Goal: Information Seeking & Learning: Find specific page/section

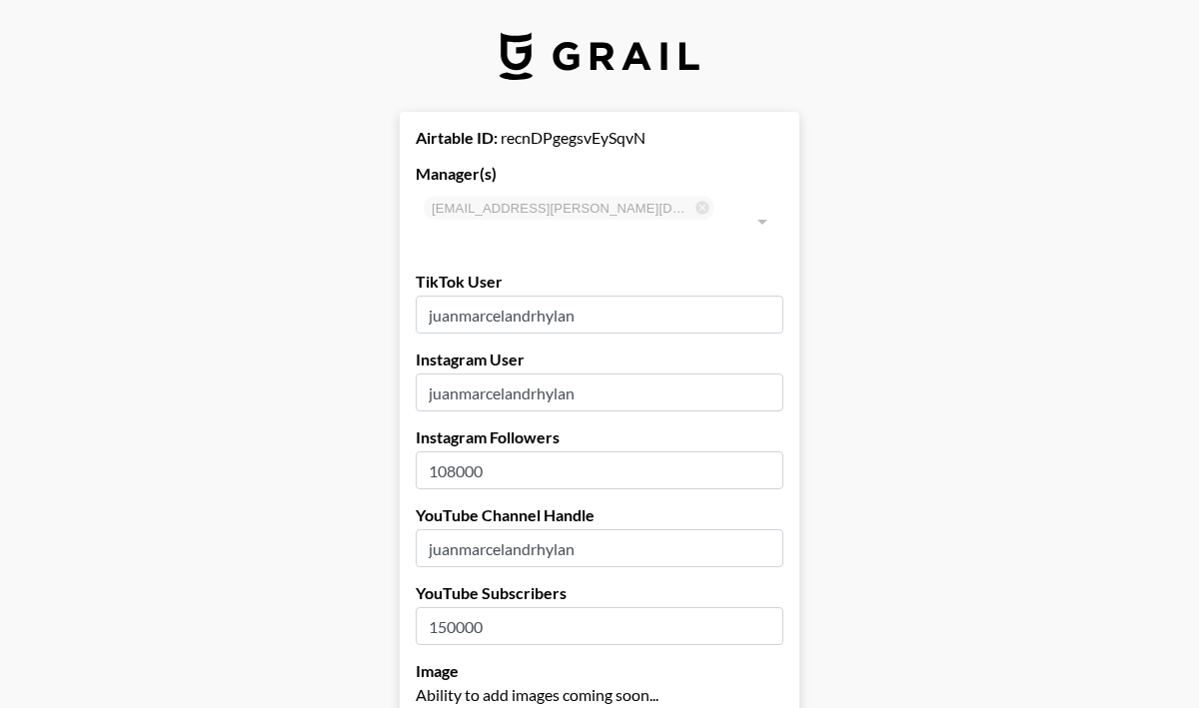
select select "USD"
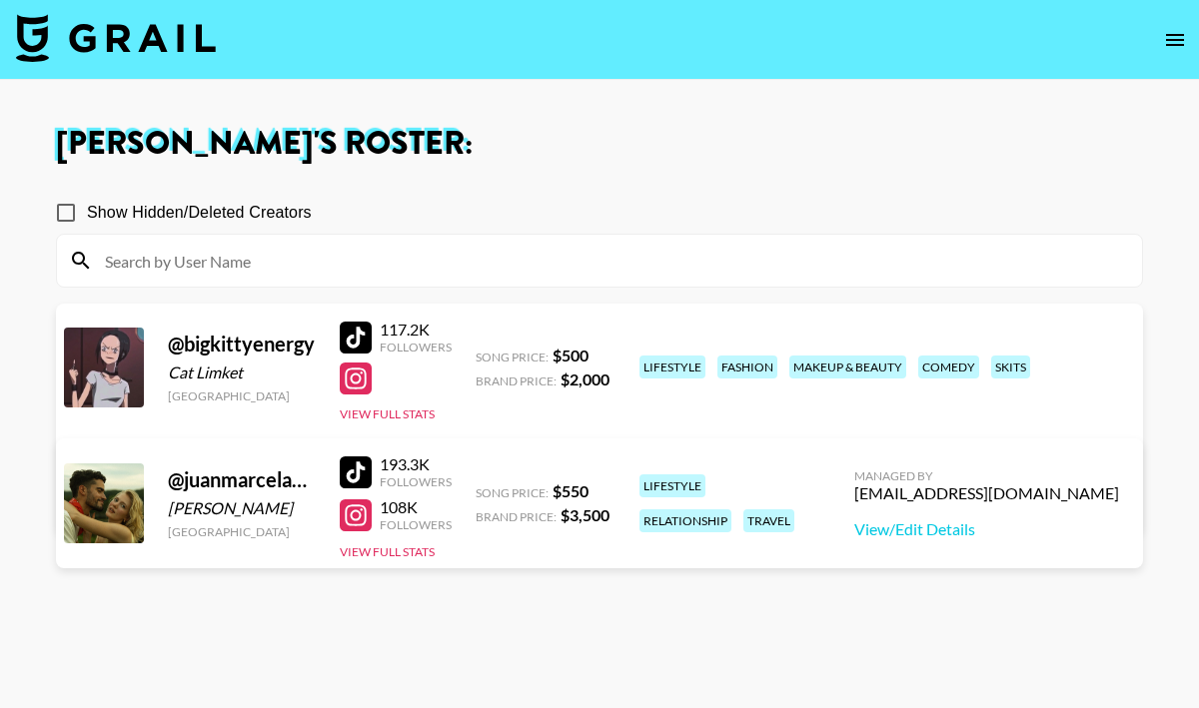
click at [61, 40] on img at bounding box center [116, 38] width 200 height 48
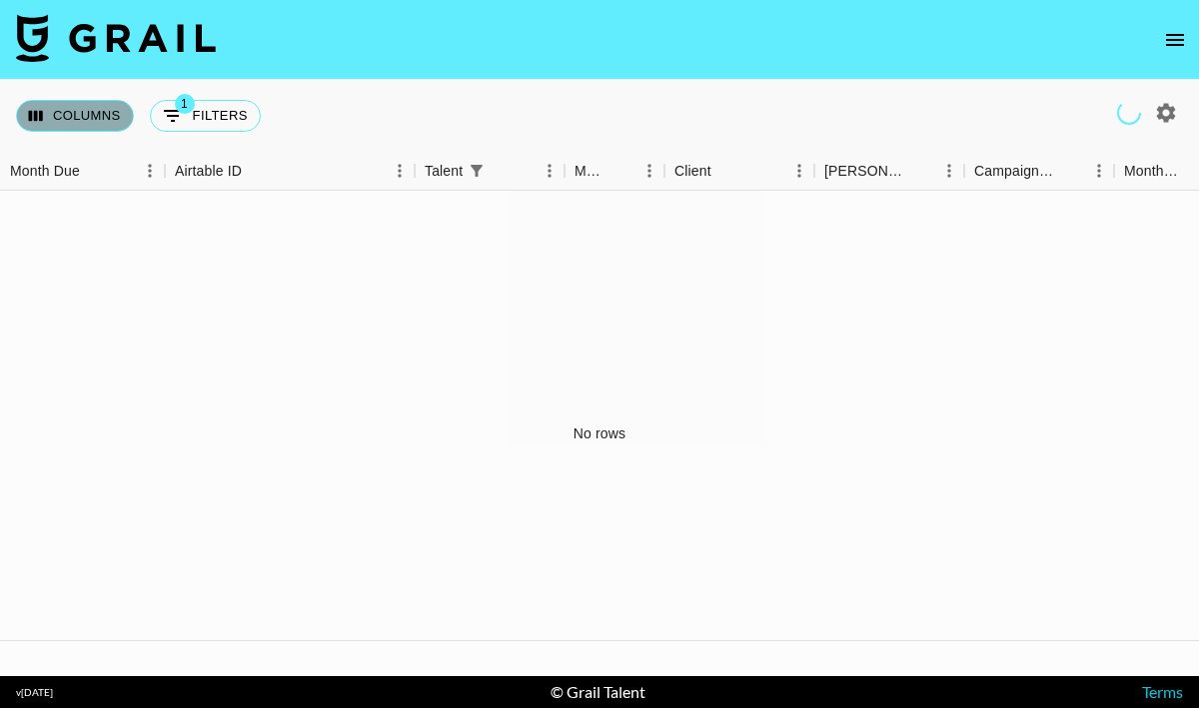
click at [120, 112] on button "Columns" at bounding box center [75, 116] width 118 height 32
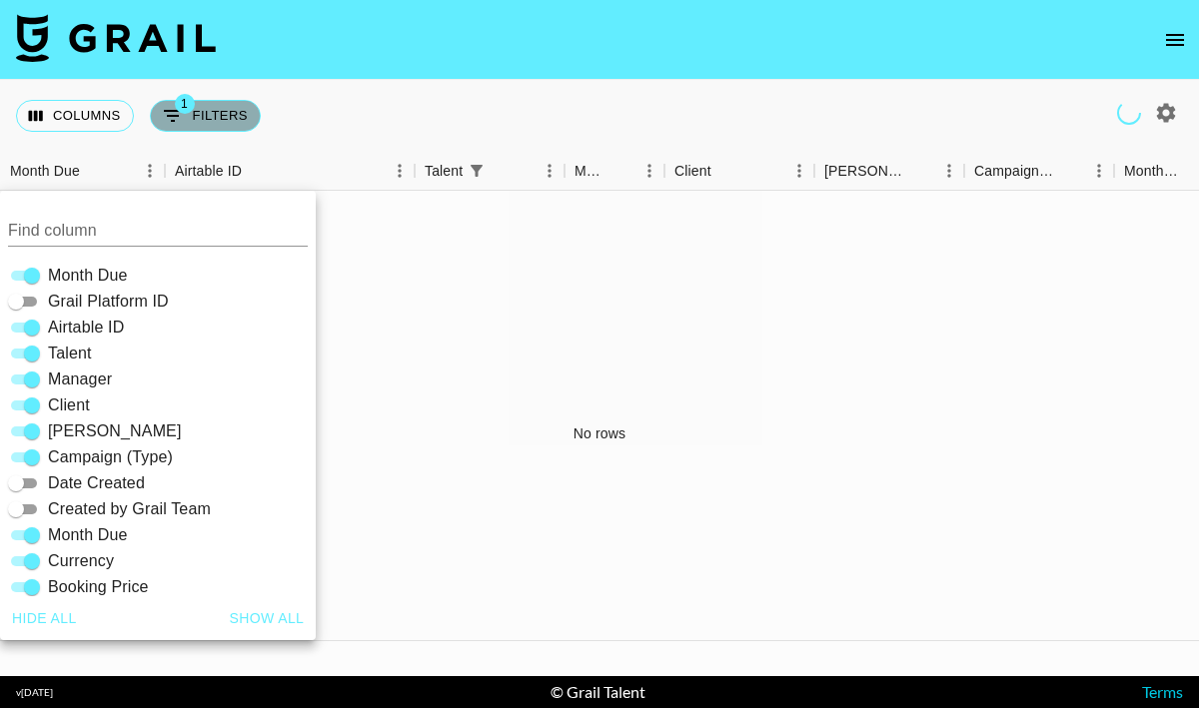
click at [193, 121] on button "1 Filters" at bounding box center [205, 116] width 111 height 32
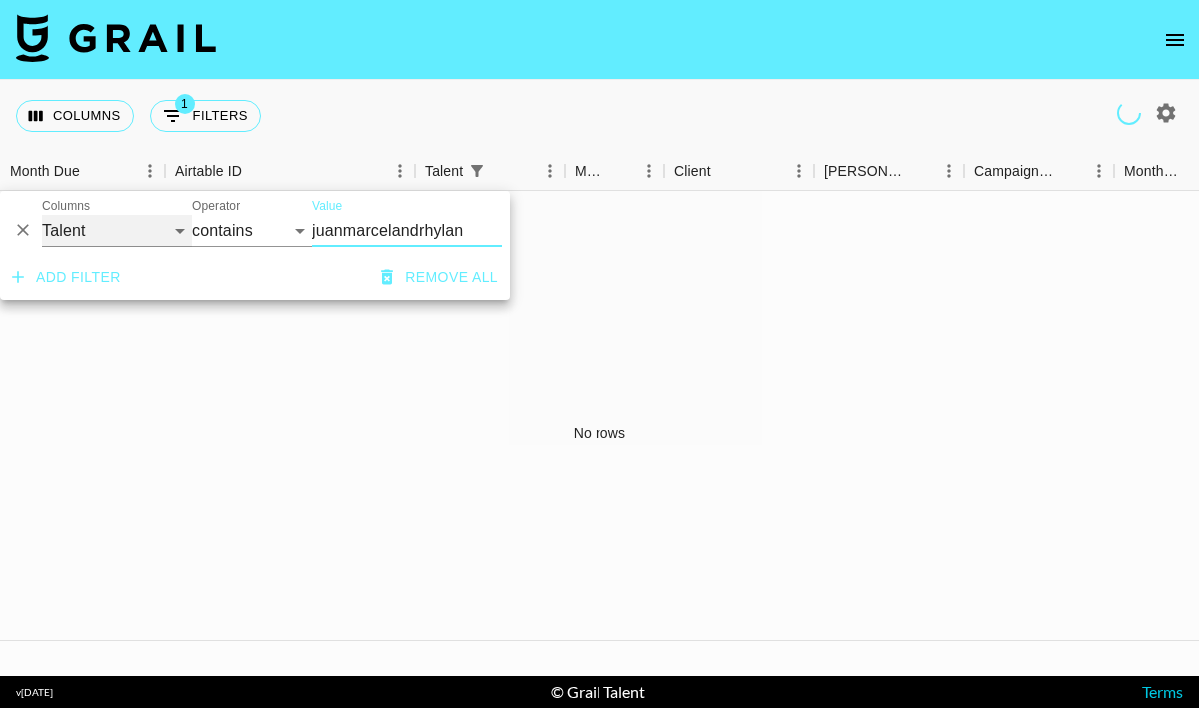
click at [123, 224] on select "Grail Platform ID Airtable ID Talent Manager Client Booker Campaign (Type) Date…" at bounding box center [117, 231] width 150 height 32
select select "managerIds"
select select "is"
click at [361, 236] on input "Value" at bounding box center [447, 230] width 270 height 31
type input "nick rico"
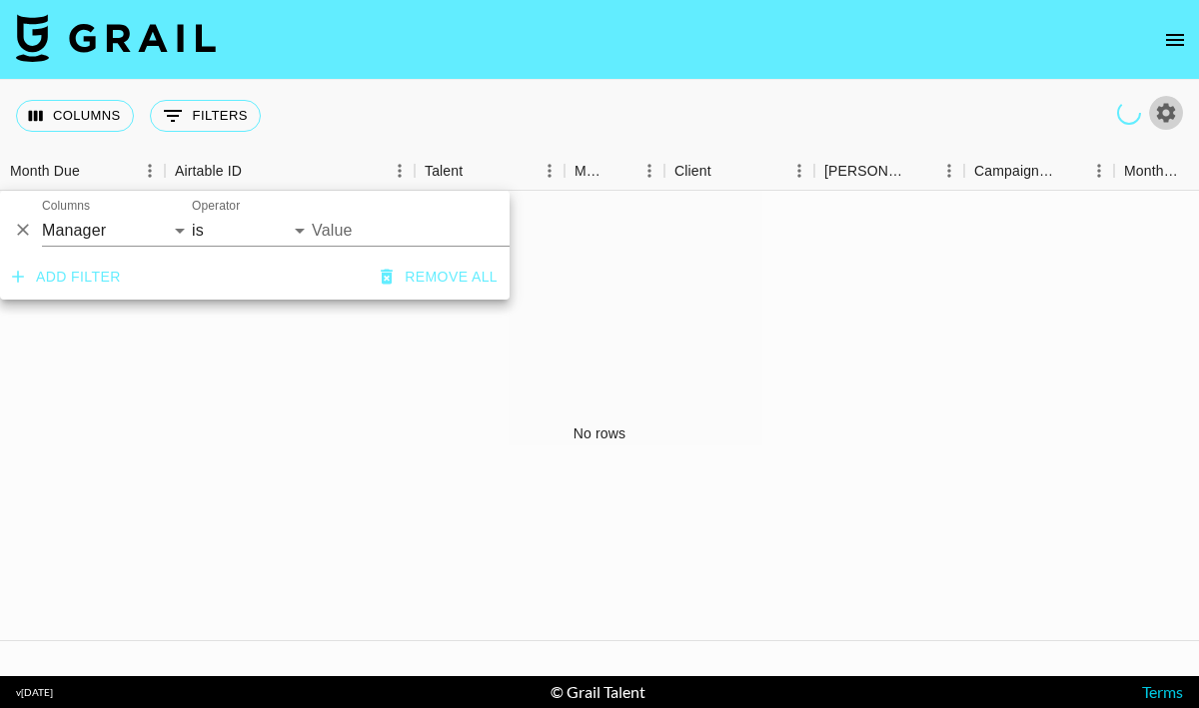
click at [1161, 117] on icon "button" at bounding box center [1166, 112] width 19 height 19
select select "May '25"
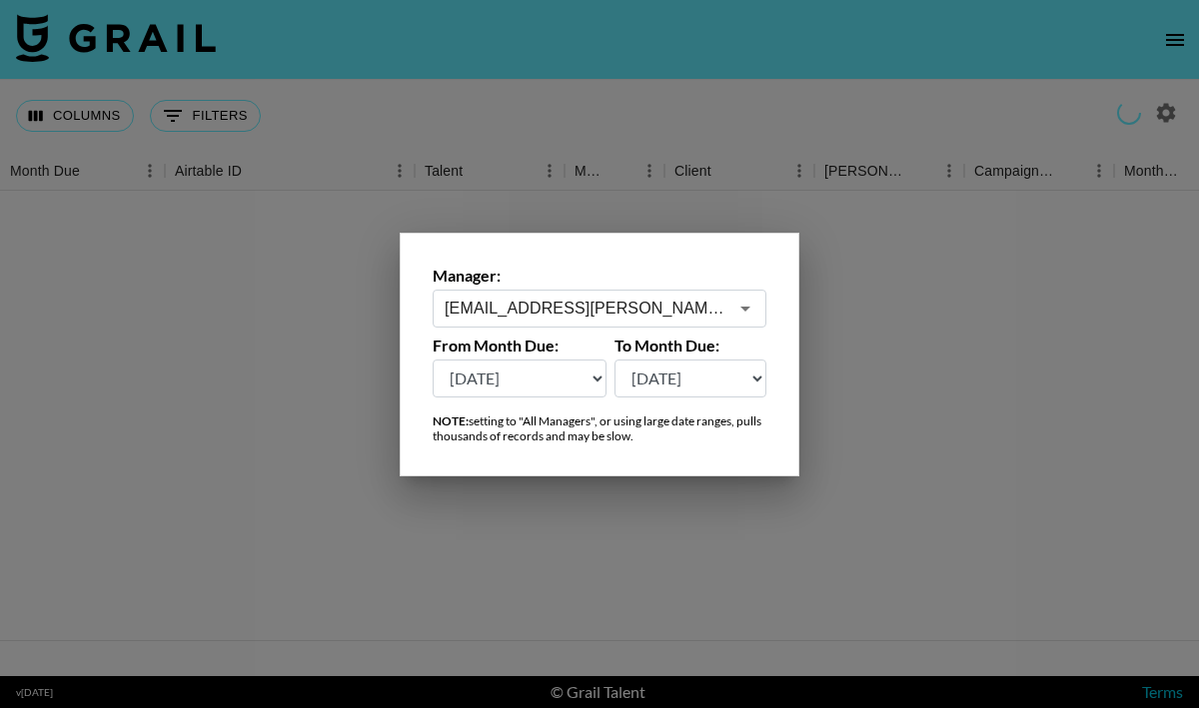
click at [602, 320] on div "alyx.wilson@grail-talent.com ​" at bounding box center [600, 309] width 334 height 38
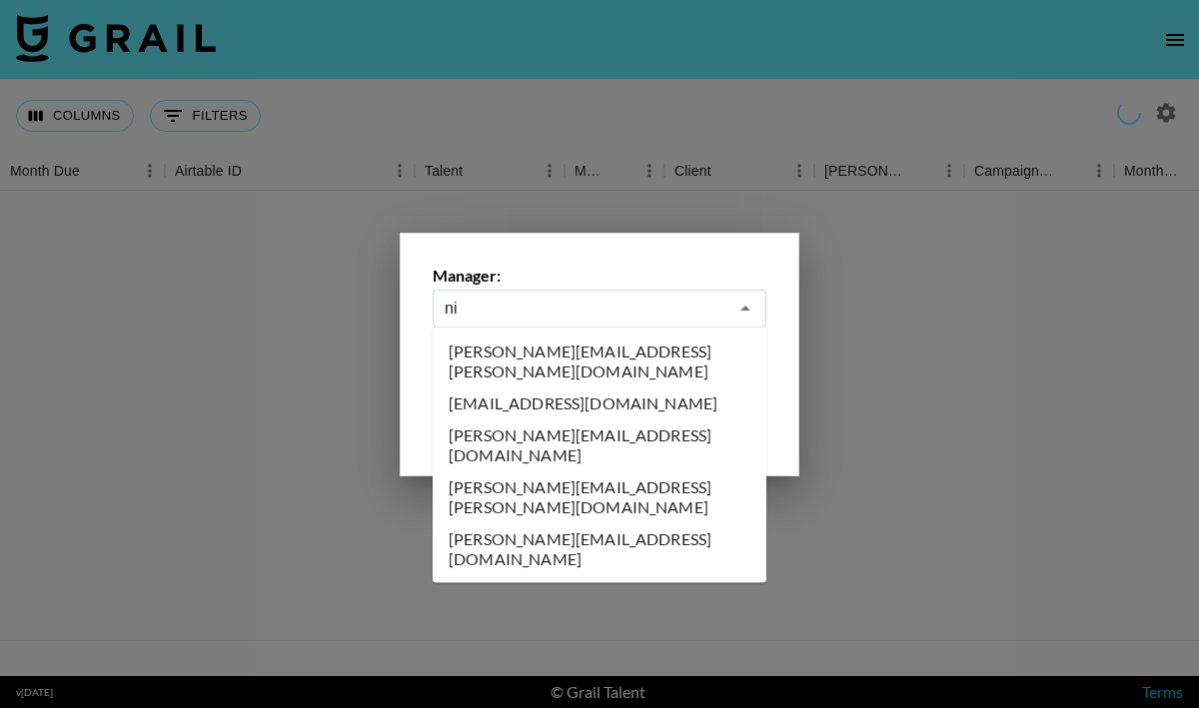
type input "n"
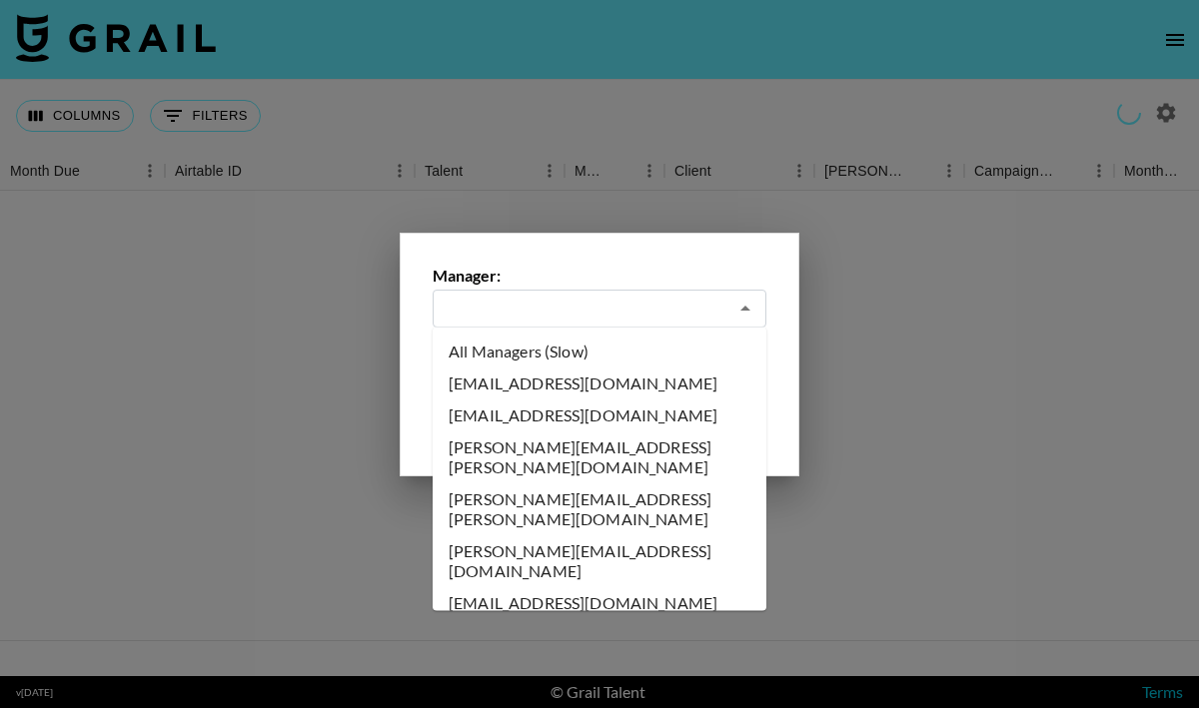
click at [618, 342] on li "All Managers (Slow)" at bounding box center [600, 352] width 334 height 32
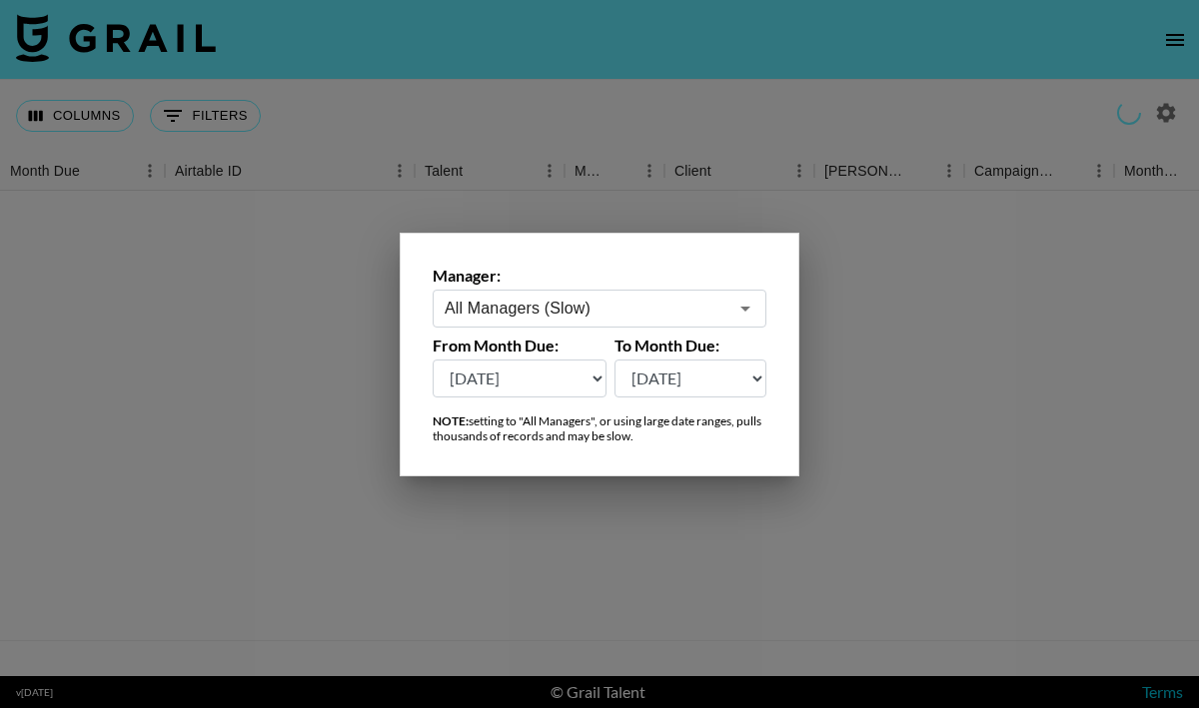
type input "All Managers (Slow)"
click at [918, 334] on div at bounding box center [599, 354] width 1199 height 708
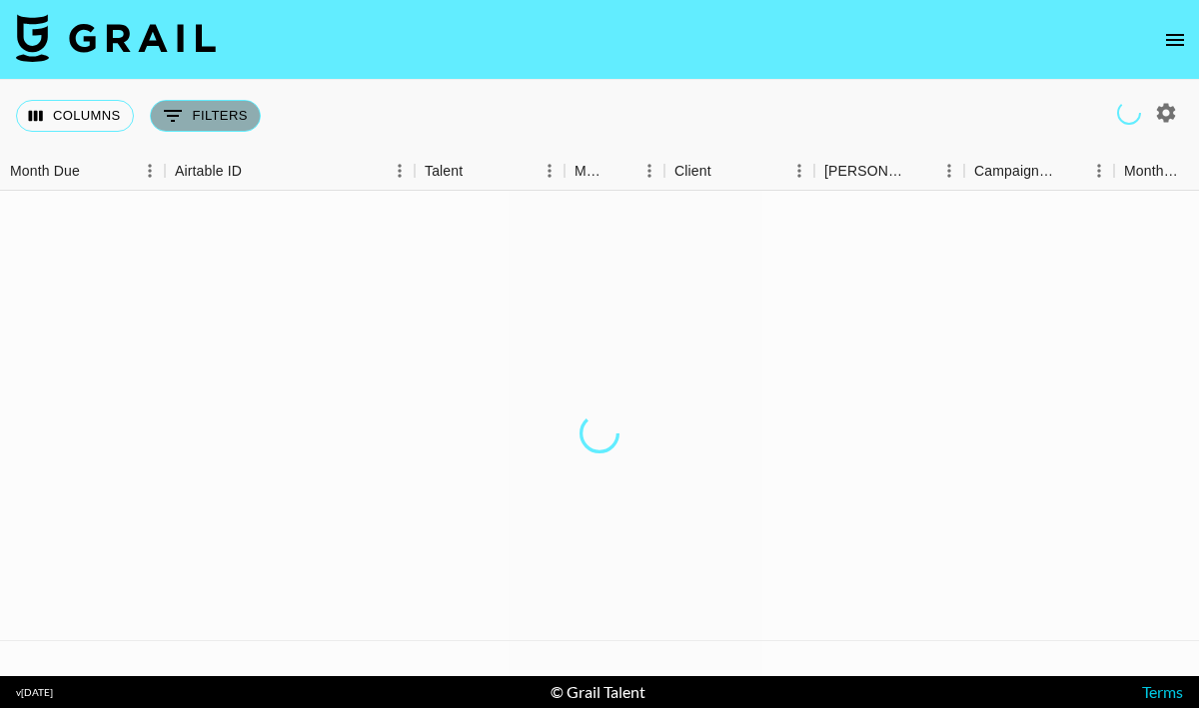
click at [244, 118] on button "0 Filters" at bounding box center [205, 116] width 111 height 32
select select "managerIds"
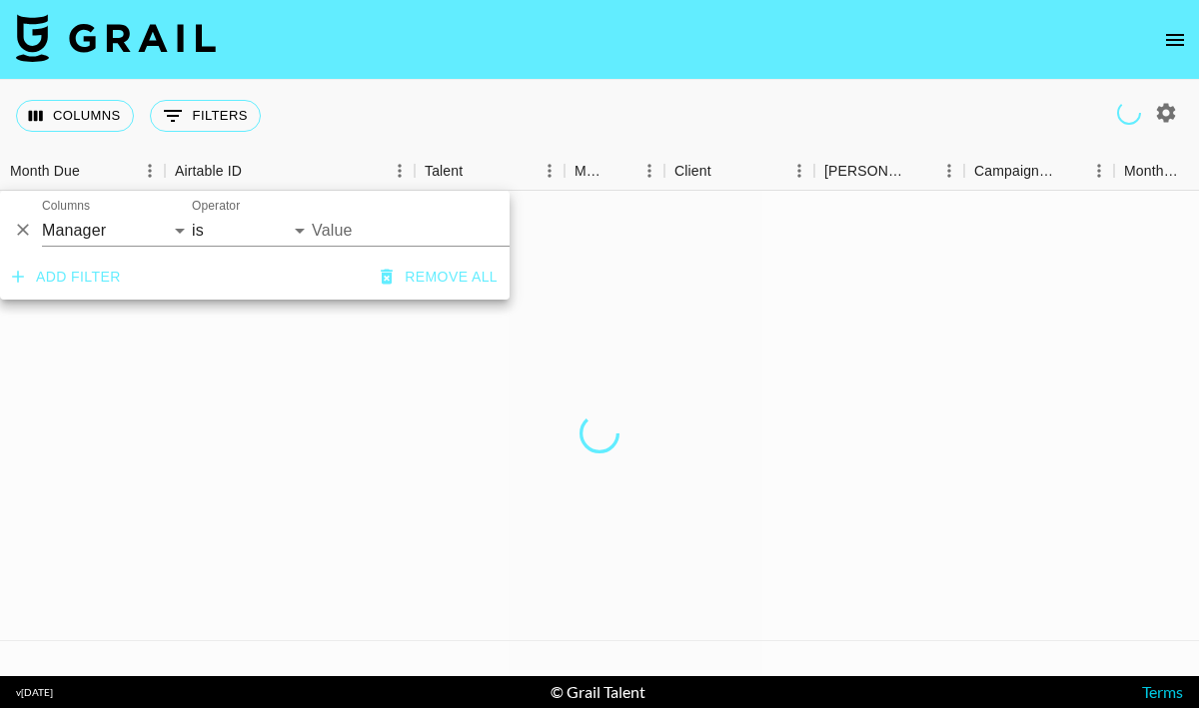
click at [358, 224] on input "Value" at bounding box center [447, 230] width 270 height 31
type input "nick ro"
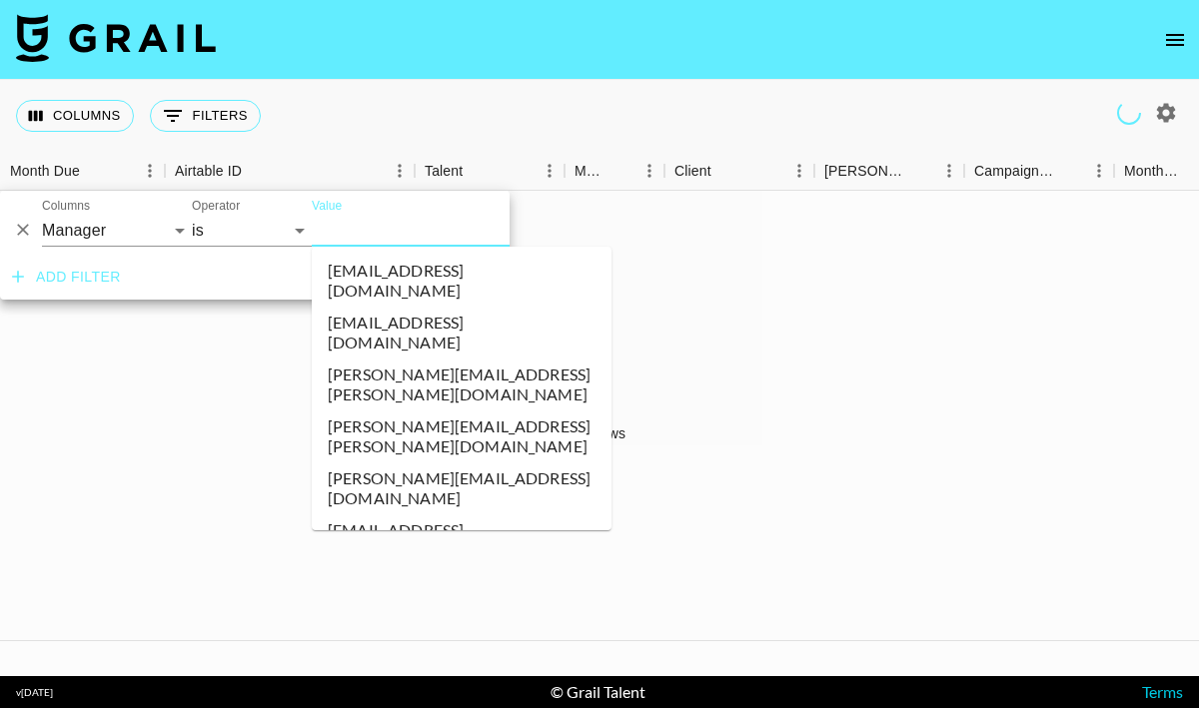
click at [347, 218] on input "Value" at bounding box center [447, 230] width 270 height 31
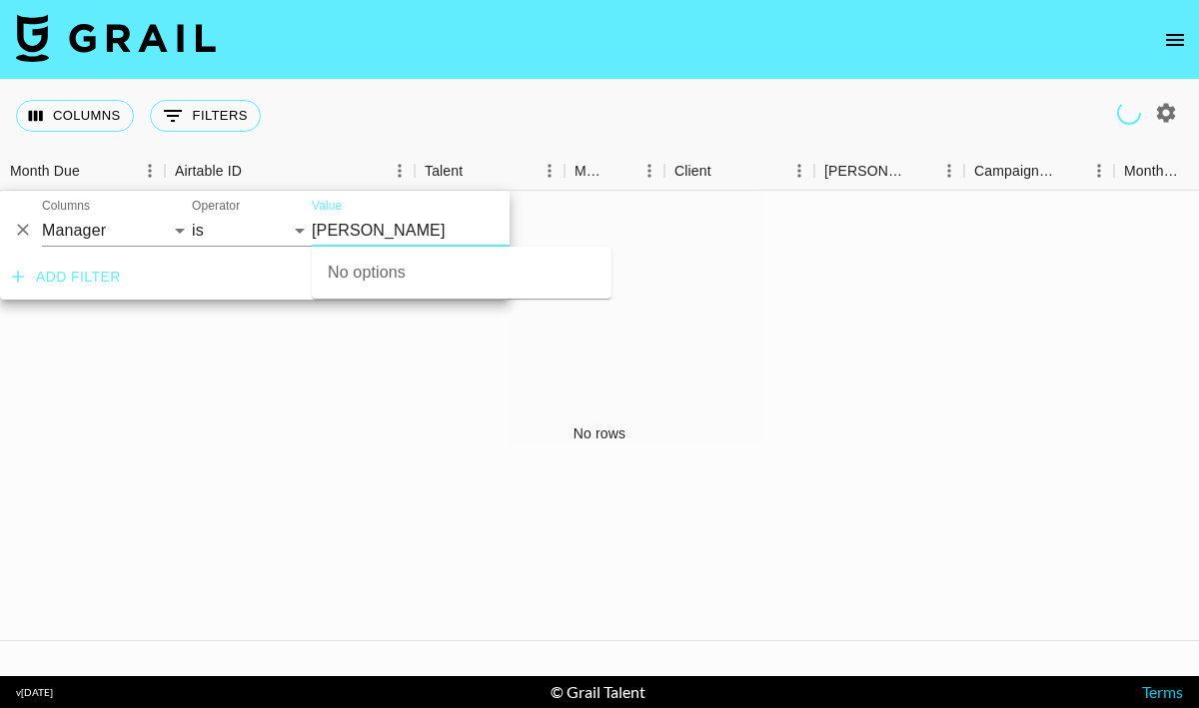
type input "nick"
click at [398, 272] on li "nick@grail-talent.com" at bounding box center [462, 281] width 300 height 52
type input "nick@grail-talent.com"
click at [674, 85] on div "Columns 1 Filters + Booking" at bounding box center [599, 116] width 1199 height 72
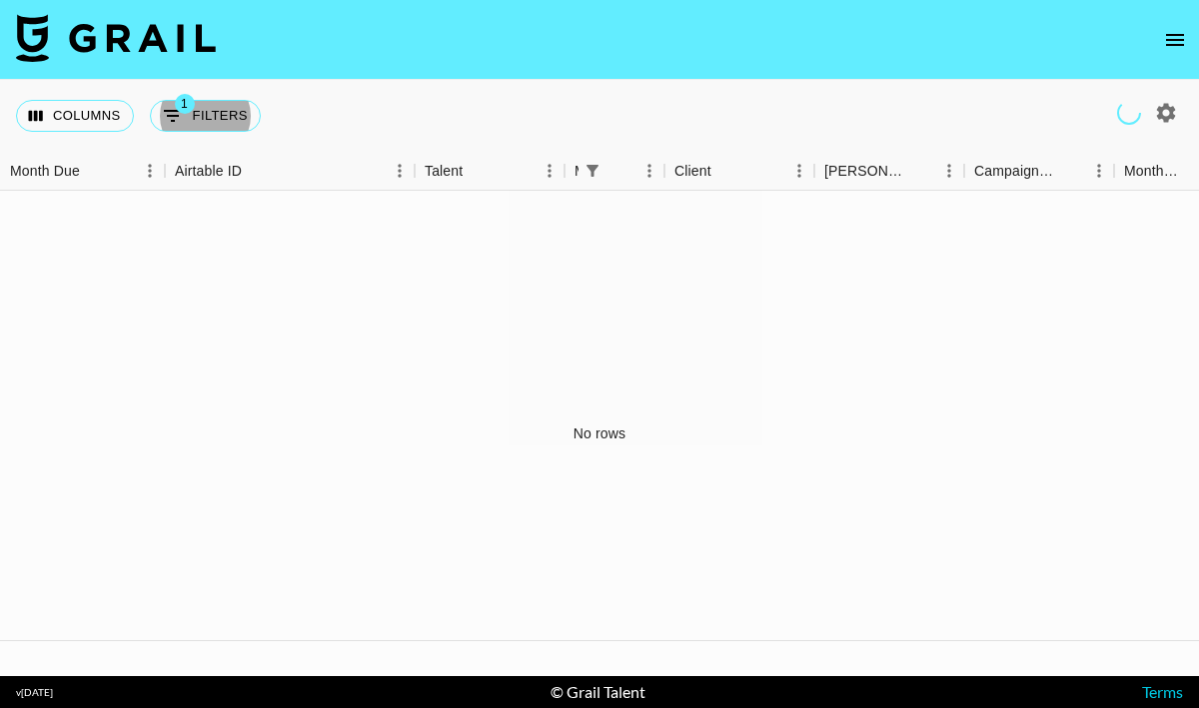
click at [1174, 110] on icon "button" at bounding box center [1166, 112] width 19 height 19
select select "May '25"
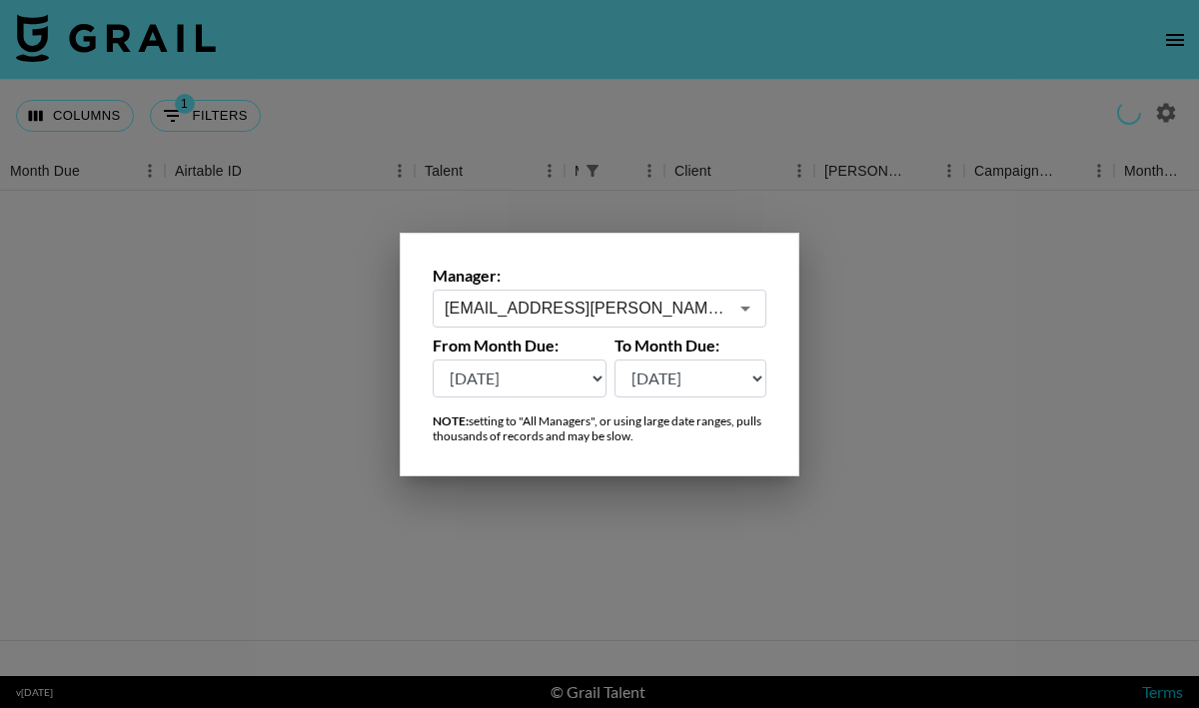
click at [577, 316] on input "[EMAIL_ADDRESS][PERSON_NAME][DOMAIN_NAME]" at bounding box center [586, 308] width 283 height 23
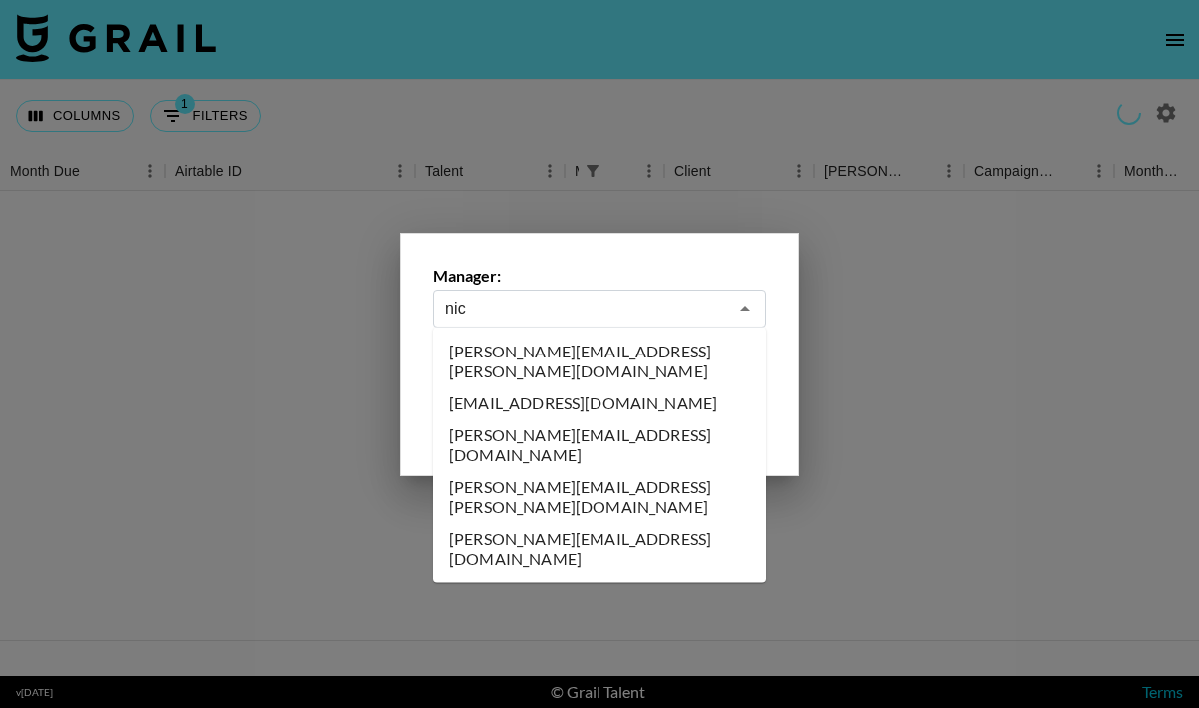
click at [535, 524] on li "nick@grail-talent.com" at bounding box center [600, 550] width 334 height 52
type input "nick@grail-talent.com"
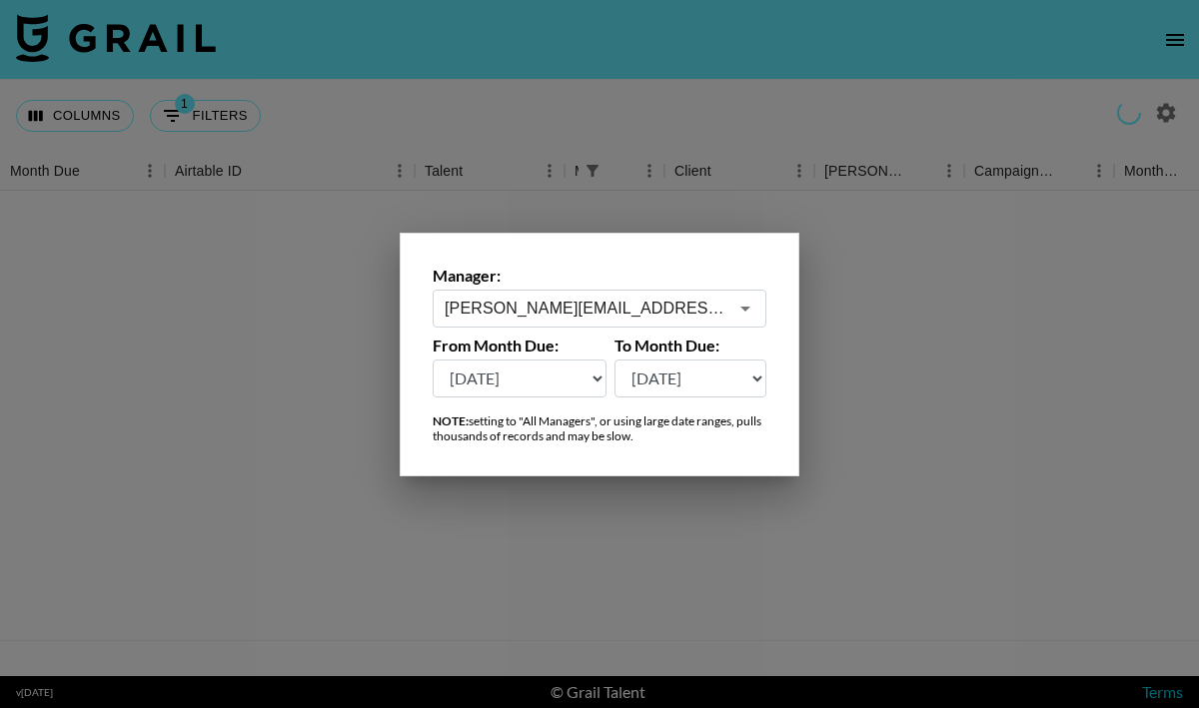
click at [875, 337] on div at bounding box center [599, 354] width 1199 height 708
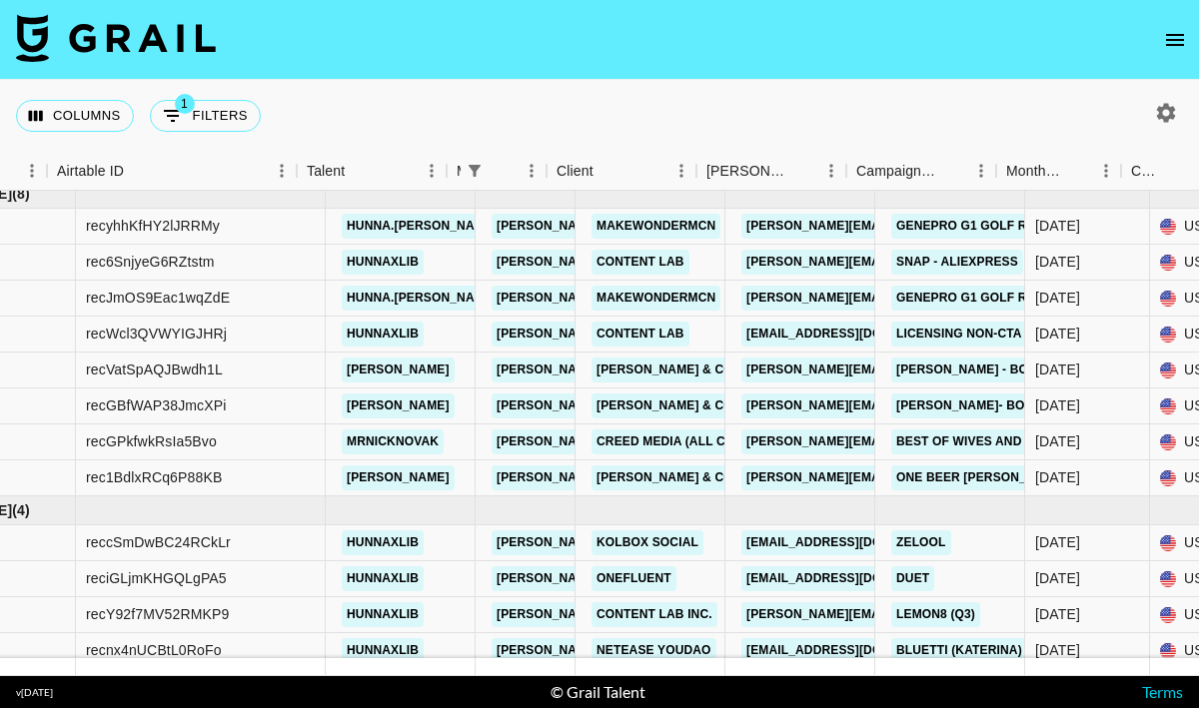
scroll to position [1465, 118]
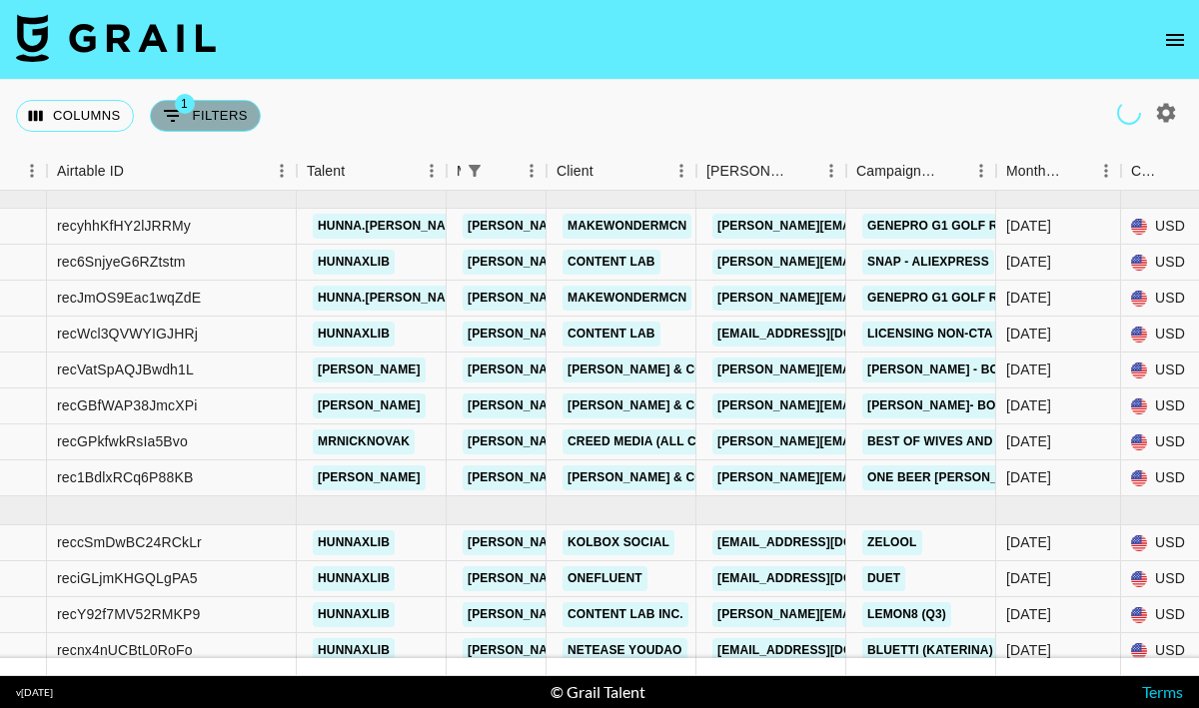
click at [186, 108] on span "1" at bounding box center [185, 104] width 20 height 20
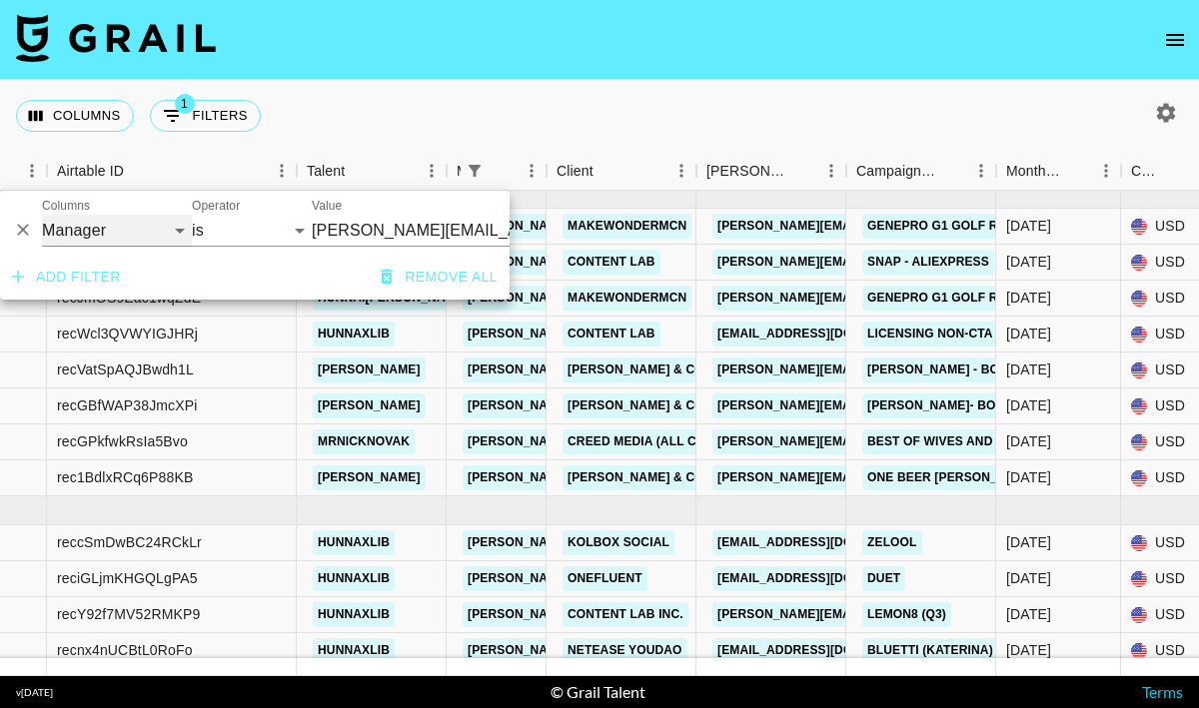
click at [57, 243] on select "Grail Platform ID Airtable ID Talent Manager Client Booker Campaign (Type) Date…" at bounding box center [117, 231] width 150 height 32
select select "clientId"
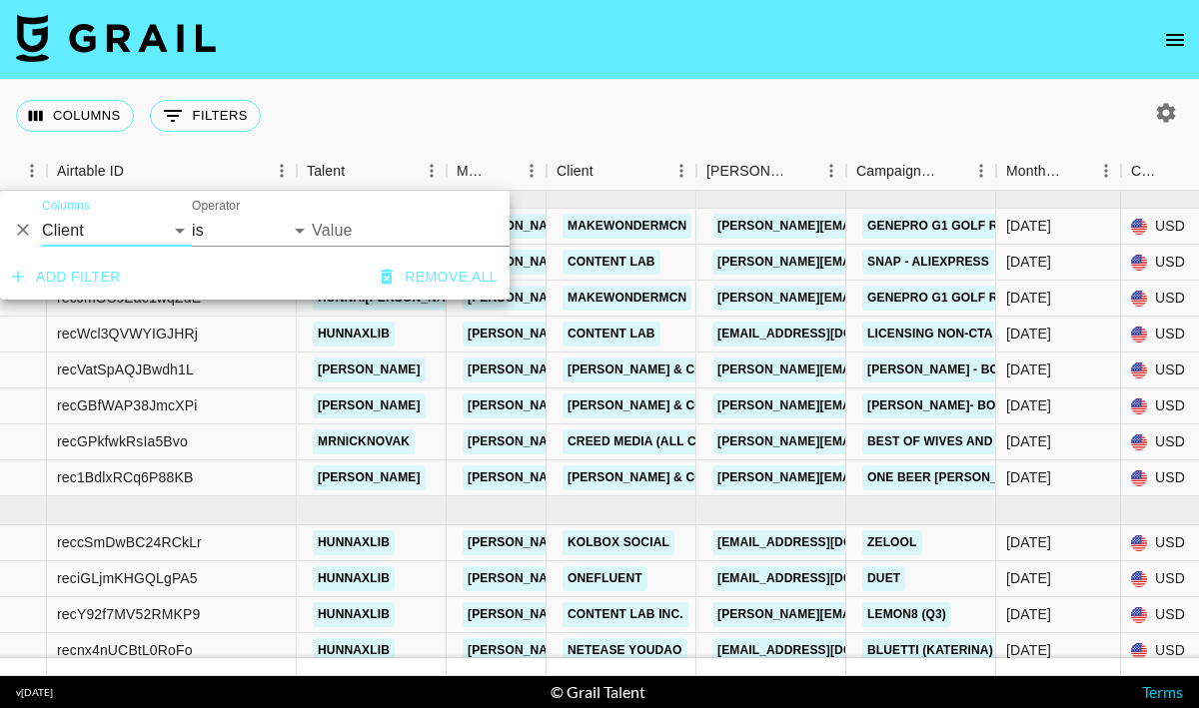
click at [375, 237] on input "Value" at bounding box center [447, 230] width 270 height 31
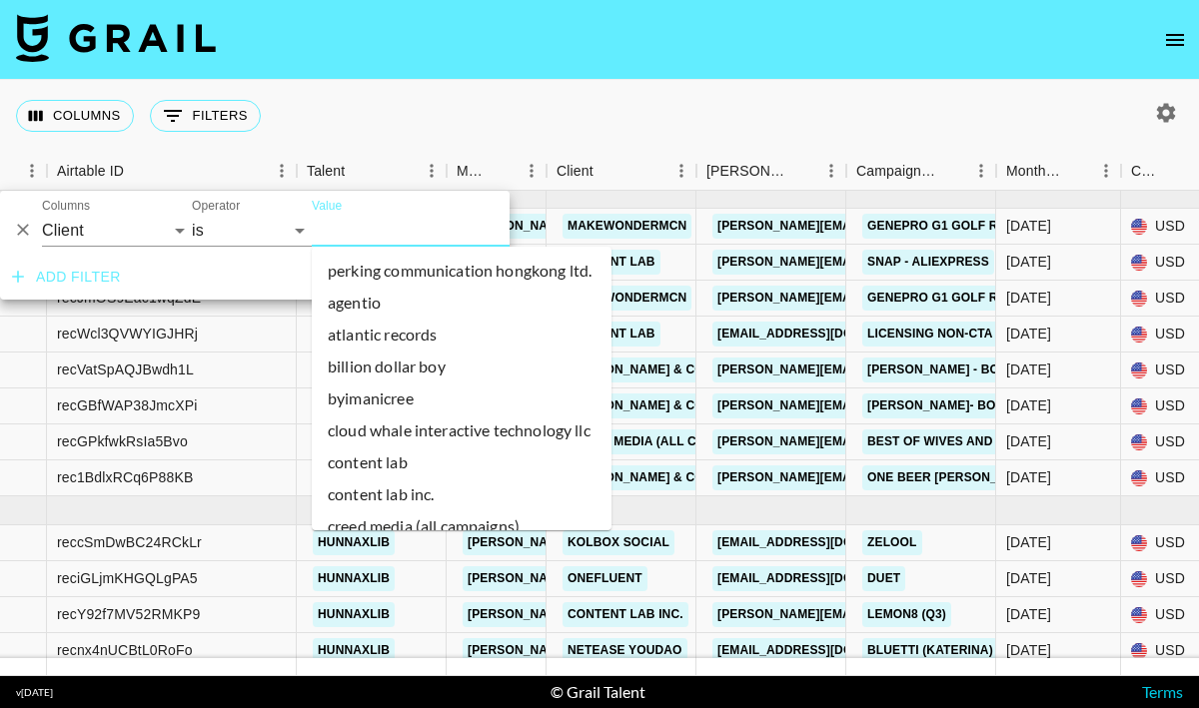
click at [375, 235] on input "Value" at bounding box center [447, 230] width 270 height 31
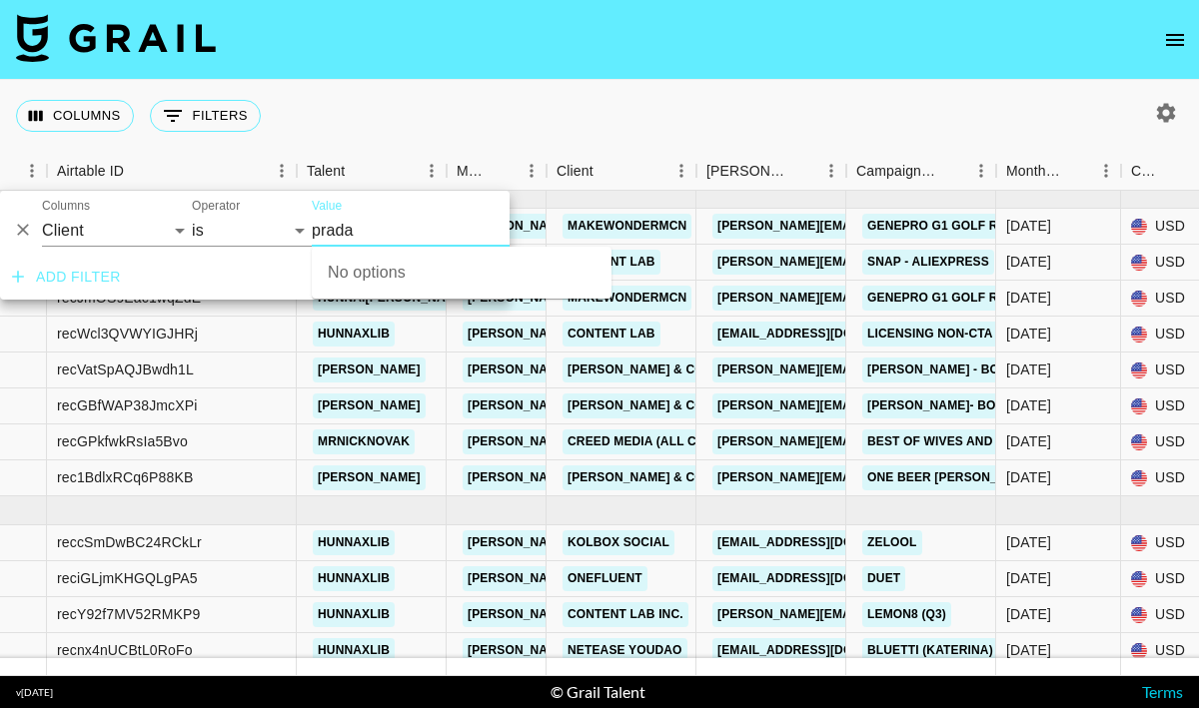
click at [319, 231] on input "prada" at bounding box center [447, 230] width 270 height 31
click at [385, 235] on input "Prada" at bounding box center [447, 230] width 270 height 31
type input "Prada"
click at [1154, 109] on icon "button" at bounding box center [1166, 113] width 24 height 24
select select "May '25"
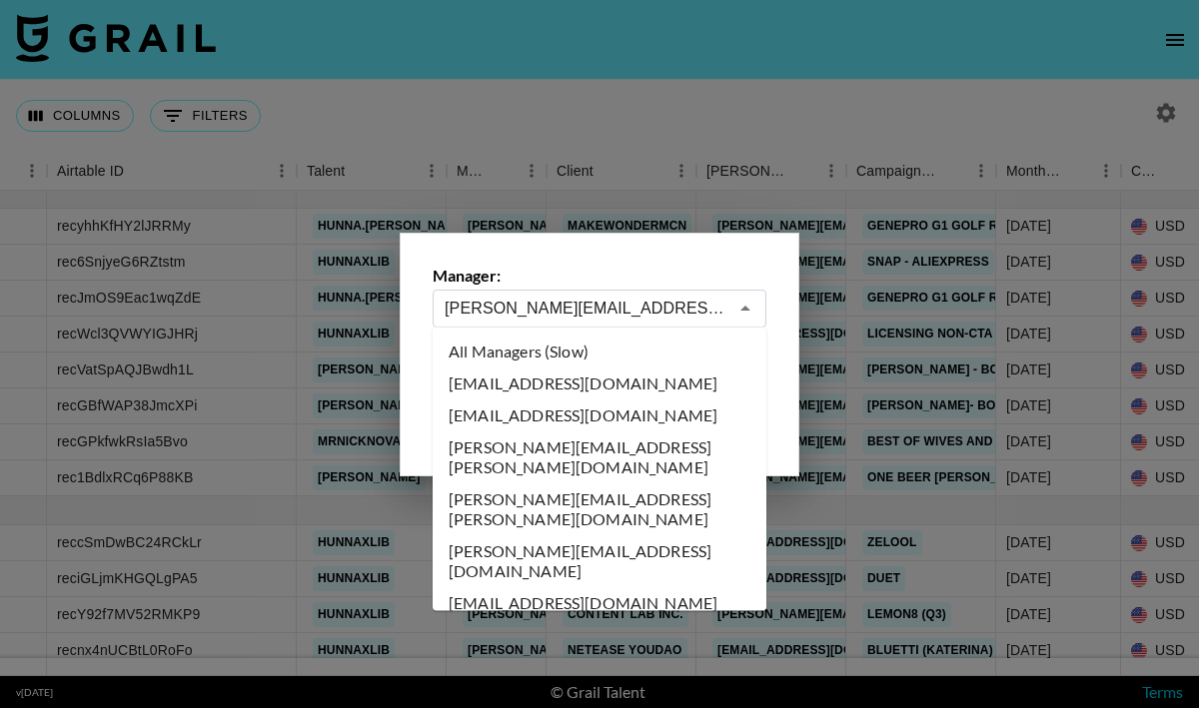
click at [572, 316] on input "nick@grail-talent.com" at bounding box center [586, 308] width 283 height 23
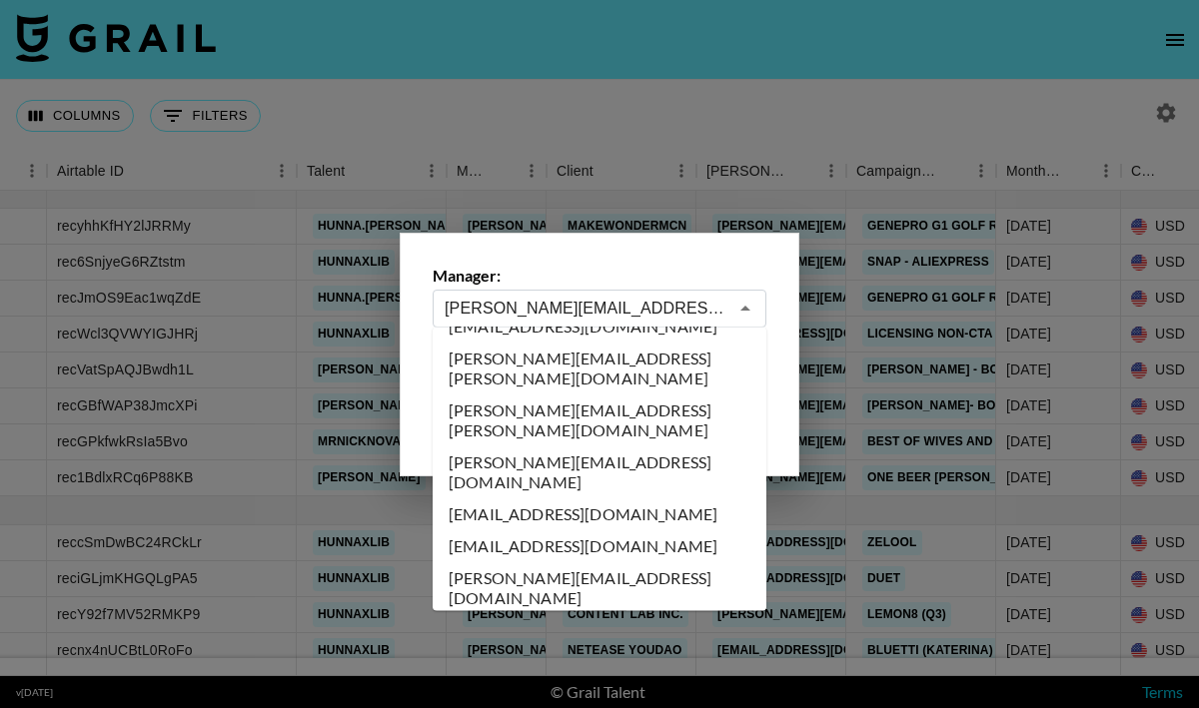
scroll to position [0, 0]
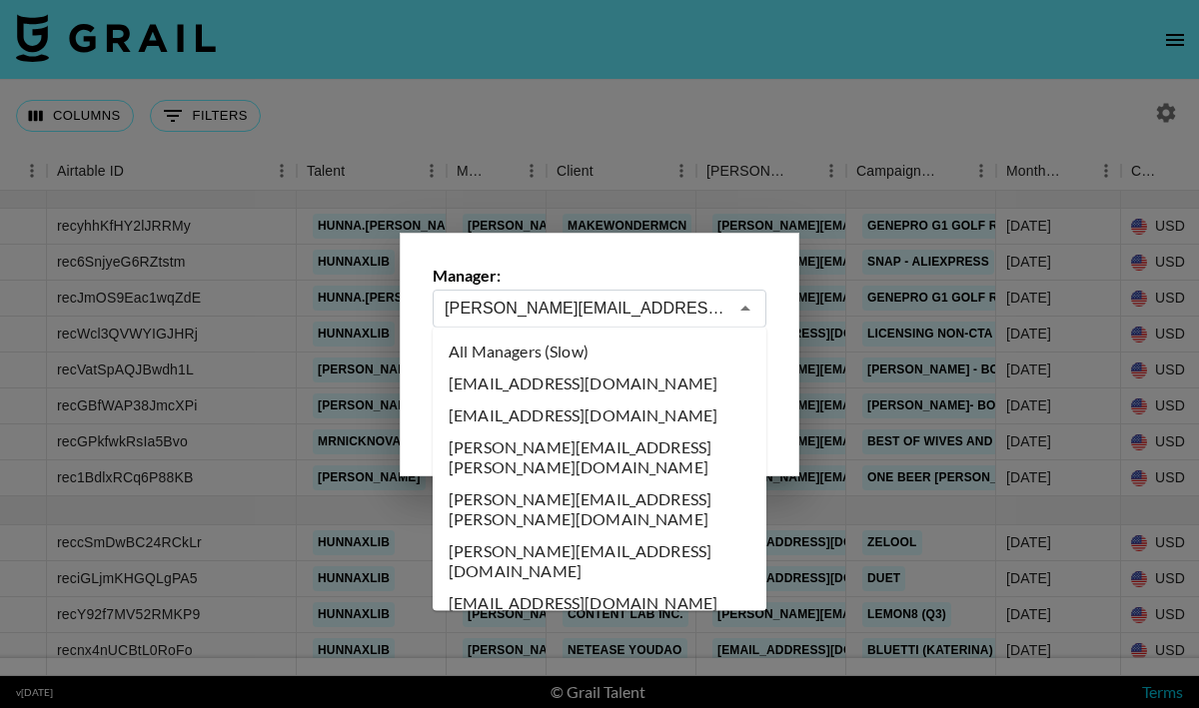
click at [565, 342] on li "All Managers (Slow)" at bounding box center [600, 352] width 334 height 32
click at [563, 350] on label "From Month Due:" at bounding box center [520, 346] width 174 height 20
type input "All Managers (Slow)"
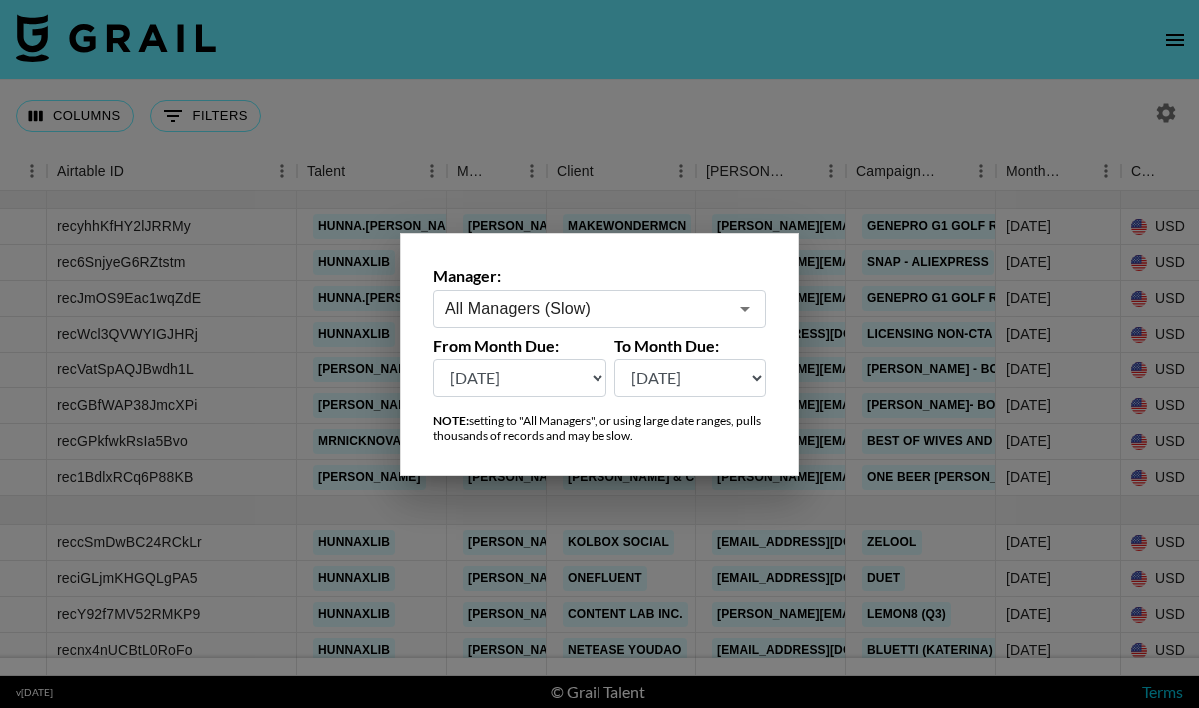
scroll to position [0, 118]
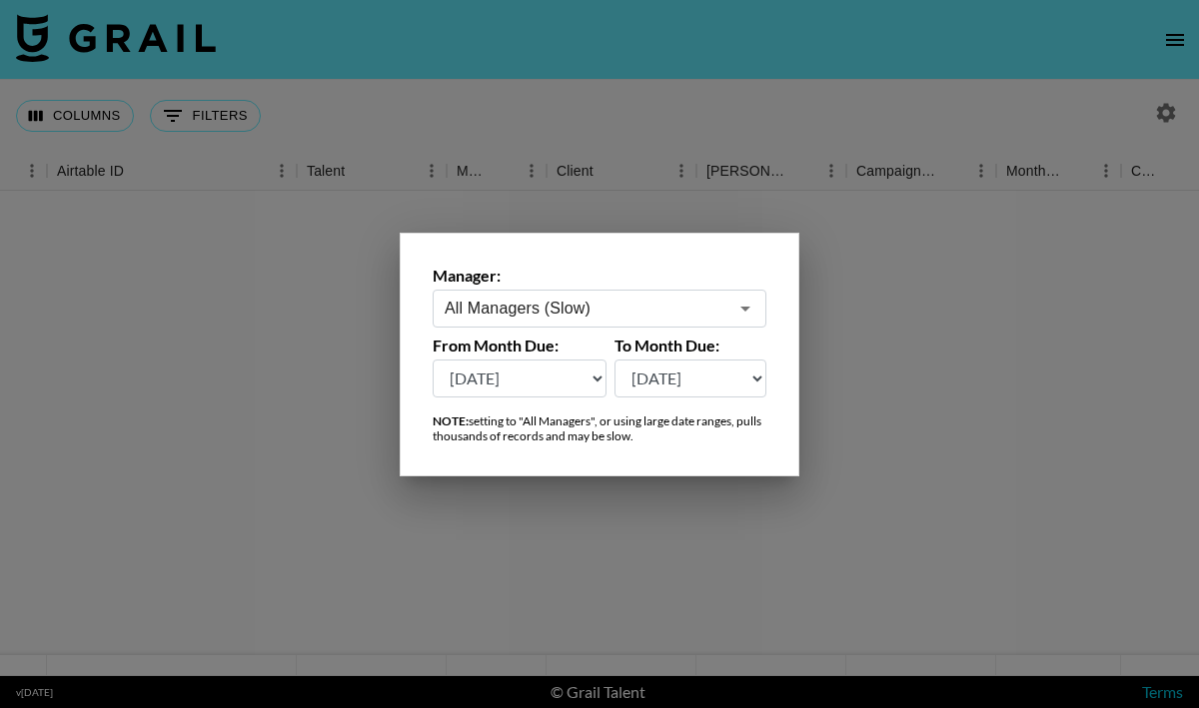
click at [530, 374] on select "Aug '26 Jul '26 Jun '26 May '26 Apr '26 Mar '26 Feb '26 Jan '26 Dec '25 Nov '25…" at bounding box center [520, 379] width 174 height 38
click at [898, 124] on div at bounding box center [599, 354] width 1199 height 708
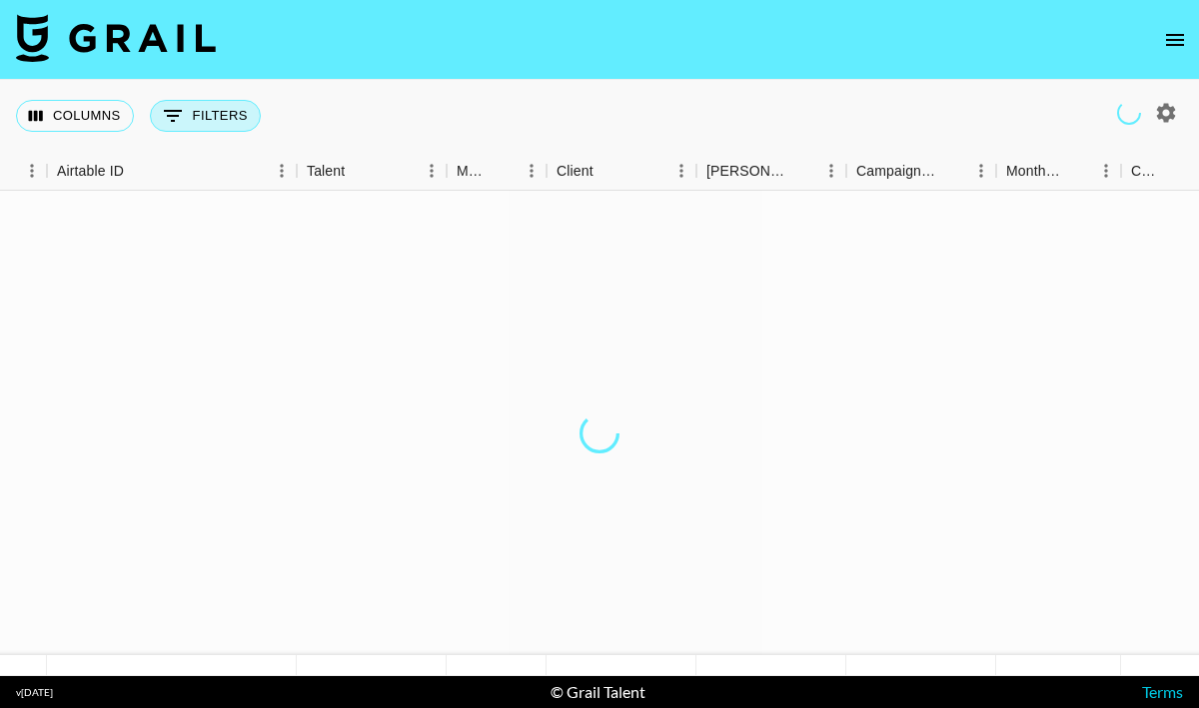
click at [208, 103] on button "0 Filters" at bounding box center [205, 116] width 111 height 32
select select "clientId"
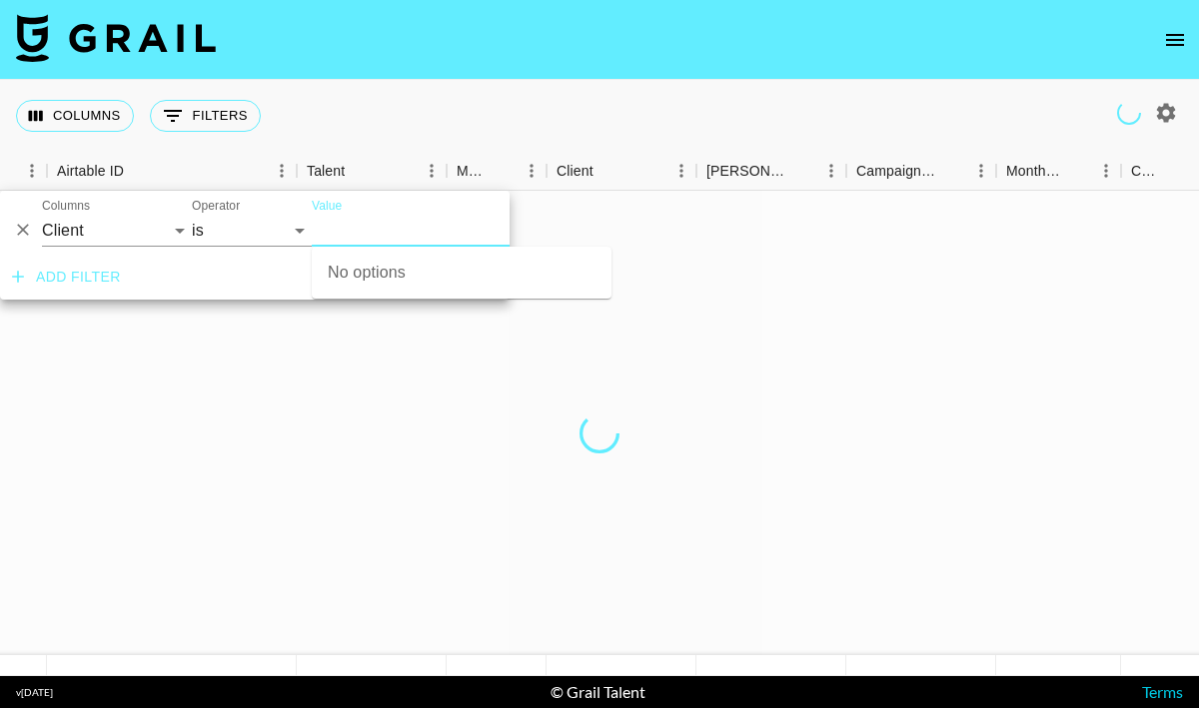
click at [333, 225] on input "Value" at bounding box center [447, 230] width 270 height 31
type input "Prada"
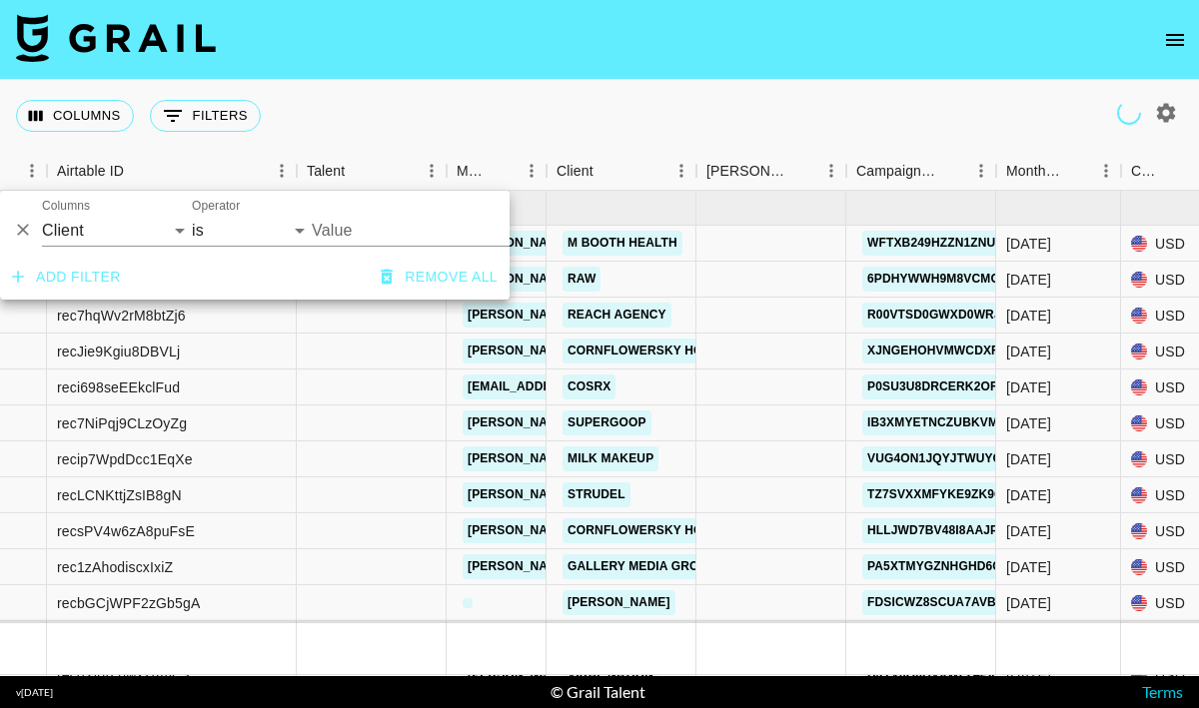
click at [368, 234] on input "Value" at bounding box center [447, 230] width 270 height 31
type input "Prada"
click at [413, 233] on input "Prada" at bounding box center [447, 230] width 270 height 31
click at [632, 108] on div "Columns 0 Filters + Booking" at bounding box center [599, 116] width 1199 height 72
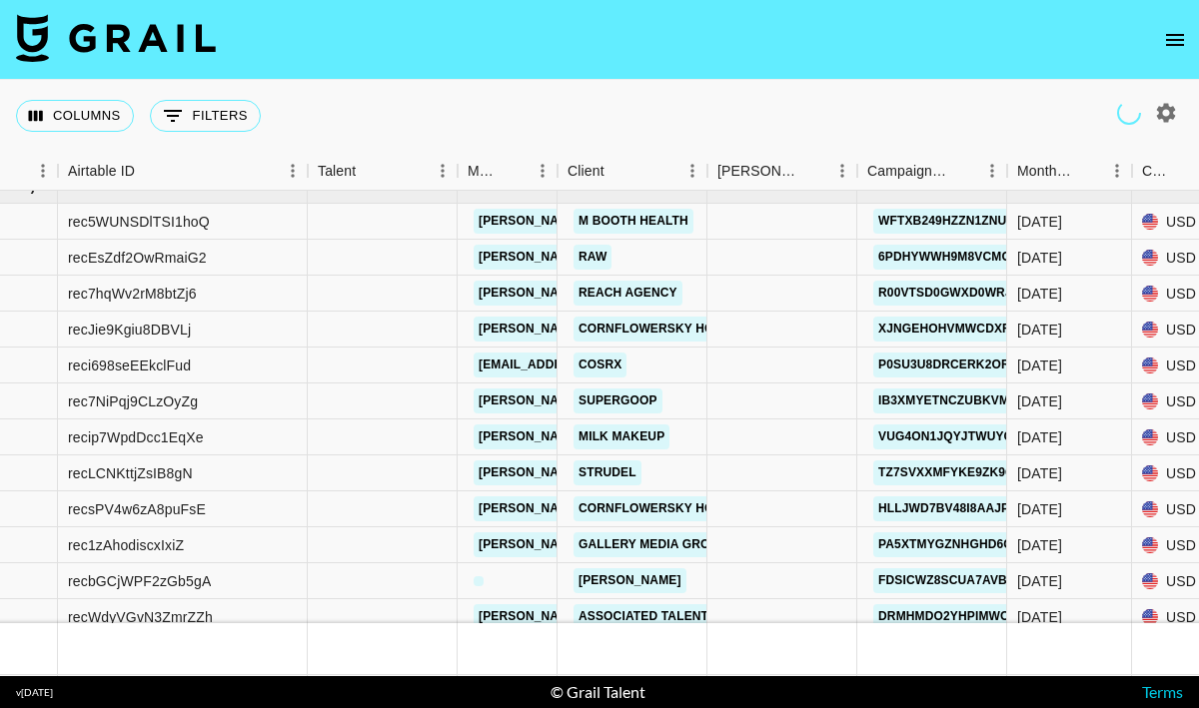
scroll to position [21, 107]
click at [197, 124] on button "0 Filters" at bounding box center [205, 116] width 111 height 32
select select "clientId"
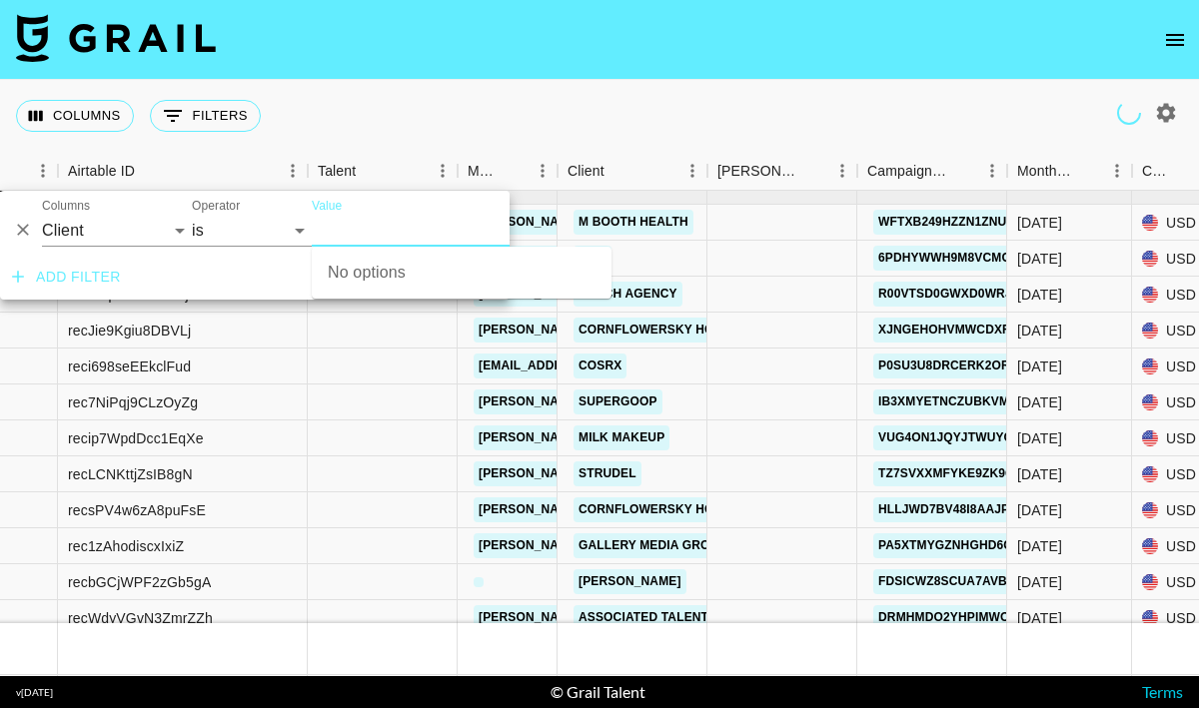
click at [349, 219] on input "Value" at bounding box center [447, 230] width 270 height 31
type input "Prada"
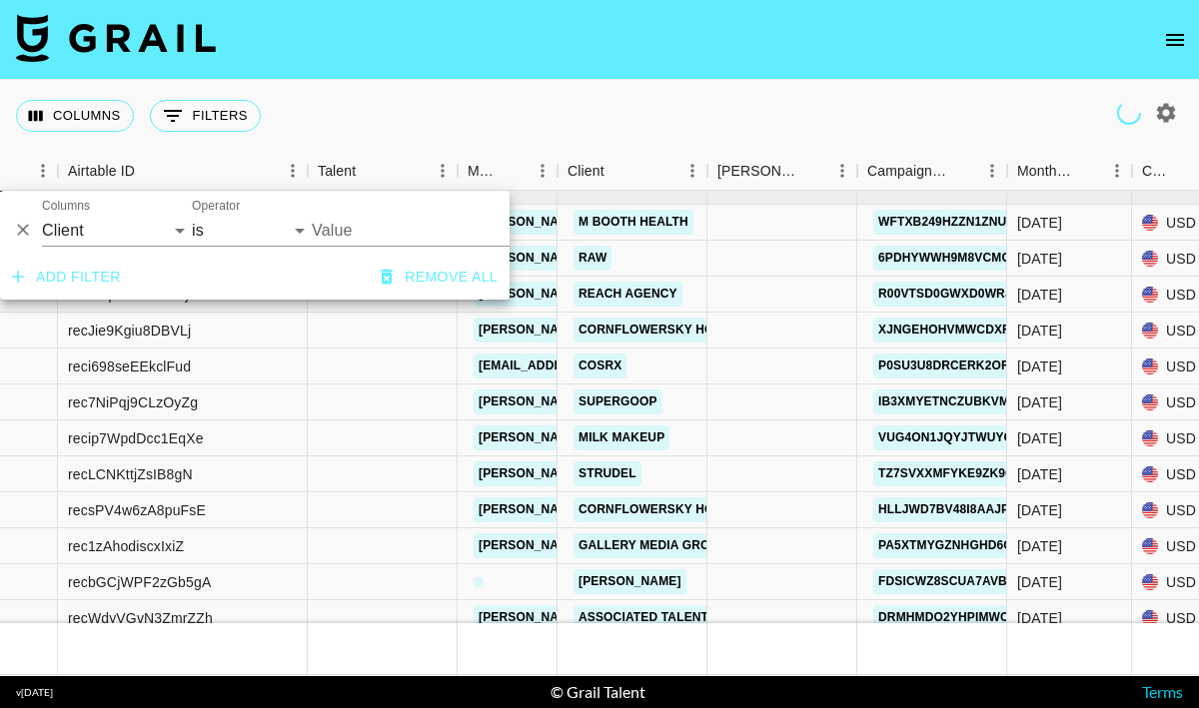
click at [620, 116] on div "Columns 0 Filters + Booking" at bounding box center [599, 116] width 1199 height 72
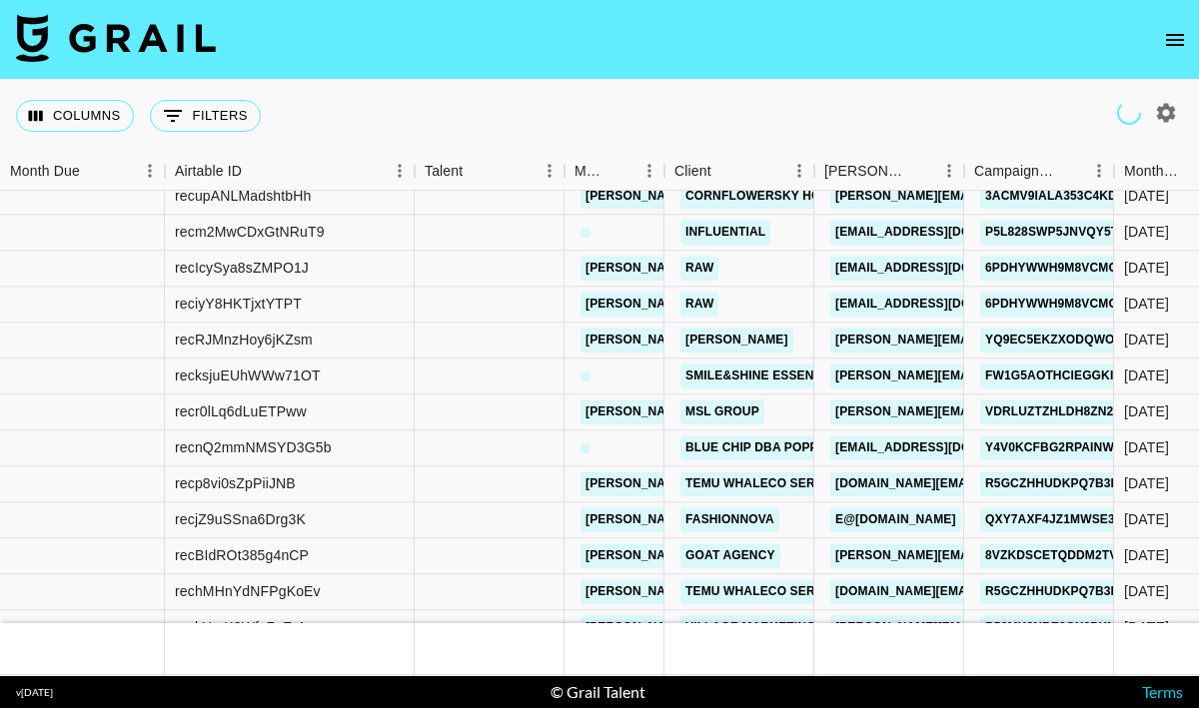
scroll to position [1458, 0]
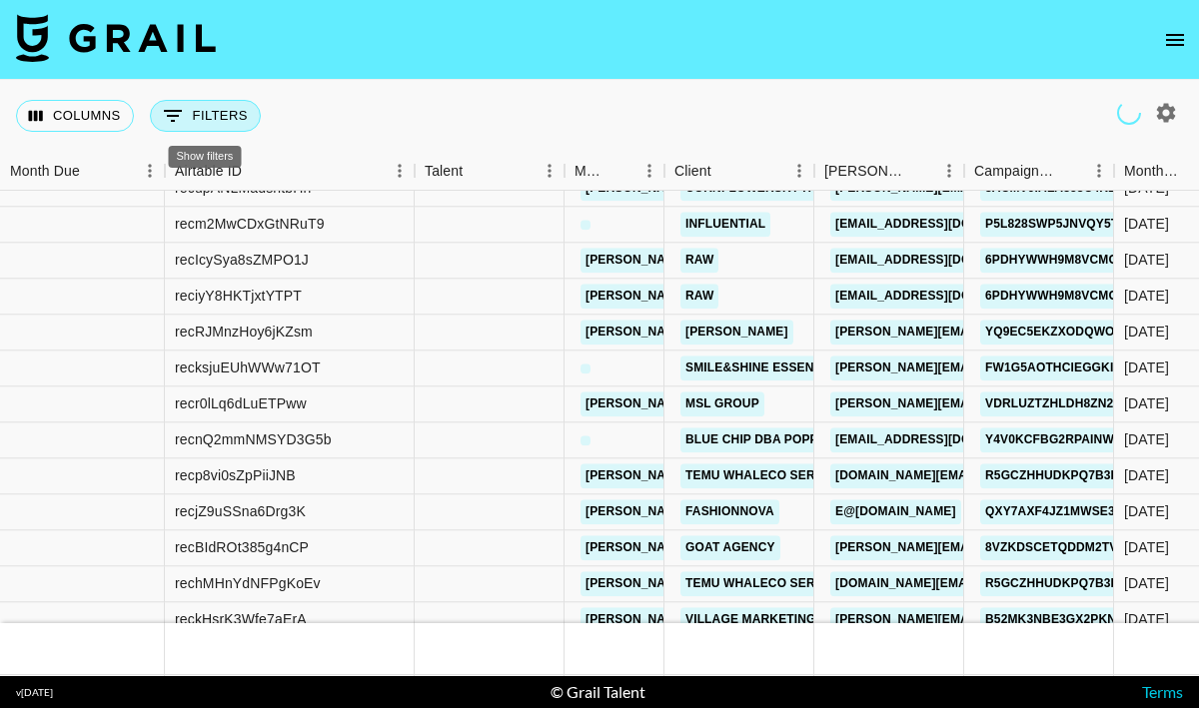
click at [209, 112] on button "0 Filters" at bounding box center [205, 116] width 111 height 32
select select "clientId"
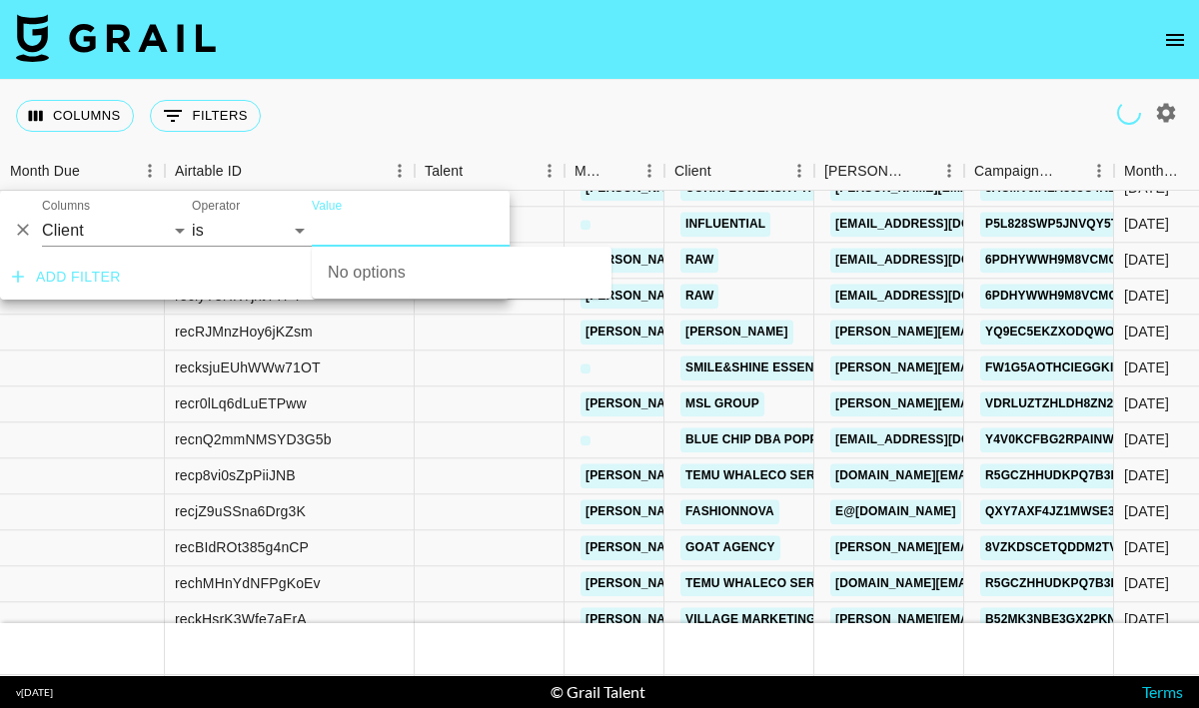
click at [321, 219] on input "Value" at bounding box center [447, 230] width 270 height 31
type input "PRADA"
click at [950, 130] on div "Columns 0 Filters + Booking" at bounding box center [599, 116] width 1199 height 72
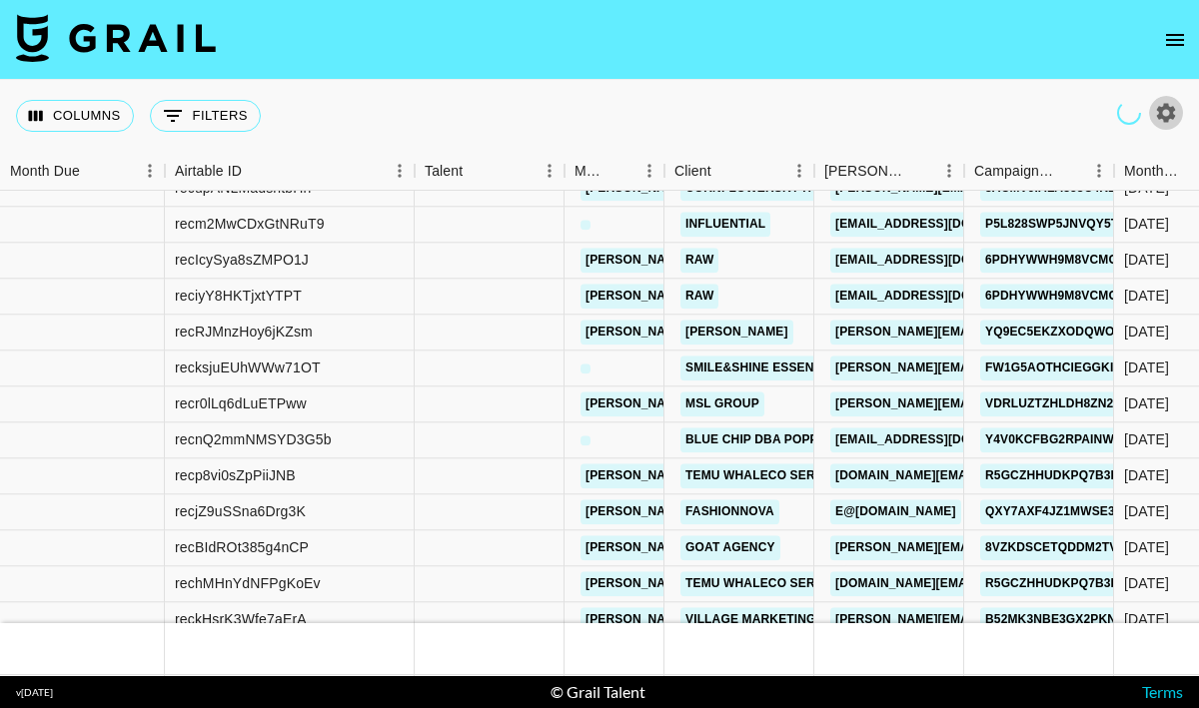
click at [1167, 111] on icon "button" at bounding box center [1166, 113] width 24 height 24
select select "Aug '24"
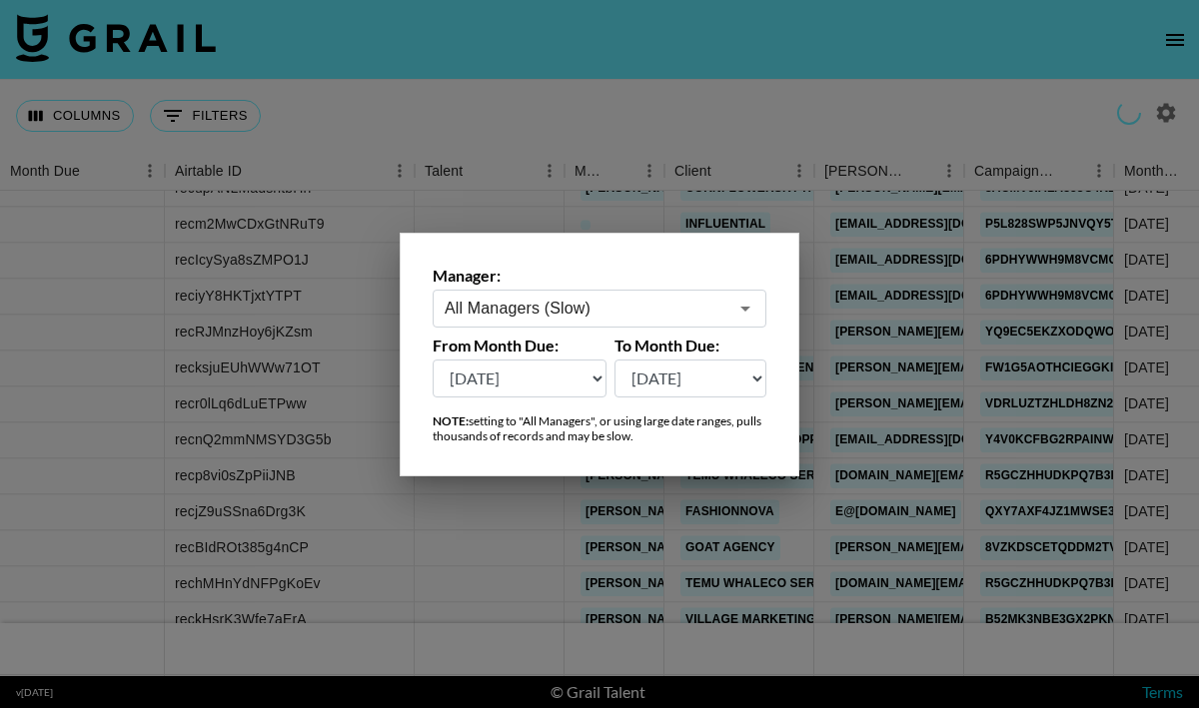
click at [551, 345] on label "From Month Due:" at bounding box center [520, 346] width 174 height 20
click at [549, 374] on select "Aug '26 Jul '26 Jun '26 May '26 Apr '26 Mar '26 Feb '26 Jan '26 Dec '25 Nov '25…" at bounding box center [520, 379] width 174 height 38
click at [555, 87] on div at bounding box center [599, 354] width 1199 height 708
click at [582, 471] on link "tancredi@grail-talent.com" at bounding box center [744, 476] width 326 height 25
click at [571, 528] on div "hugo@grail-talent.com" at bounding box center [615, 513] width 100 height 36
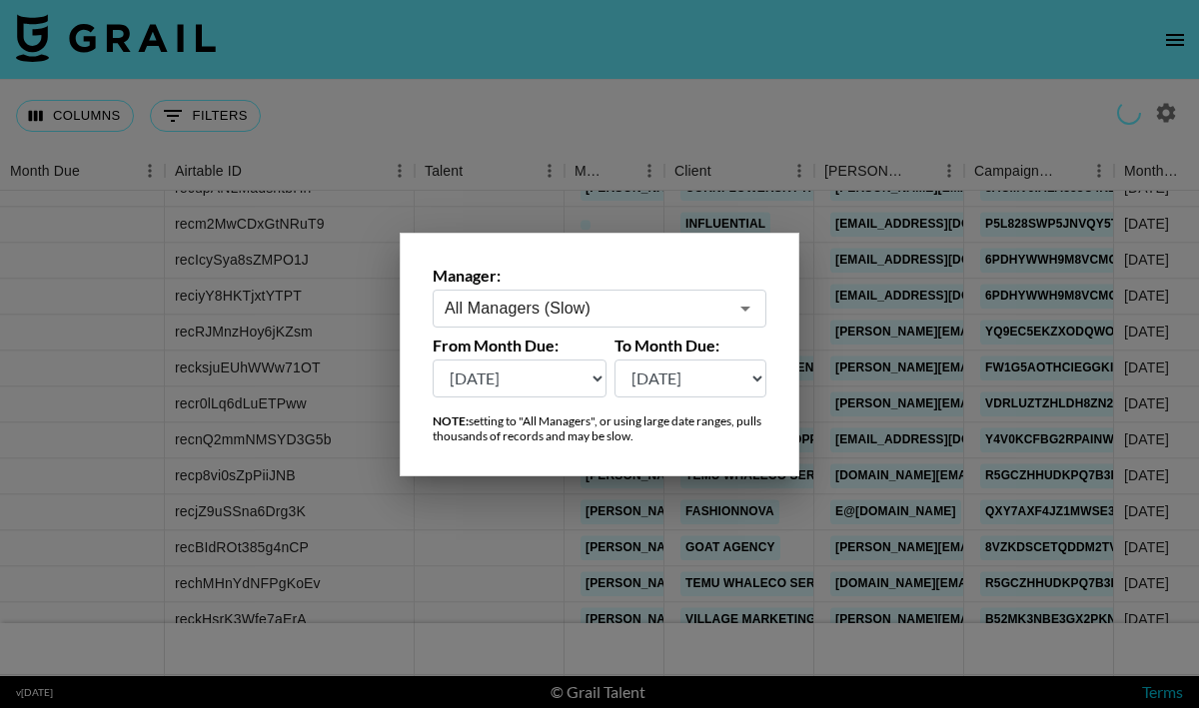
click at [773, 70] on nav at bounding box center [599, 40] width 1199 height 80
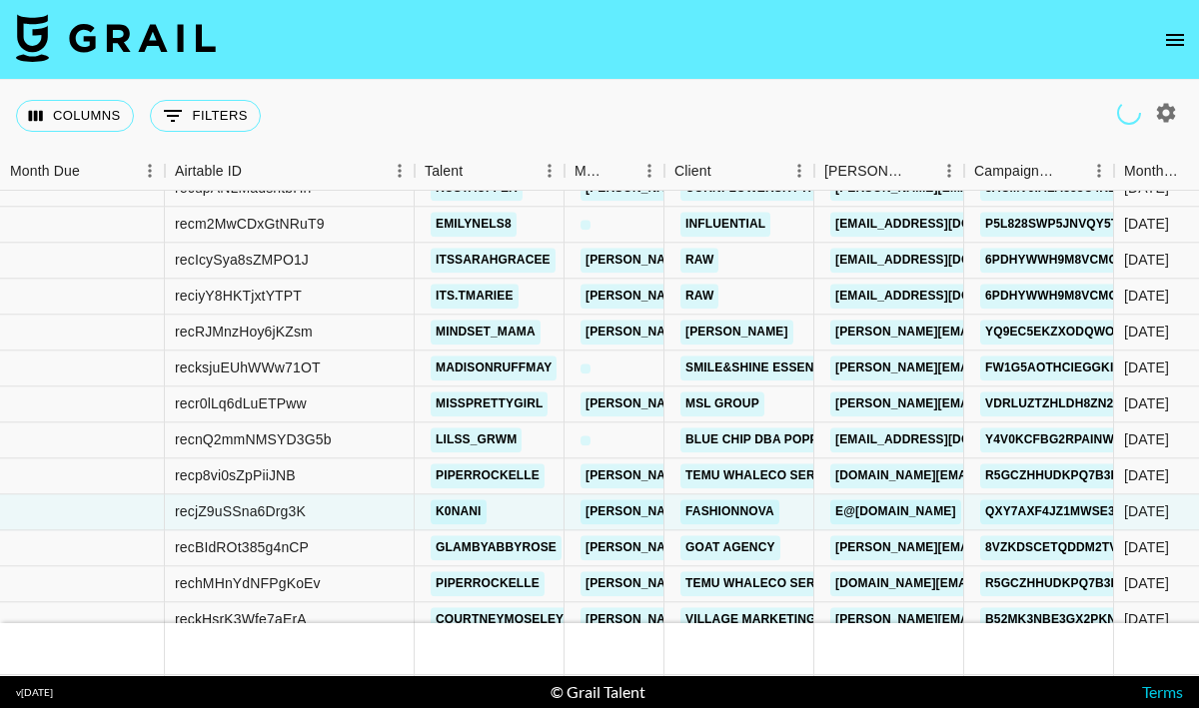
click at [1165, 105] on icon "button" at bounding box center [1166, 112] width 19 height 19
select select "Aug '24"
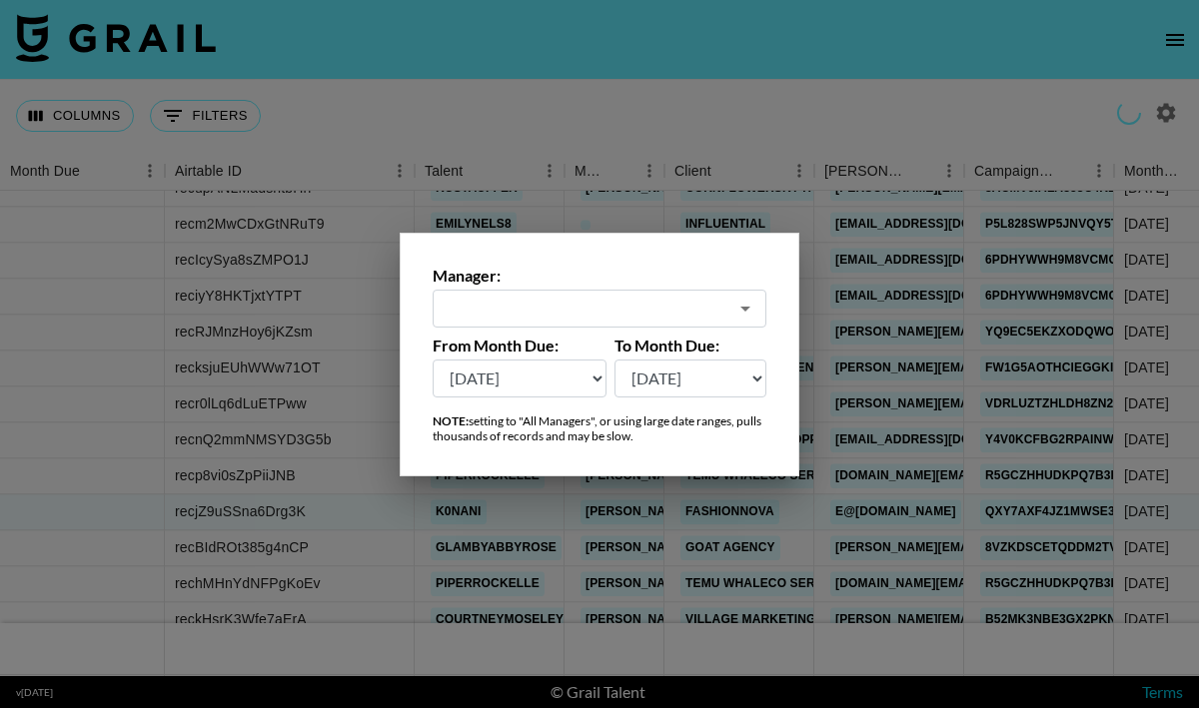
type input "All Managers (Slow)"
click at [564, 375] on select "Aug '26 Jul '26 Jun '26 May '26 Apr '26 Mar '26 Feb '26 Jan '26 Dec '25 Nov '25…" at bounding box center [520, 379] width 174 height 38
click at [614, 107] on div at bounding box center [599, 354] width 1199 height 708
click at [507, 371] on link "madisonruffmay" at bounding box center [494, 368] width 126 height 25
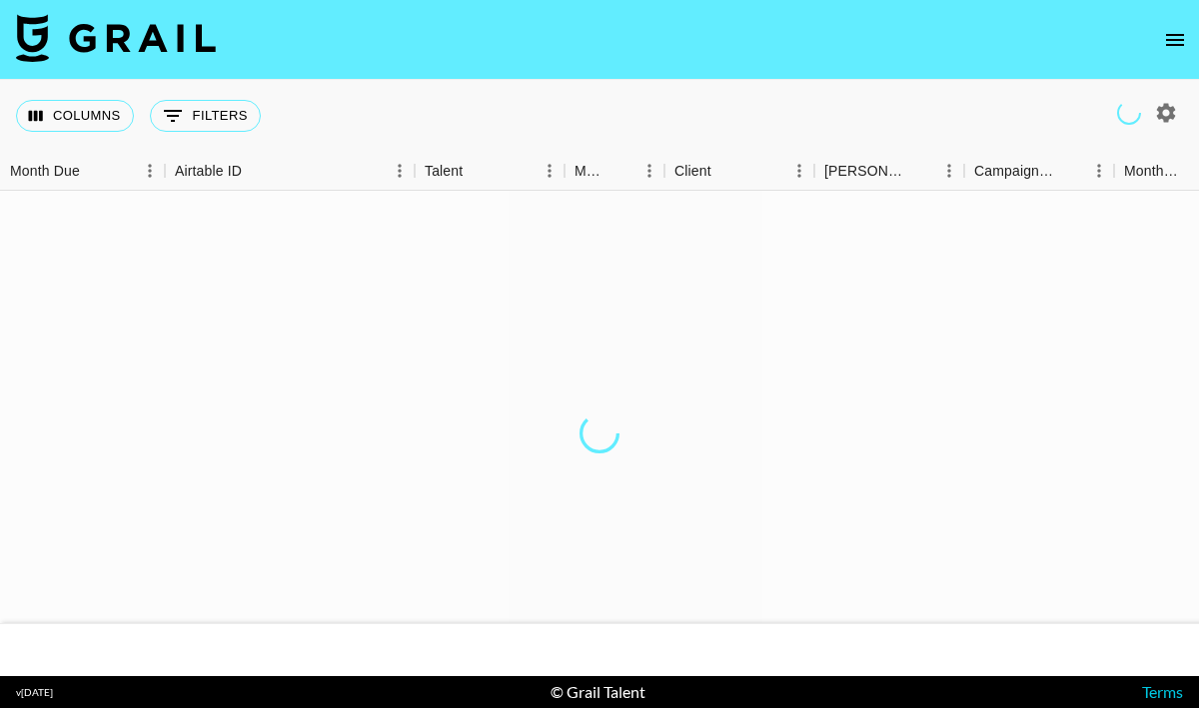
scroll to position [0, 0]
click at [226, 111] on button "0 Filters" at bounding box center [205, 116] width 111 height 32
select select "clientId"
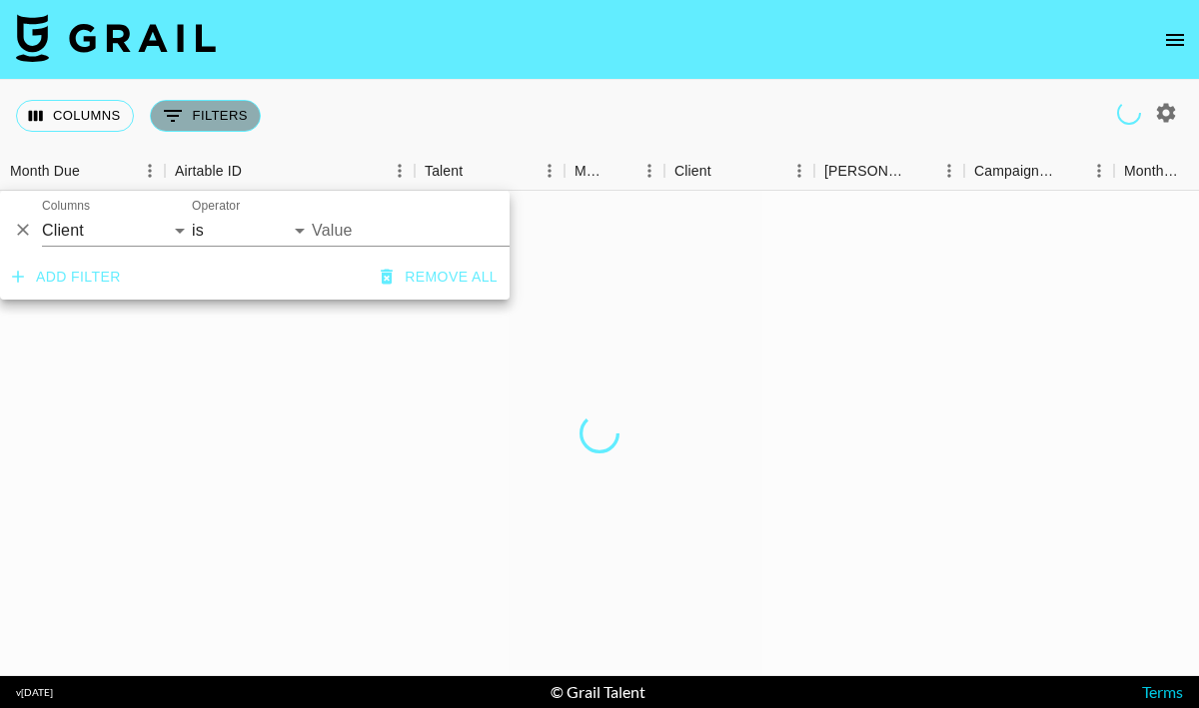
click at [226, 111] on button "0 Filters" at bounding box center [205, 116] width 111 height 32
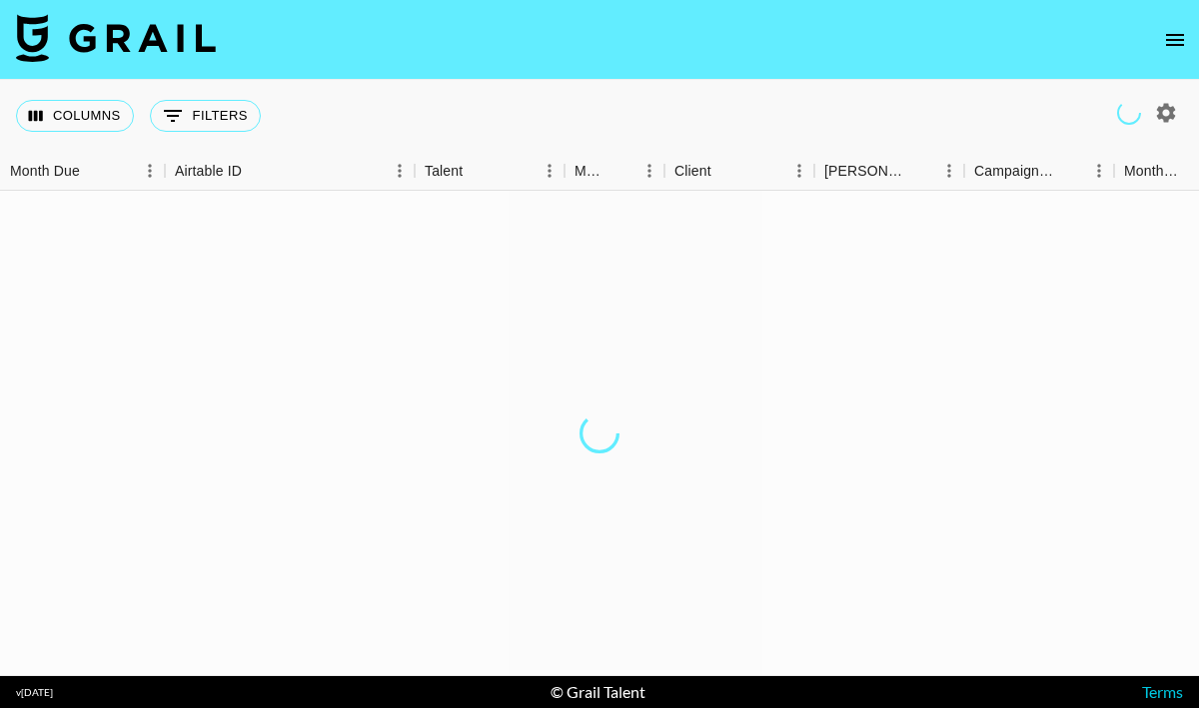
click at [1157, 105] on icon "button" at bounding box center [1166, 113] width 24 height 24
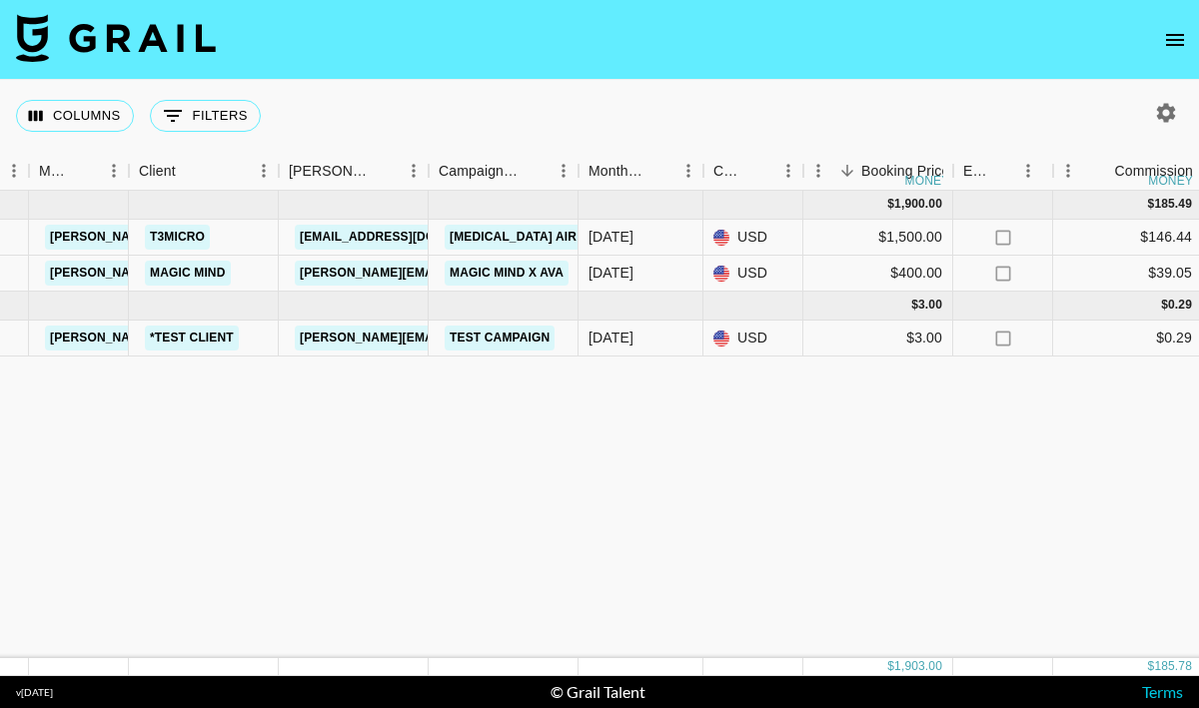
scroll to position [0, 542]
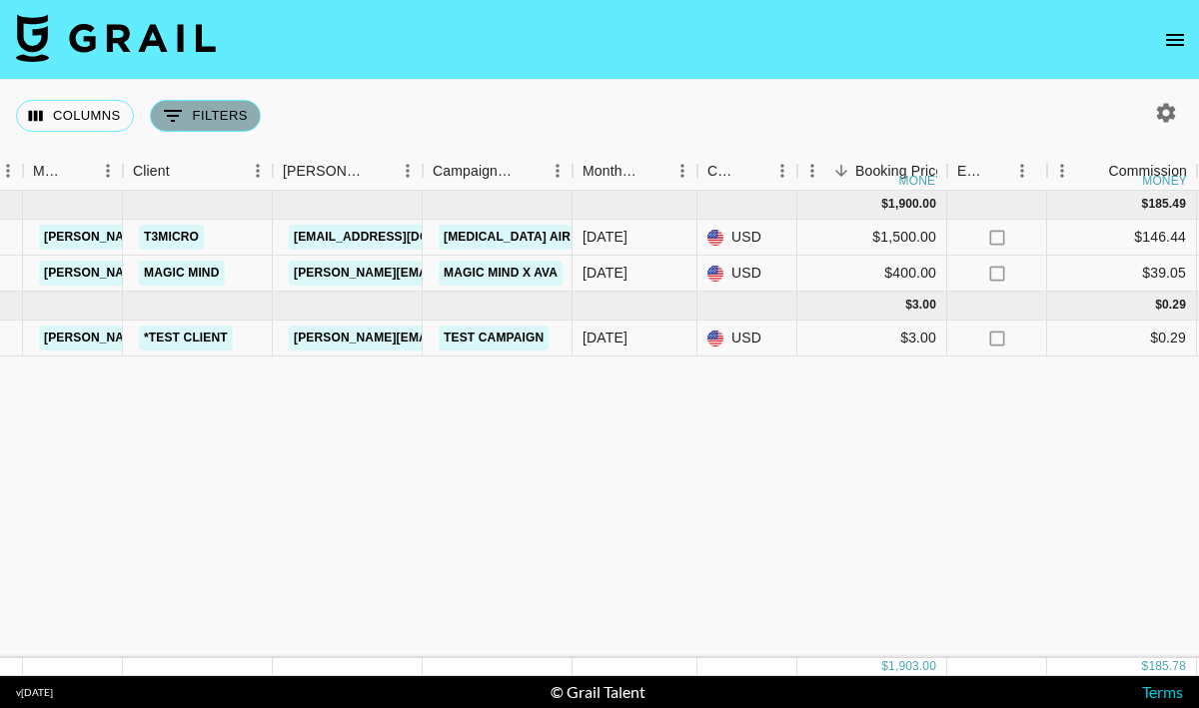
click at [198, 103] on button "0 Filters" at bounding box center [205, 116] width 111 height 32
select select "clientId"
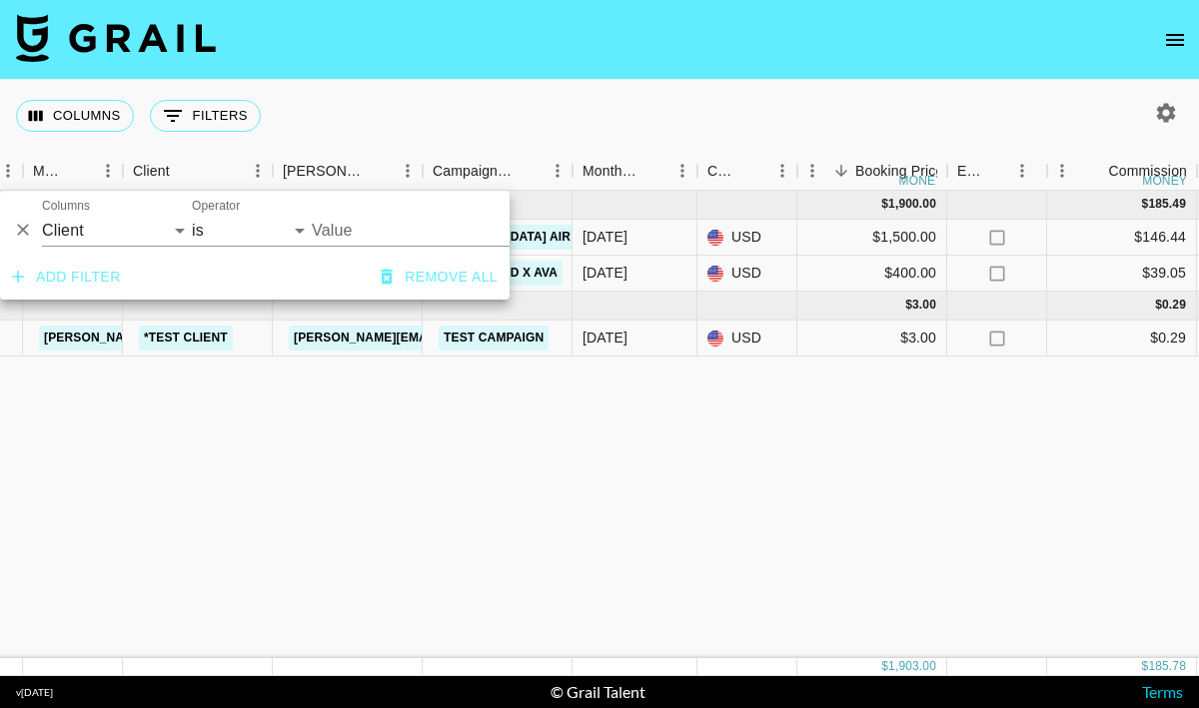
click at [340, 224] on input "Value" at bounding box center [447, 230] width 270 height 31
type input "PRADA"
click at [397, 581] on div "Jan '26 ( 2 ) $ 1,900.00 $ 185.49 rect0Cdh3TM7A2CI9 avalahey paige@grail-talent…" at bounding box center [1116, 425] width 3317 height 468
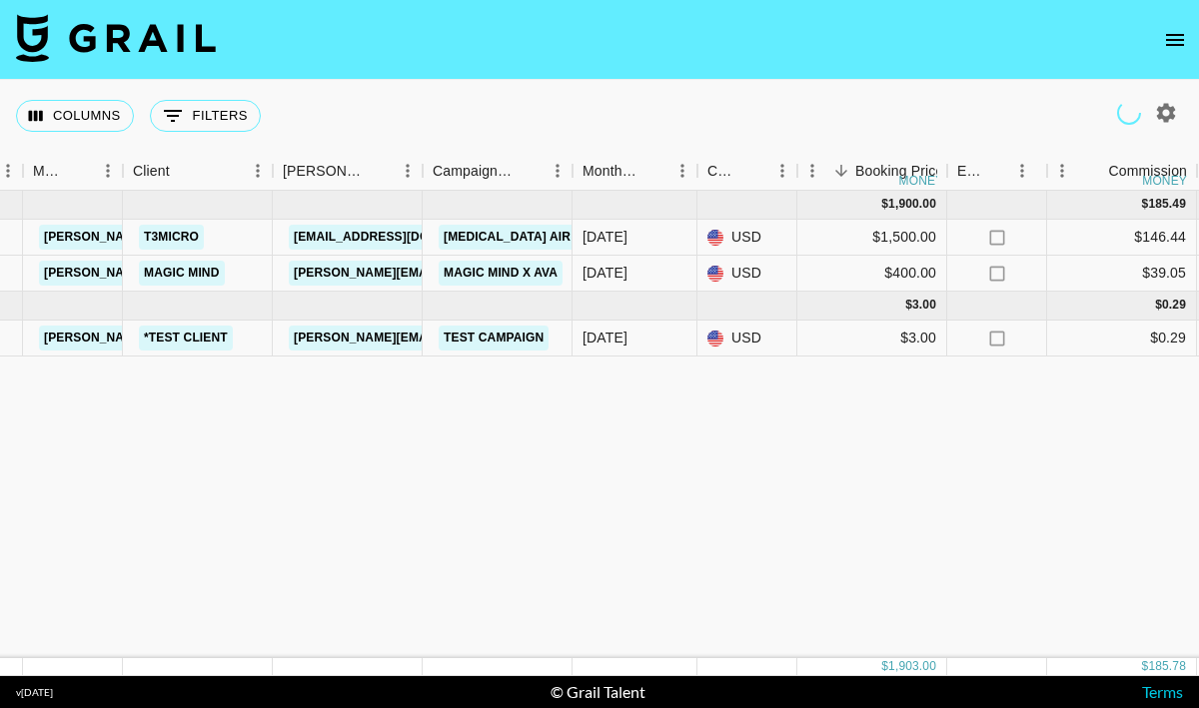
click at [200, 97] on div "Columns 0 Filters + Booking" at bounding box center [142, 116] width 253 height 72
click at [200, 107] on button "0 Filters" at bounding box center [205, 116] width 111 height 32
select select "clientId"
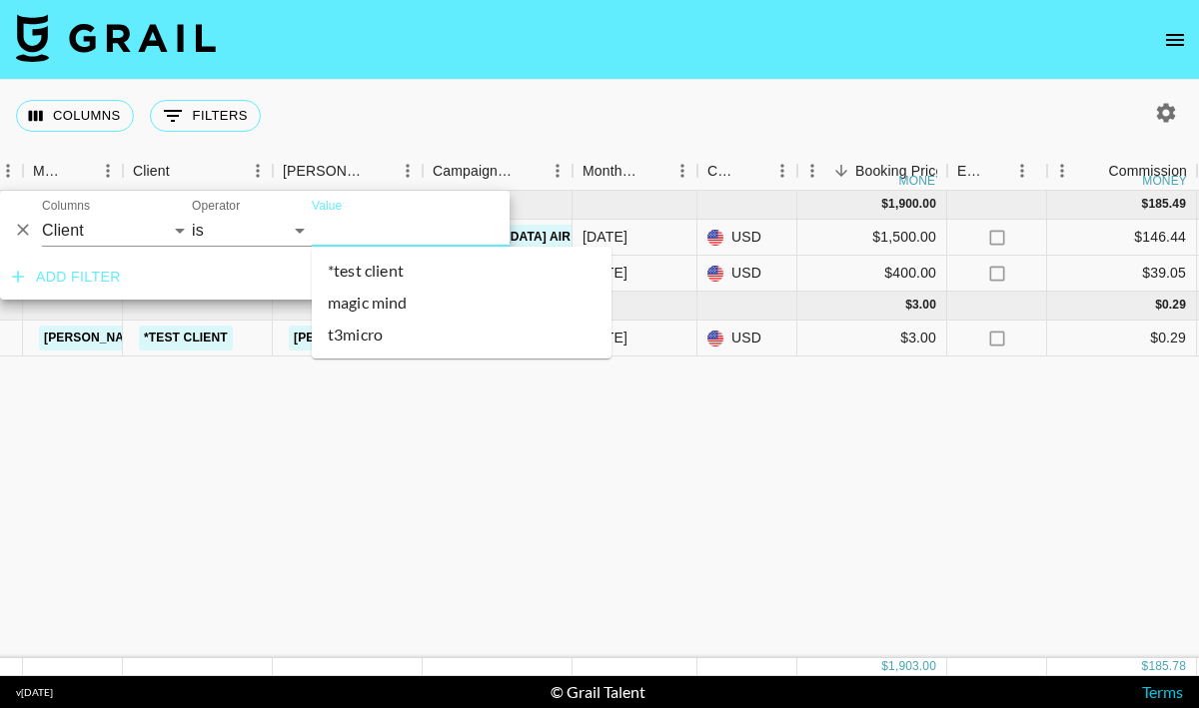
click at [325, 232] on input "Value" at bounding box center [447, 230] width 270 height 31
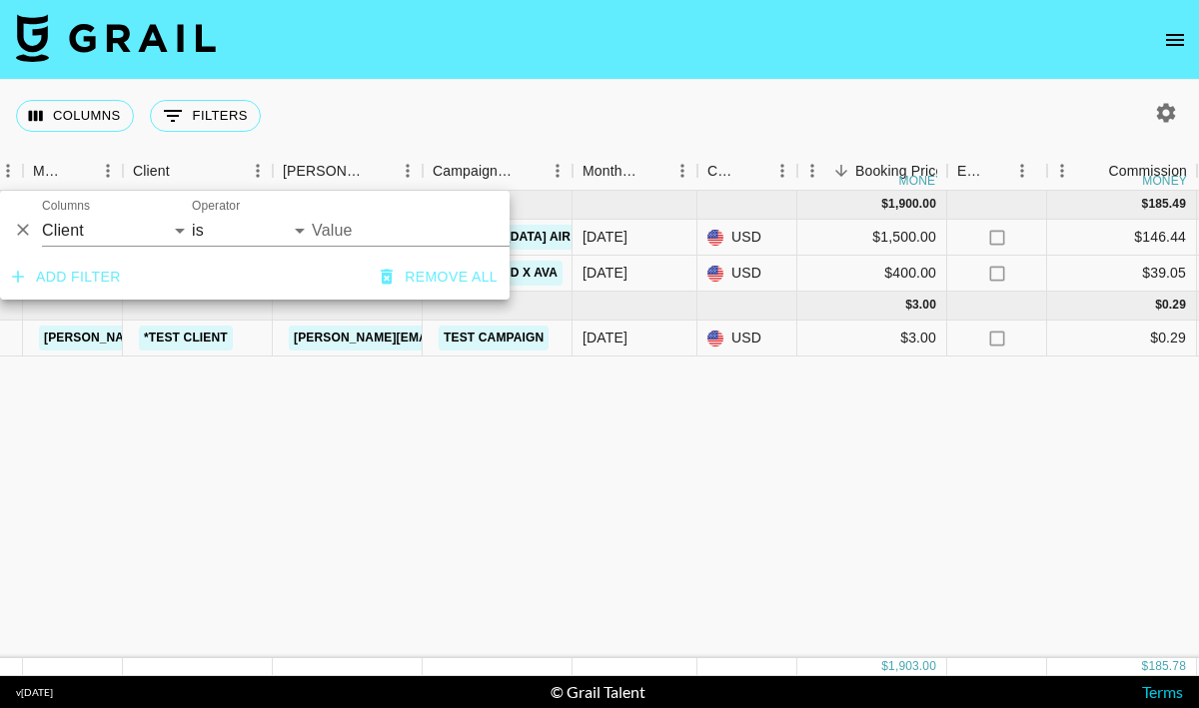
click at [325, 232] on input "Value" at bounding box center [447, 230] width 270 height 31
type input "Chanel"
click at [445, 465] on div "Jan '26 ( 2 ) $ 1,900.00 $ 185.49 rect0Cdh3TM7A2CI9 avalahey paige@grail-talent…" at bounding box center [1116, 425] width 3317 height 468
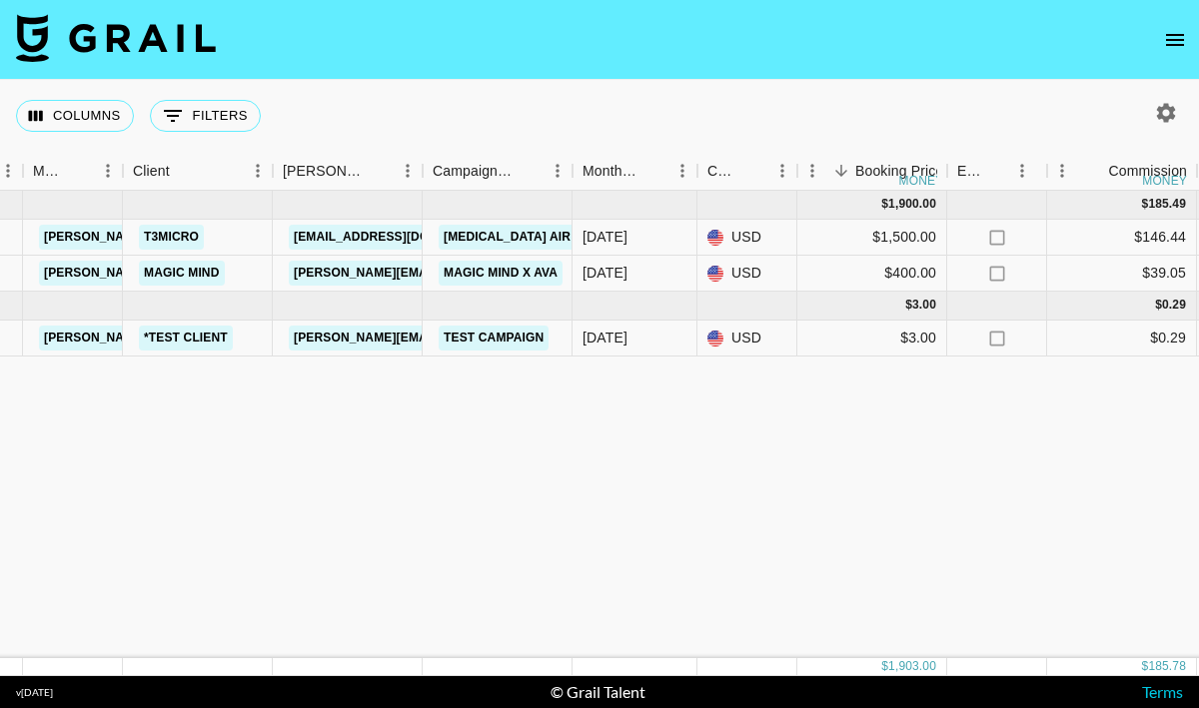
click at [1175, 109] on icon "button" at bounding box center [1166, 113] width 24 height 24
select select "Jan '26"
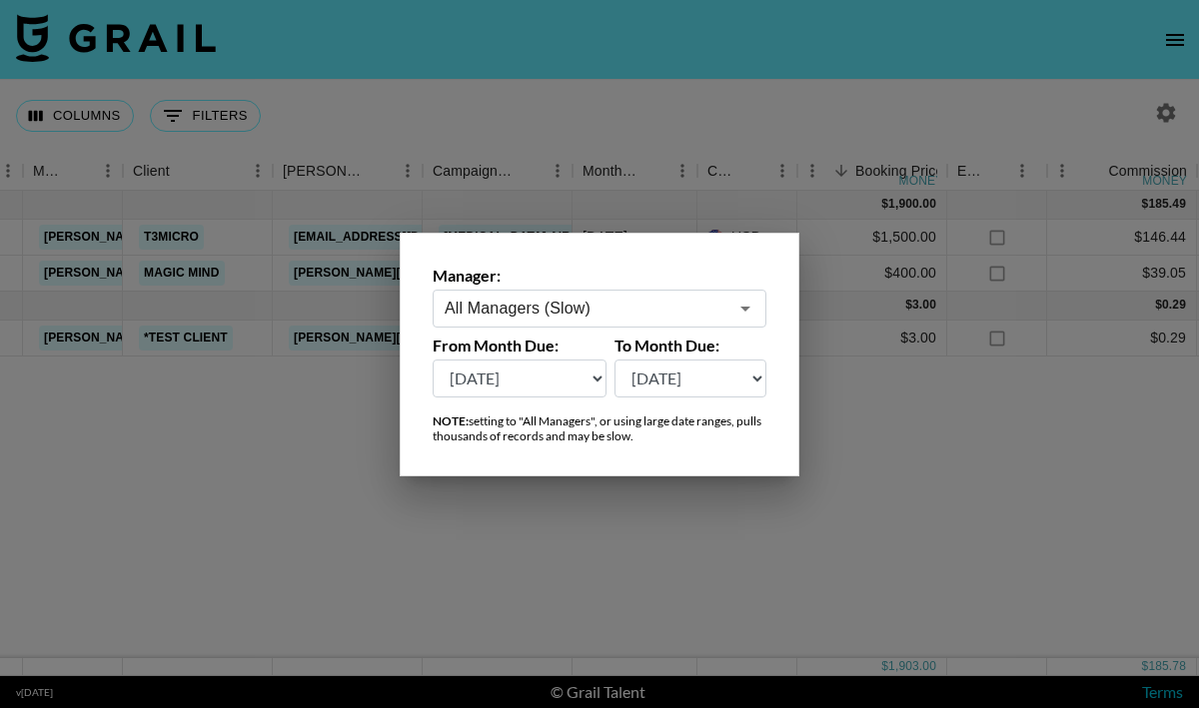
click at [502, 385] on select "Aug '26 Jul '26 Jun '26 May '26 Apr '26 Mar '26 Feb '26 Jan '26 Dec '25 Nov '25…" at bounding box center [520, 379] width 174 height 38
click at [184, 120] on div at bounding box center [599, 354] width 1199 height 708
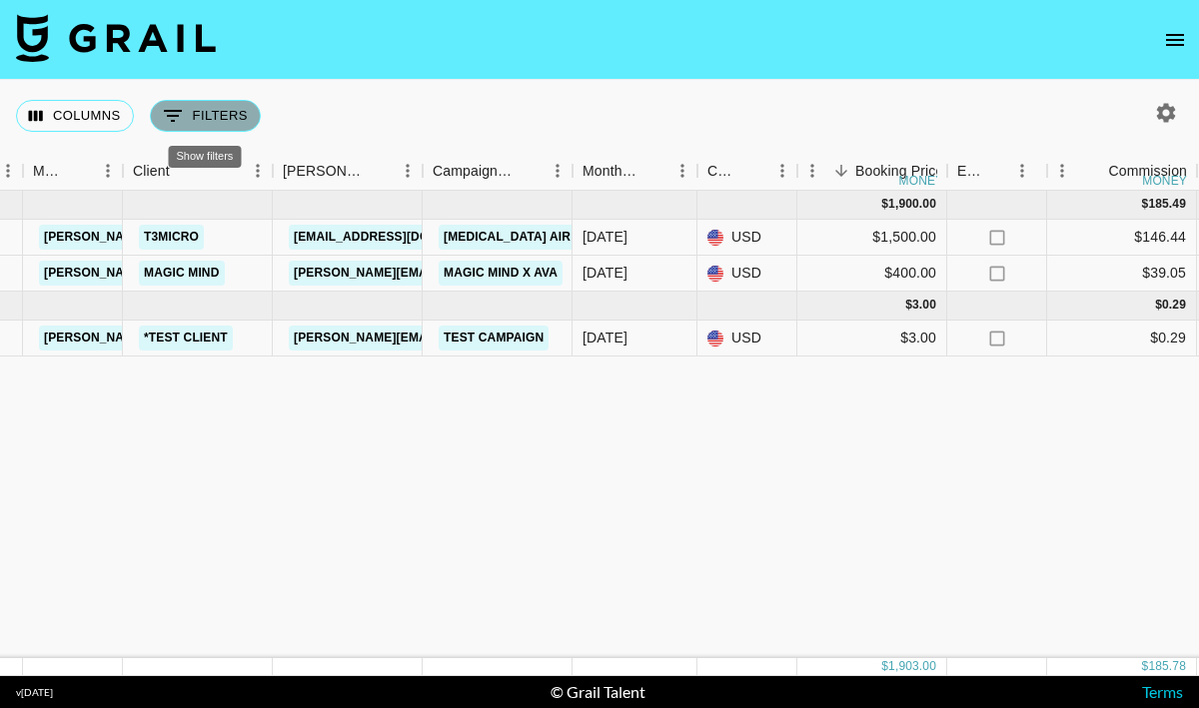
click at [190, 103] on button "0 Filters" at bounding box center [205, 116] width 111 height 32
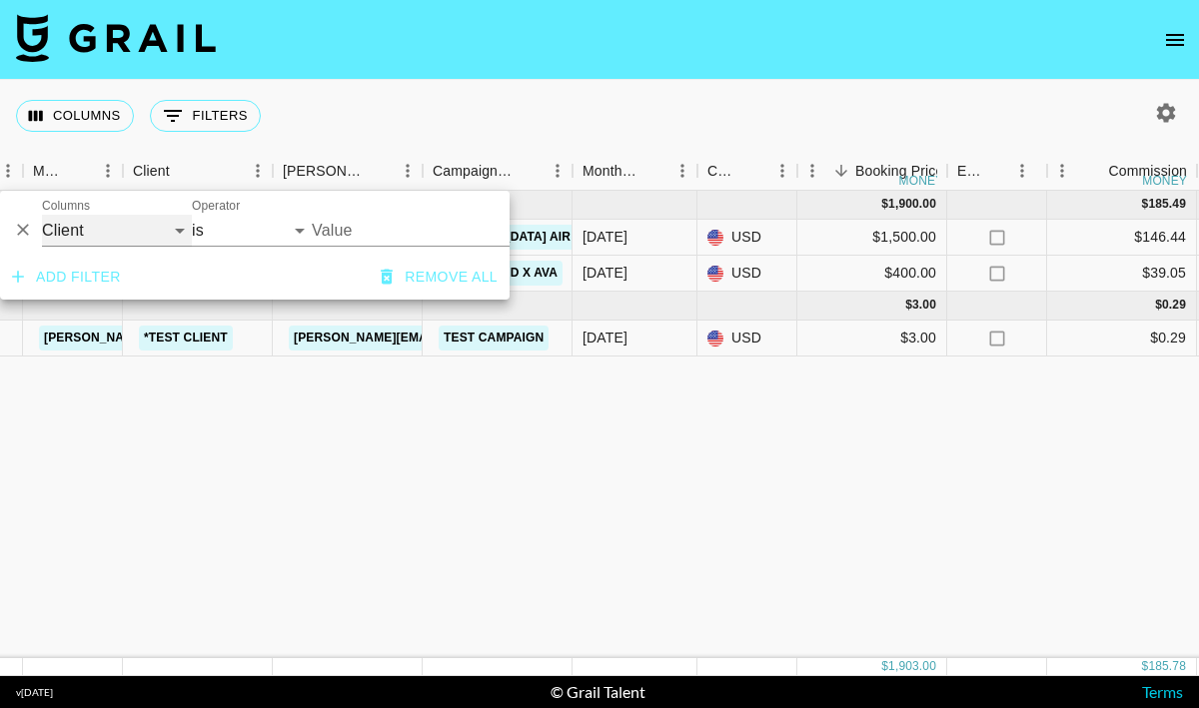
click at [145, 227] on select "Grail Platform ID Airtable ID Talent Manager Client Booker Campaign (Type) Date…" at bounding box center [117, 231] width 150 height 32
select select "bookerId"
click at [278, 614] on div "Jan '26 ( 2 ) $ 1,900.00 $ 185.49 rect0Cdh3TM7A2CI9 avalahey paige@grail-talent…" at bounding box center [1116, 425] width 3317 height 468
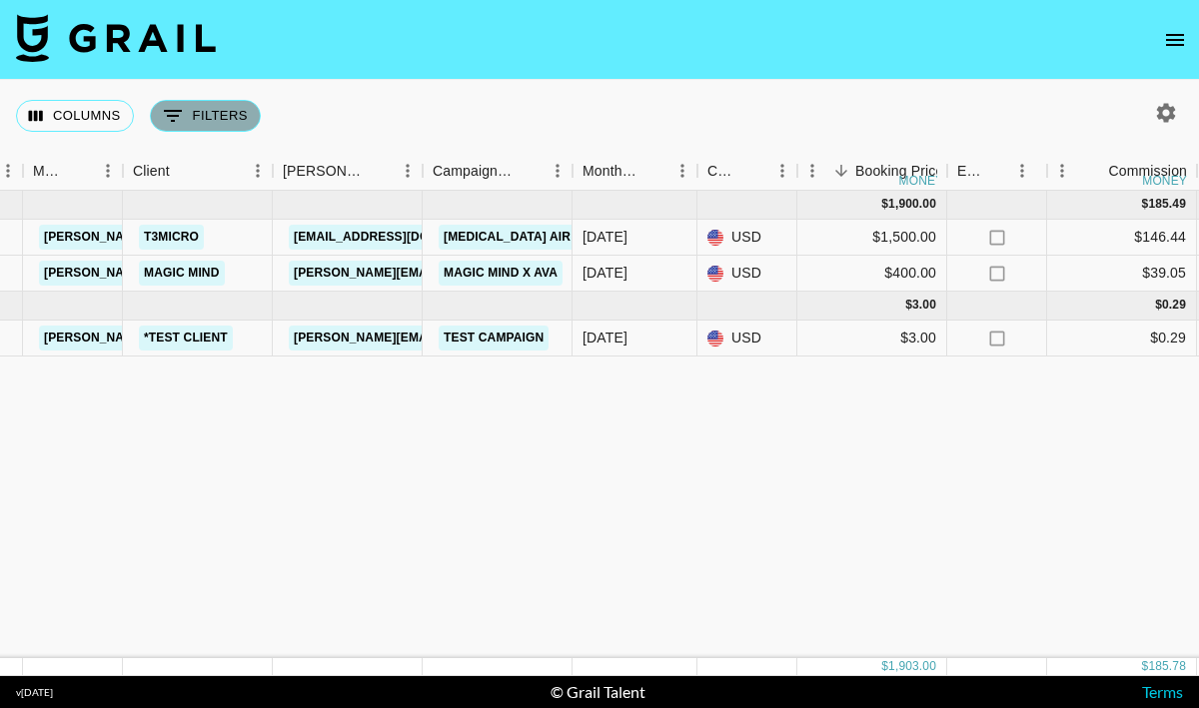
click at [212, 117] on button "0 Filters" at bounding box center [205, 116] width 111 height 32
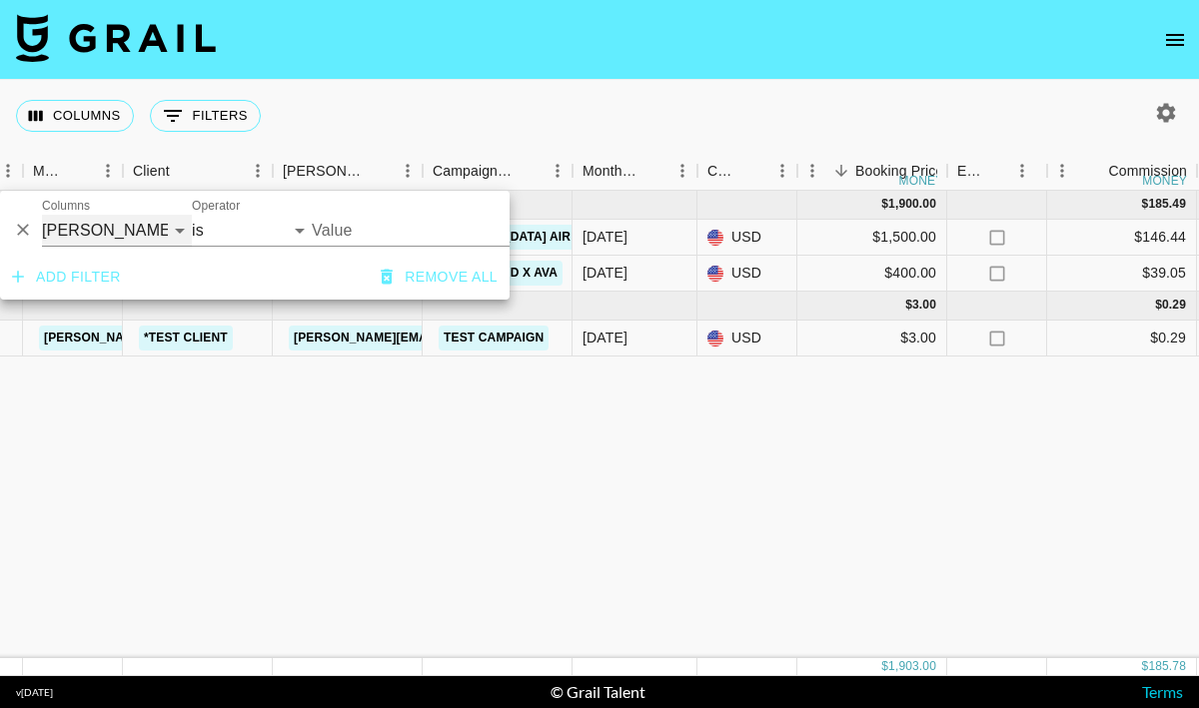
click at [108, 225] on select "Grail Platform ID Airtable ID Talent Manager Client Booker Campaign (Type) Date…" at bounding box center [117, 231] width 150 height 32
select select "clientId"
click at [376, 233] on input "Value" at bounding box center [447, 230] width 270 height 31
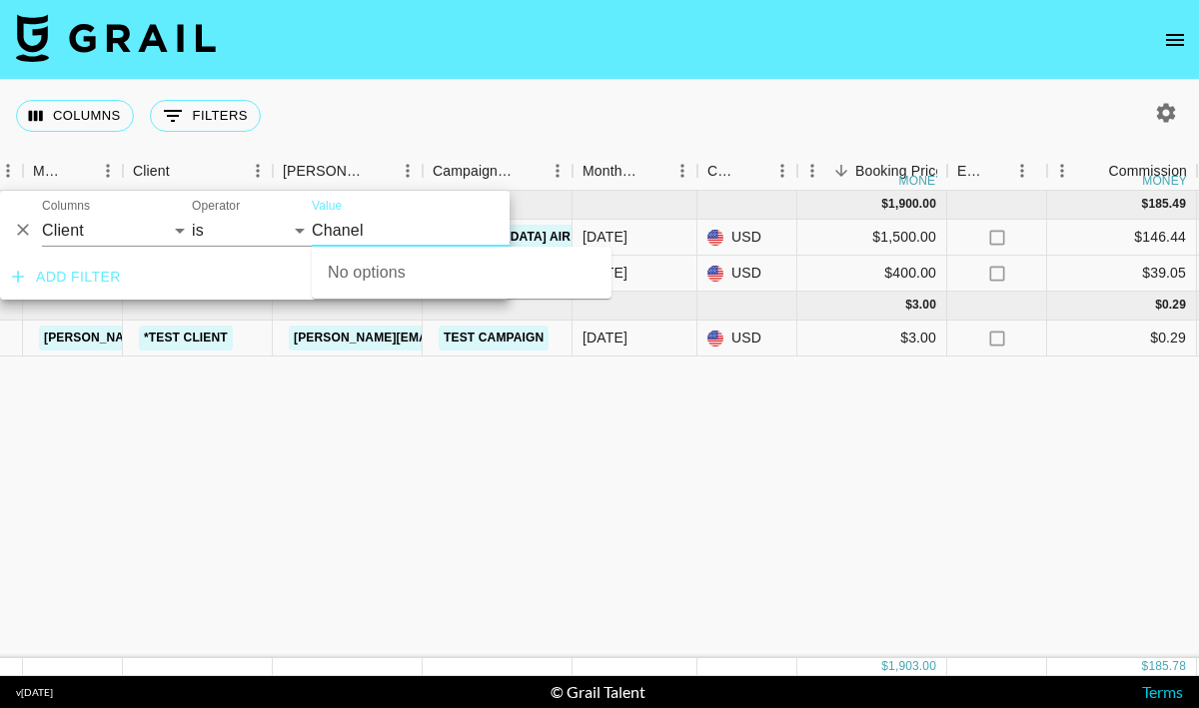
type input "Chanel"
click at [1162, 117] on icon "button" at bounding box center [1166, 112] width 19 height 19
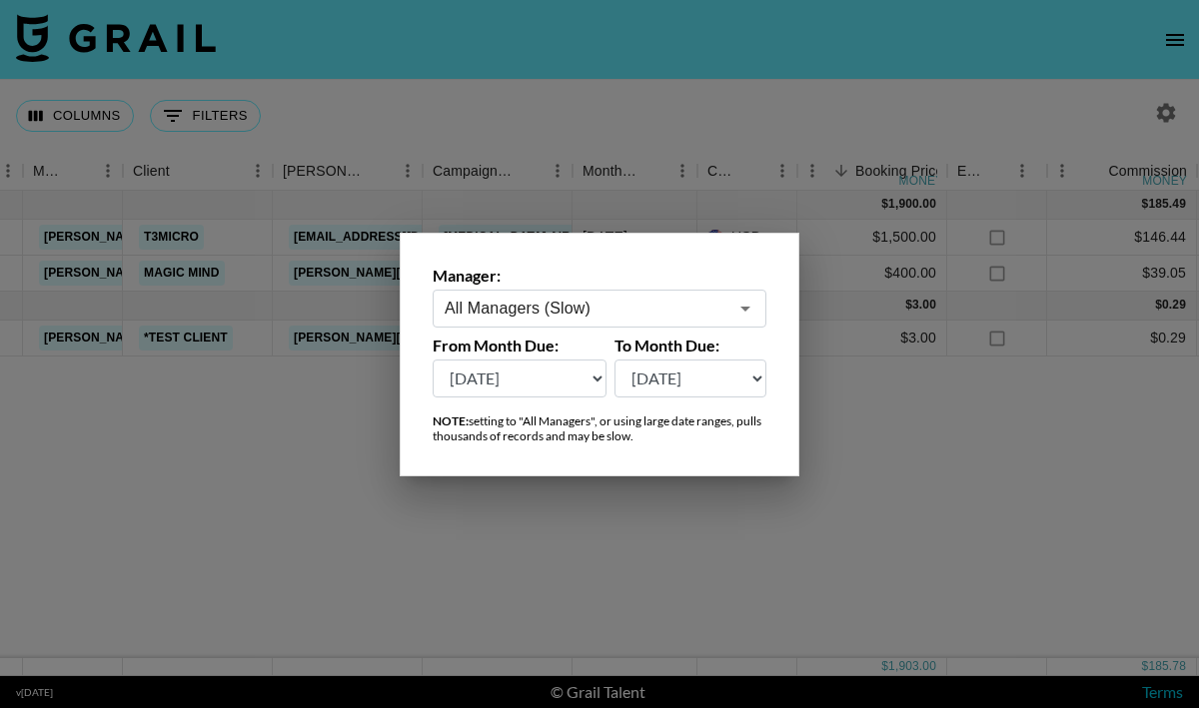
click at [604, 374] on select "Aug '26 Jul '26 Jun '26 May '26 Apr '26 Mar '26 Feb '26 Jan '26 Dec '25 Nov '25…" at bounding box center [520, 379] width 174 height 38
select select "Dec '25"
click at [542, 572] on div at bounding box center [599, 354] width 1199 height 708
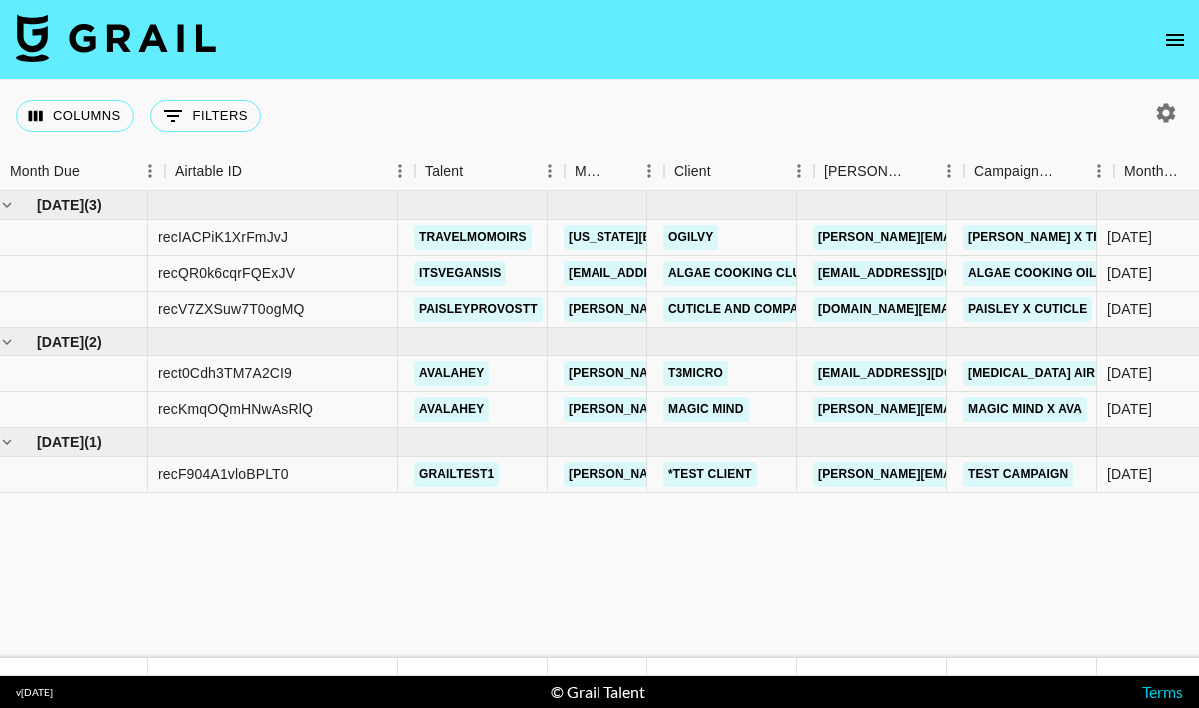
scroll to position [0, 0]
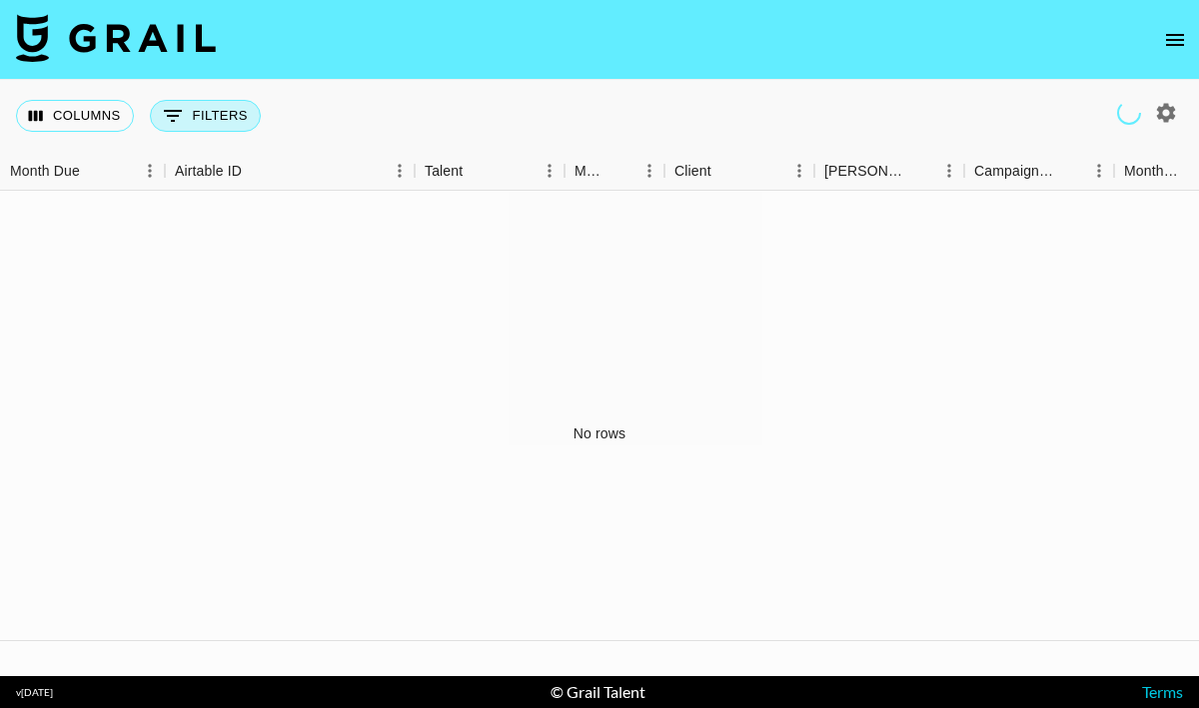
click at [202, 121] on button "0 Filters" at bounding box center [205, 116] width 111 height 32
select select "clientId"
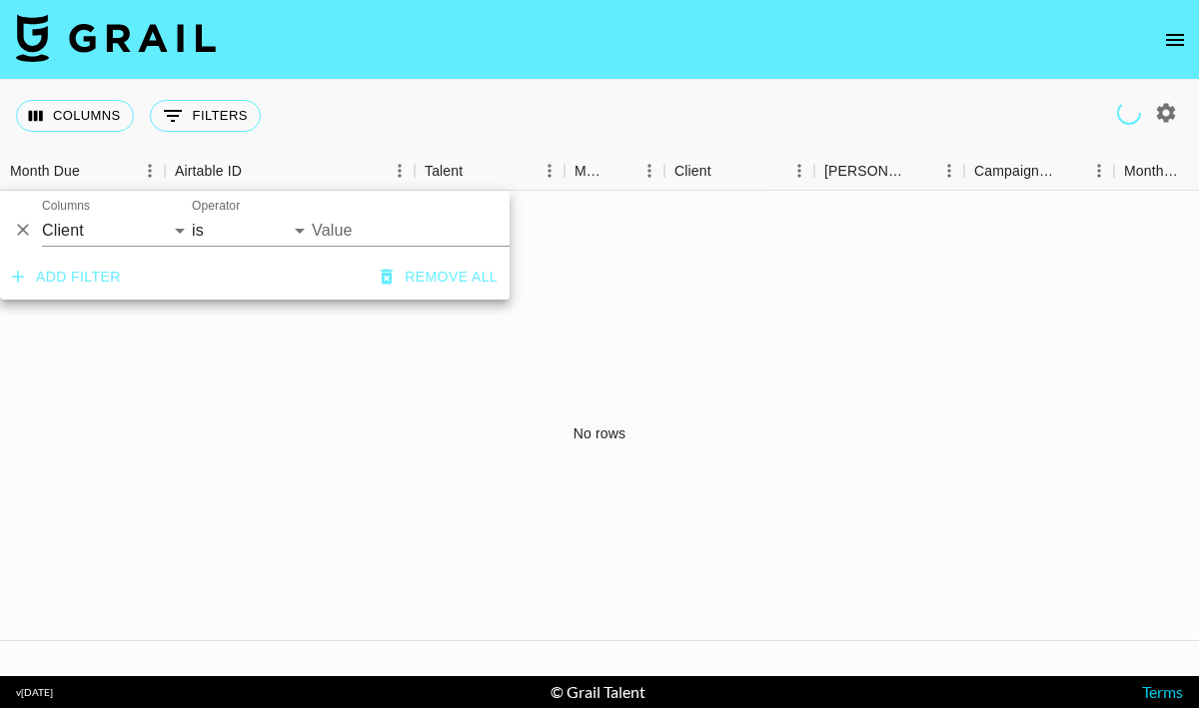
click at [348, 240] on input "Value" at bounding box center [447, 230] width 270 height 31
type input "MAC"
click at [429, 228] on input "Value" at bounding box center [447, 230] width 270 height 31
type input "Louis"
type input "motorola"
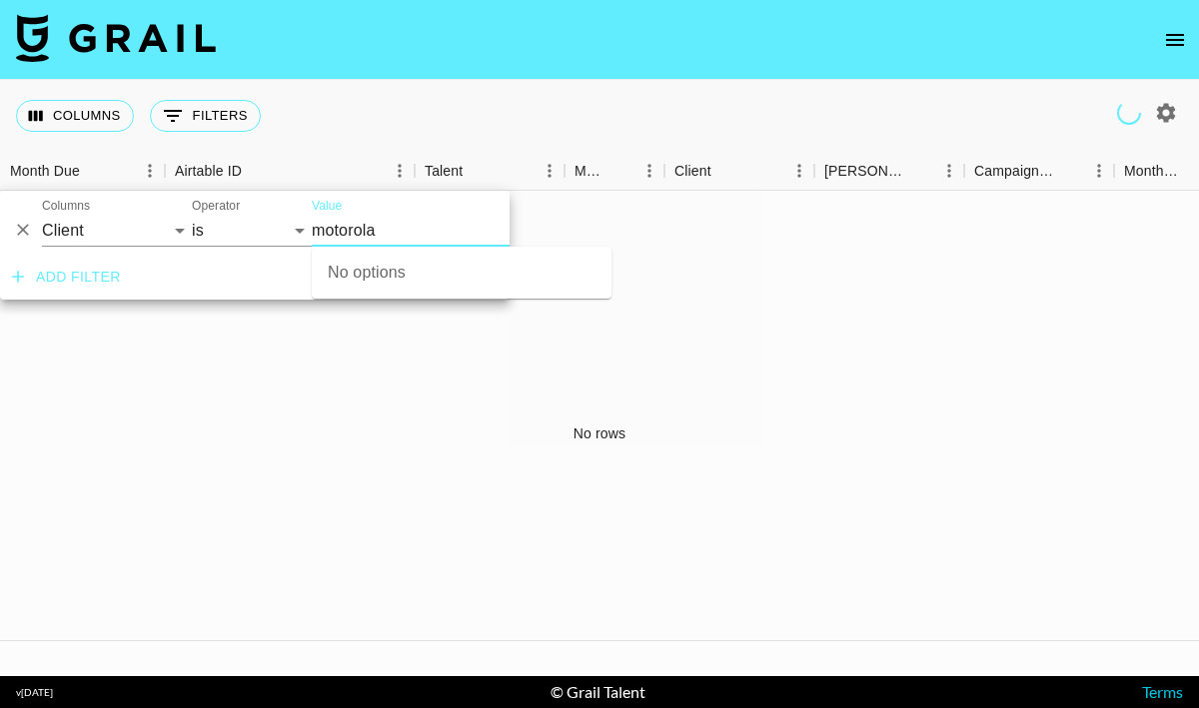
click at [326, 228] on input "motorola" at bounding box center [447, 230] width 270 height 31
type input "Motorola"
click at [562, 230] on div "No rows" at bounding box center [599, 434] width 1199 height 486
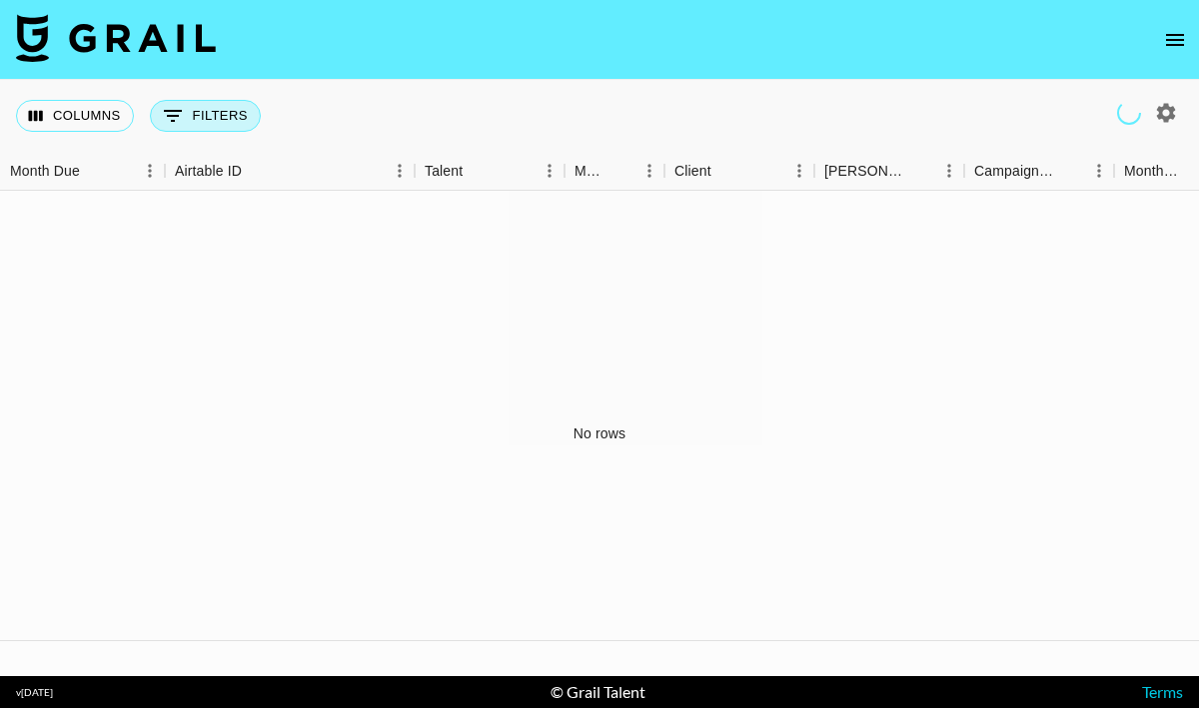
click at [211, 117] on button "0 Filters" at bounding box center [205, 116] width 111 height 32
select select "clientId"
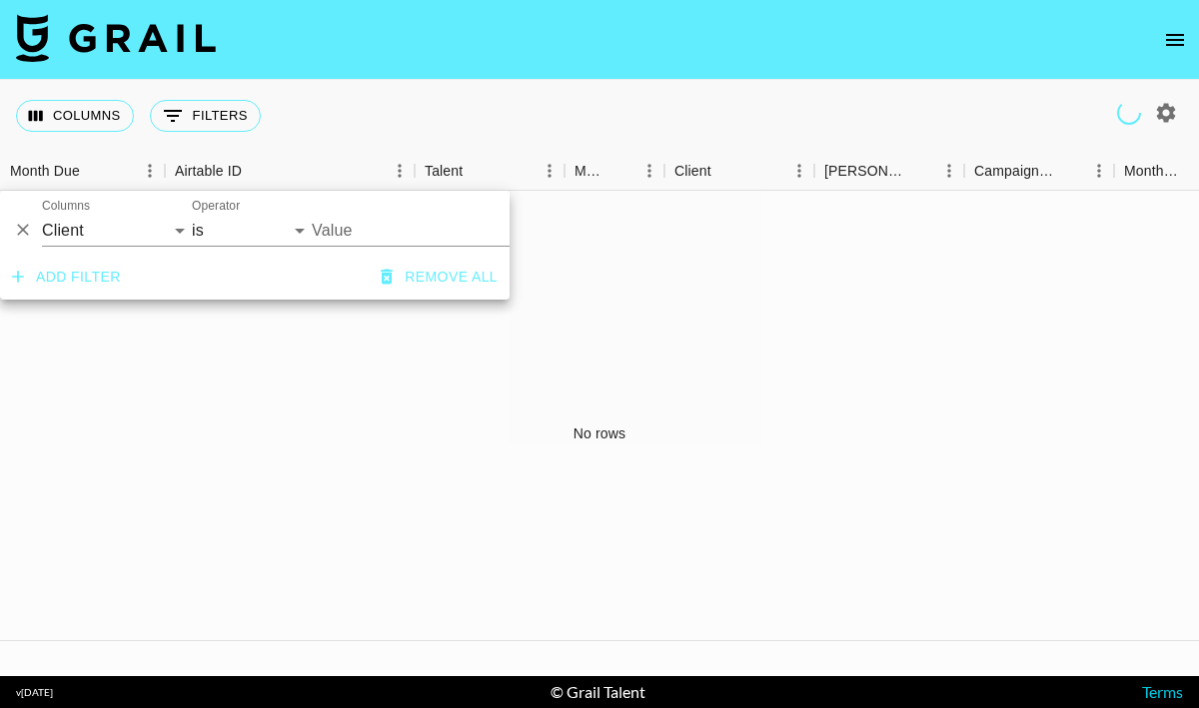
click at [365, 227] on input "Value" at bounding box center [447, 230] width 270 height 31
type input "M"
paste input "Motorola"
type input "Motorola"
click at [666, 283] on div "No rows" at bounding box center [599, 434] width 1199 height 486
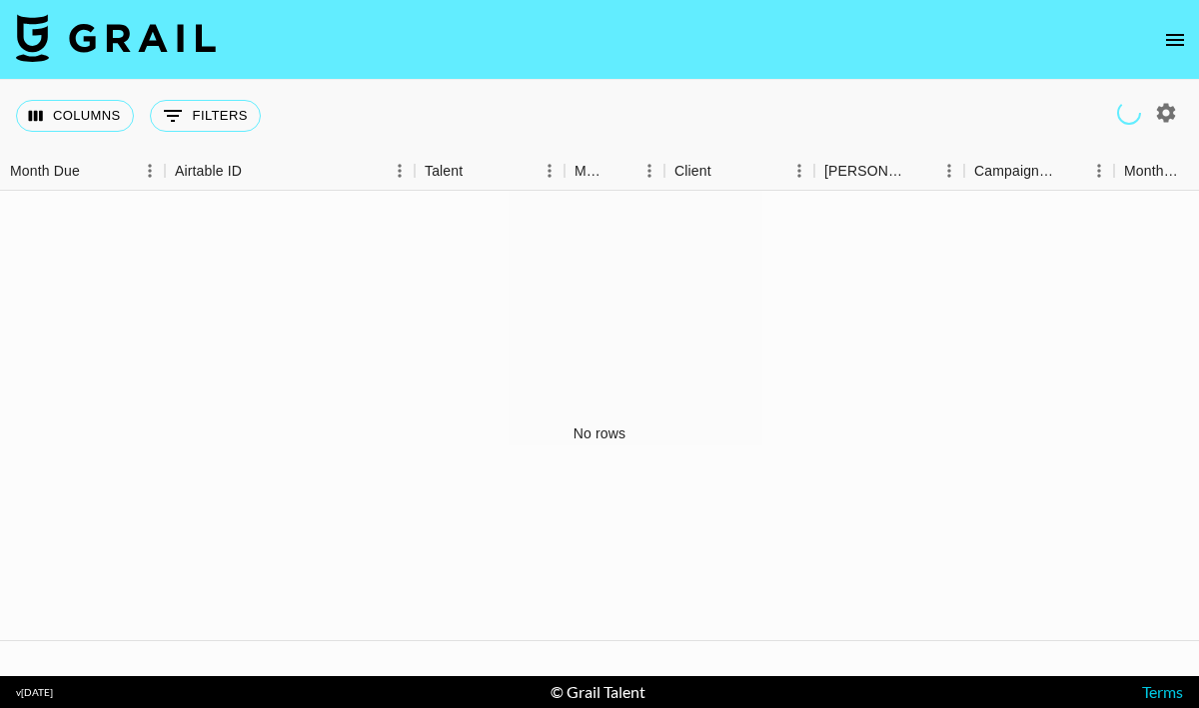
click at [1168, 112] on icon "button" at bounding box center [1166, 113] width 24 height 24
select select "May '25"
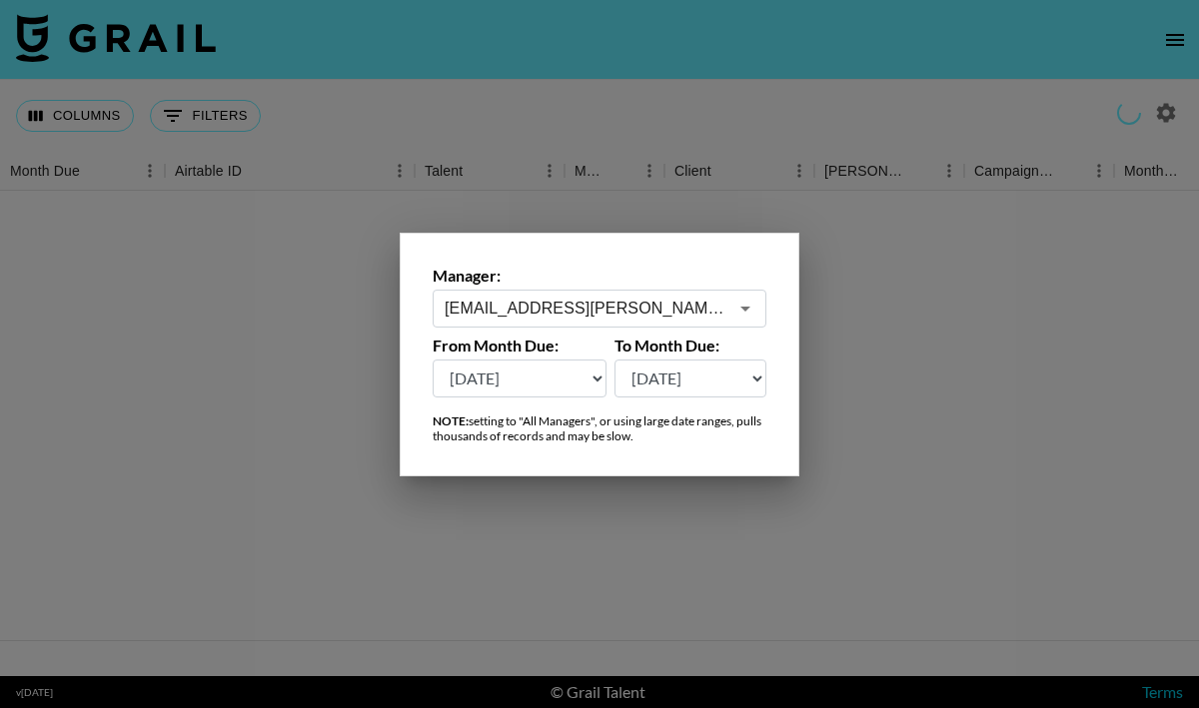
click at [764, 302] on div "alyx.wilson@grail-talent.com ​" at bounding box center [600, 309] width 334 height 38
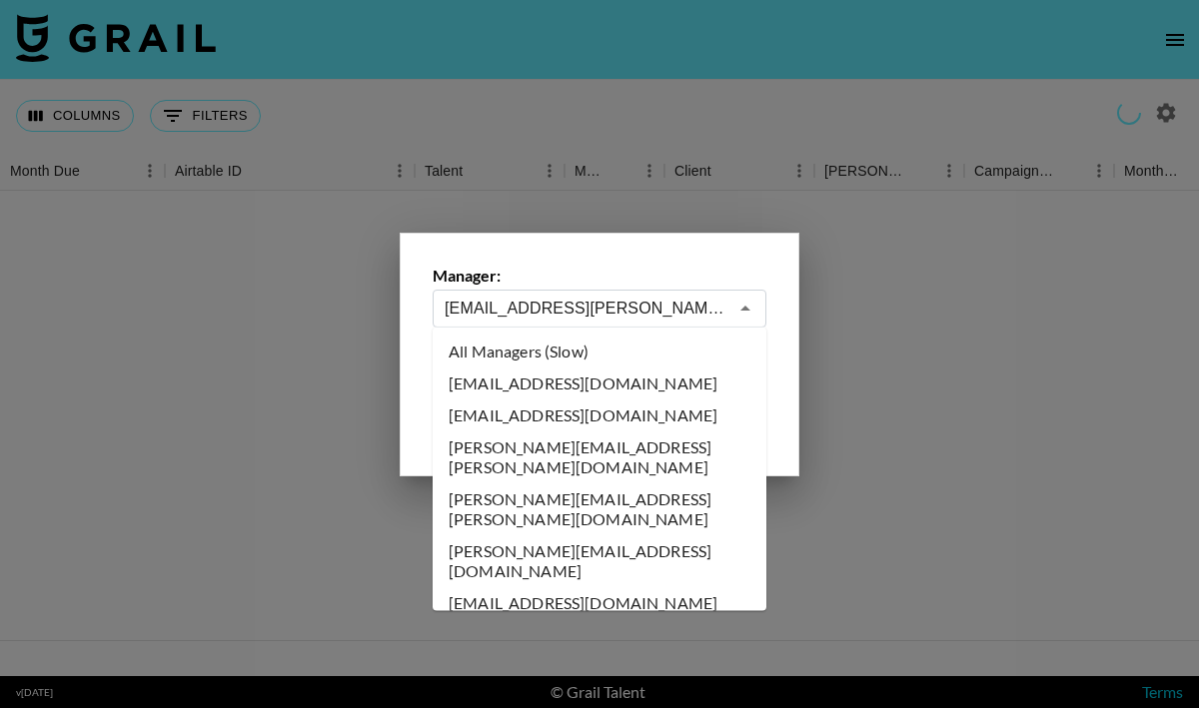
click at [679, 342] on li "All Managers (Slow)" at bounding box center [600, 352] width 334 height 32
click at [622, 351] on label "To Month Due:" at bounding box center [691, 346] width 153 height 20
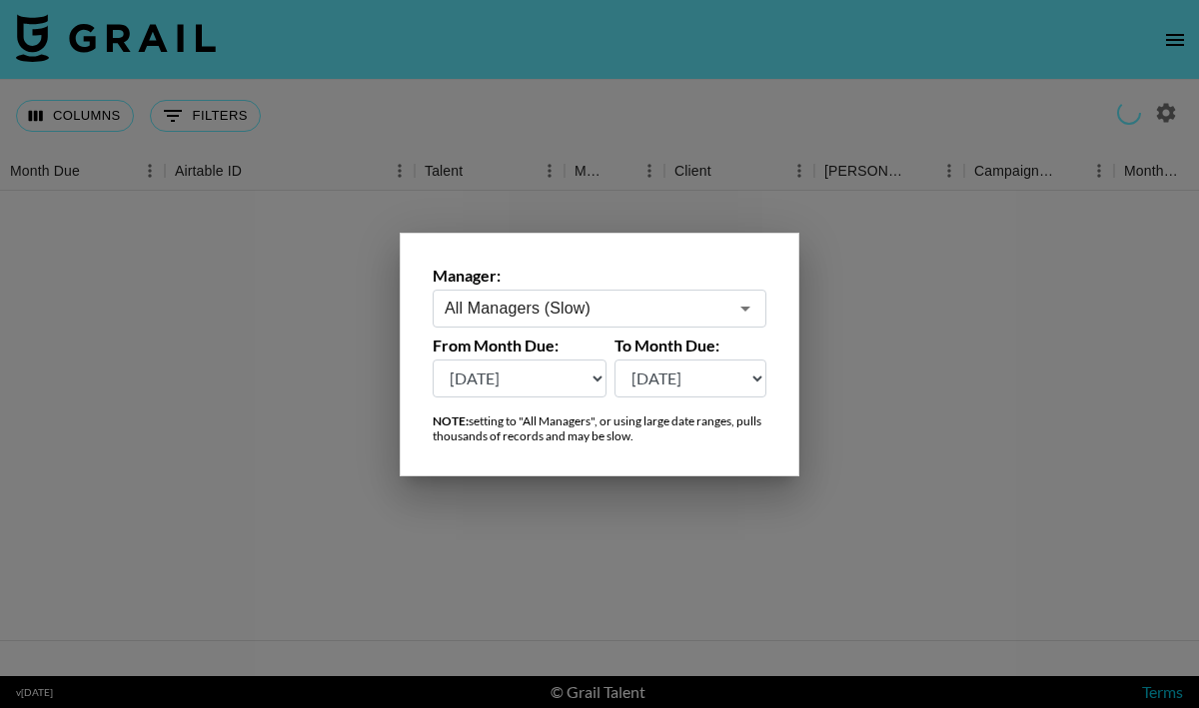
type input "All Managers (Slow)"
click at [876, 334] on div at bounding box center [599, 354] width 1199 height 708
click at [221, 122] on button "0 Filters" at bounding box center [205, 116] width 111 height 32
select select "clientId"
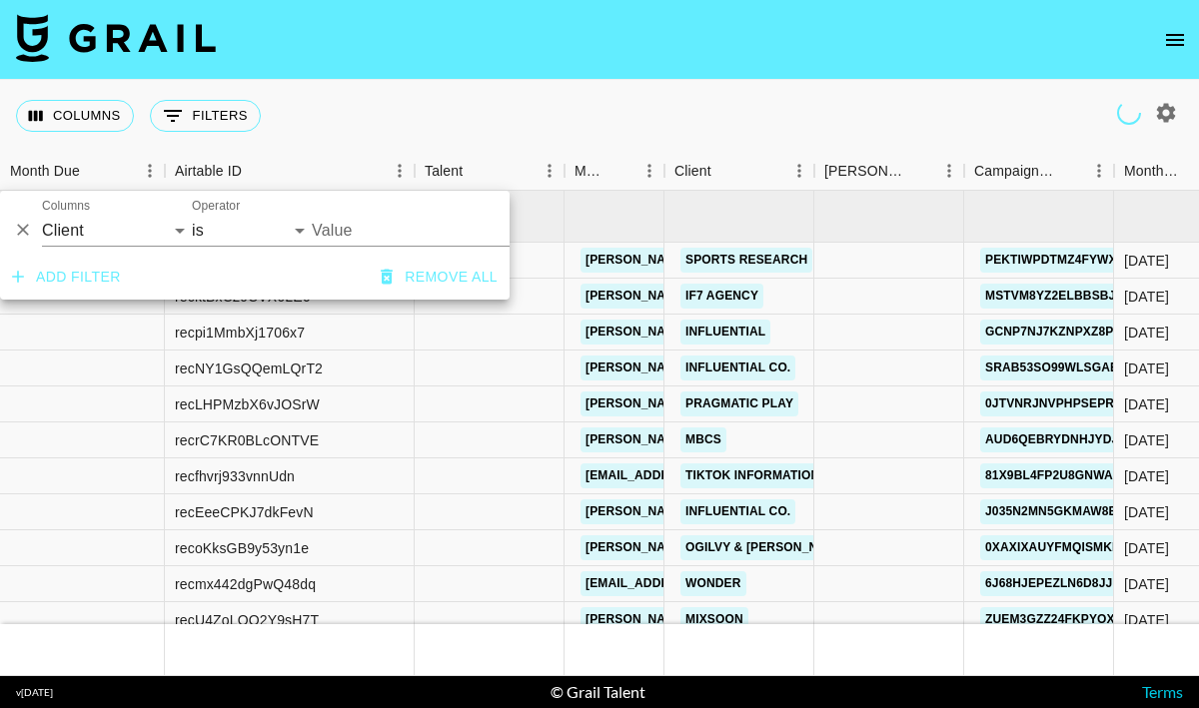
click at [356, 232] on input "Value" at bounding box center [447, 230] width 270 height 31
type input "M"
paste input "Motorola"
type input "Motorola"
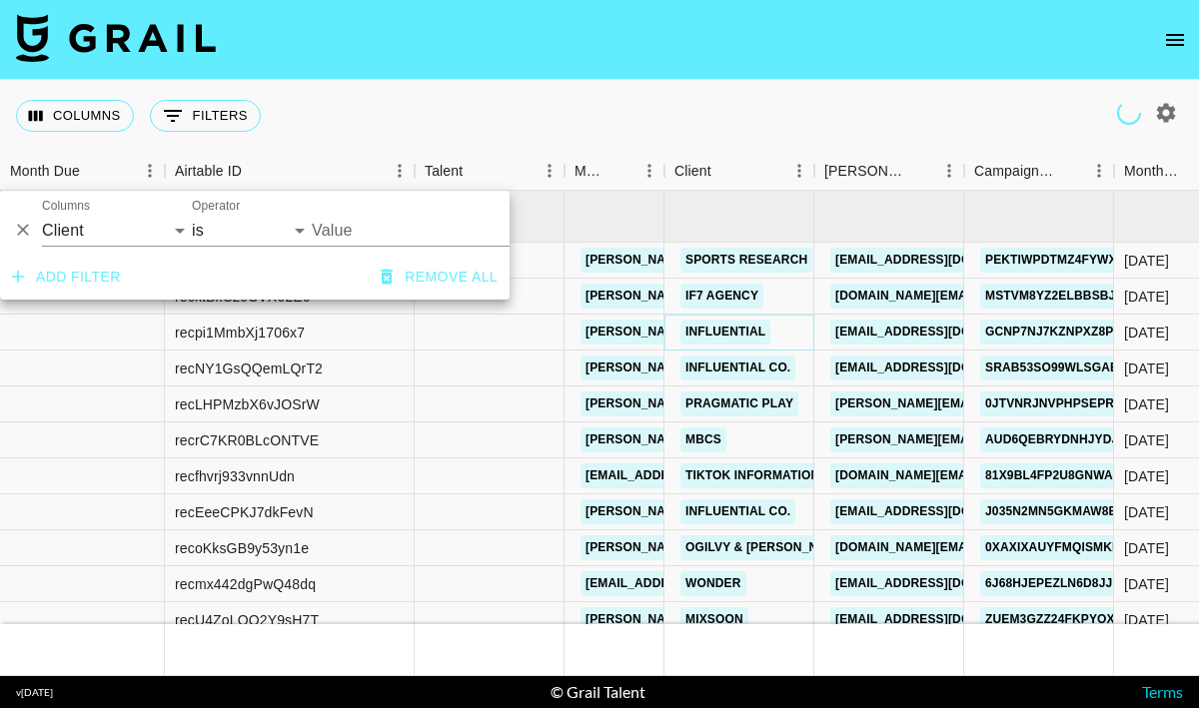
click at [733, 321] on link "Influential" at bounding box center [725, 332] width 90 height 25
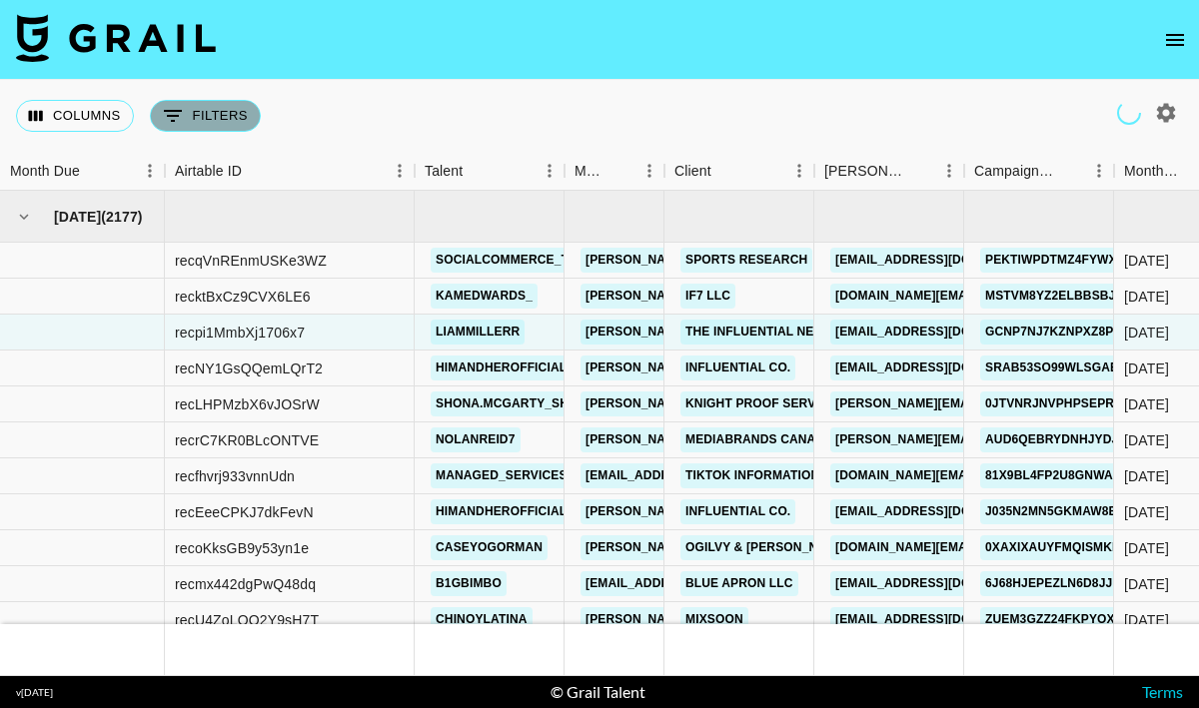
click at [215, 121] on button "0 Filters" at bounding box center [205, 116] width 111 height 32
select select "clientId"
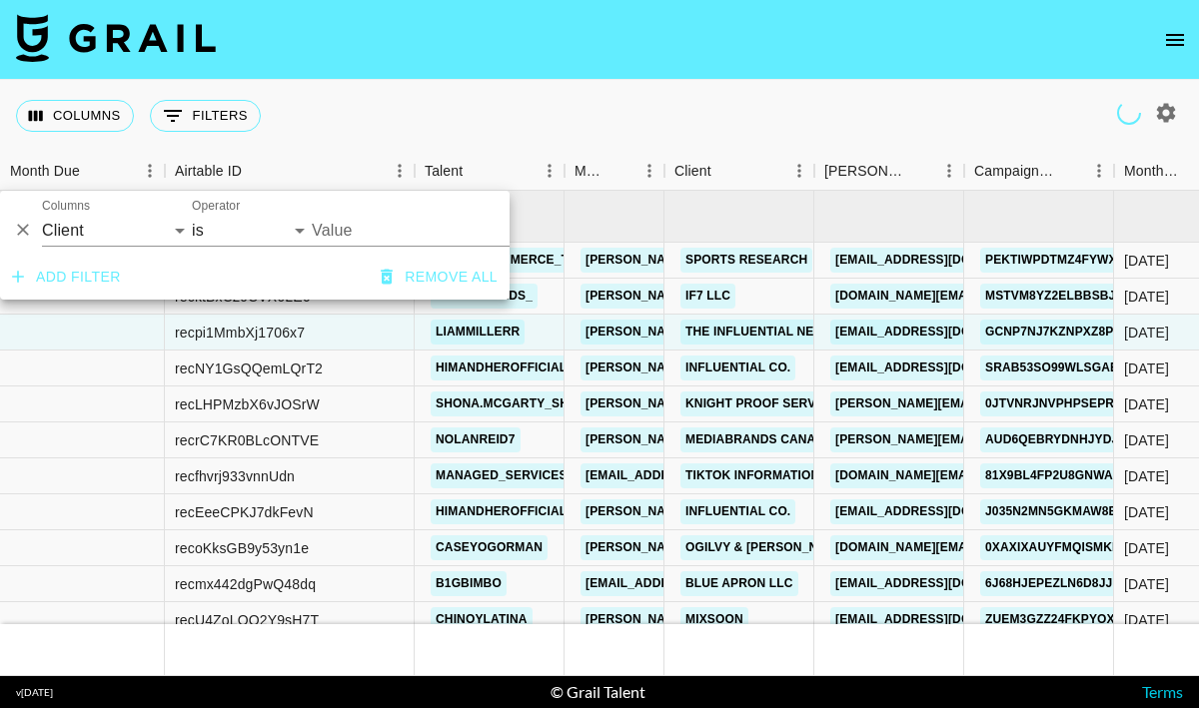
click at [350, 227] on input "Value" at bounding box center [447, 230] width 270 height 31
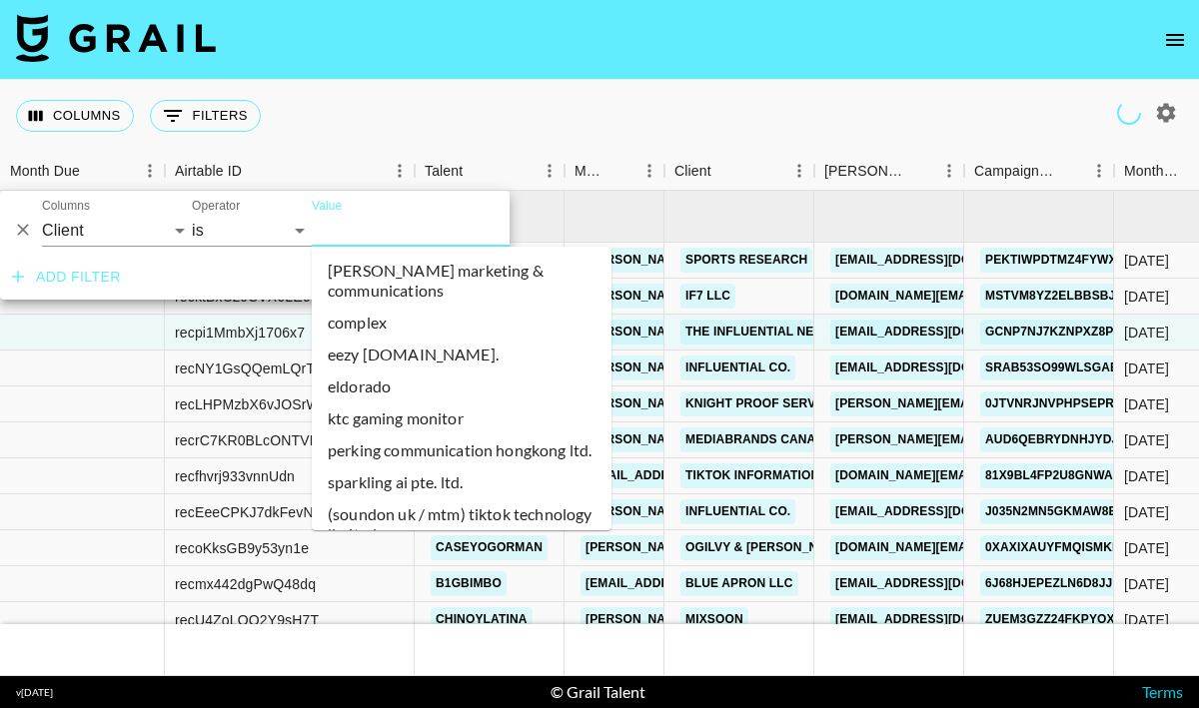
paste input "Motorola"
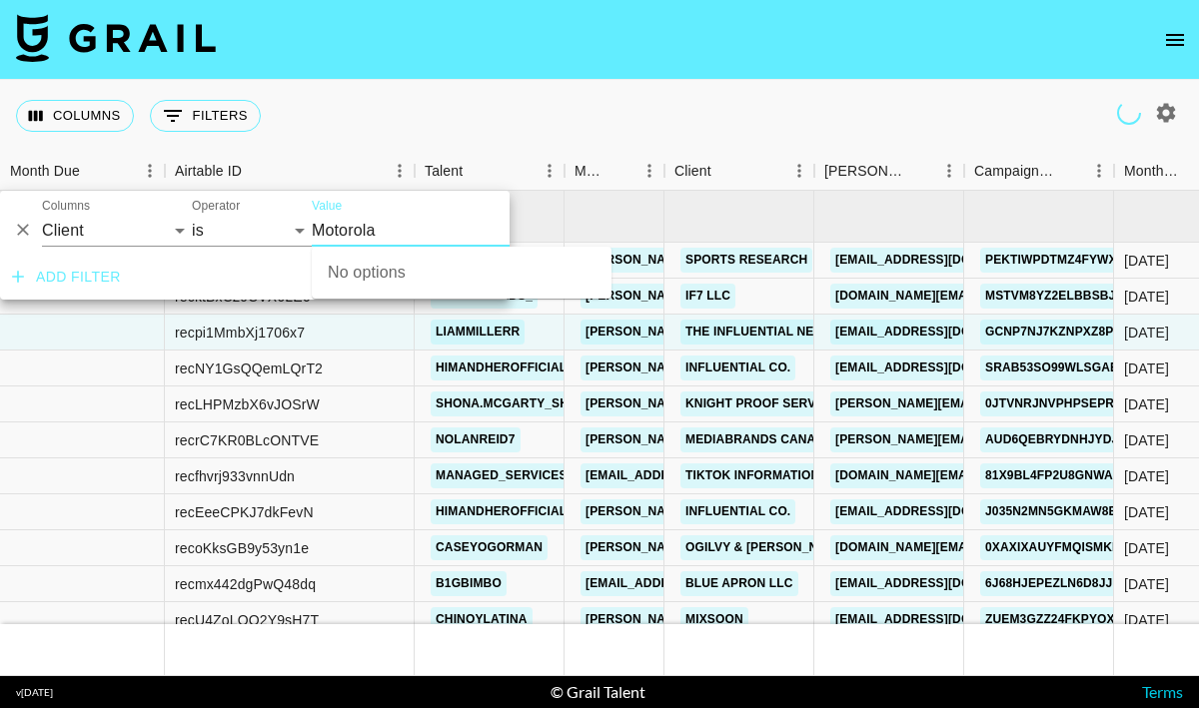
click at [357, 277] on div "No options" at bounding box center [462, 273] width 300 height 52
click at [396, 226] on input "Motorola" at bounding box center [447, 230] width 270 height 31
type input "Motorola"
click at [694, 117] on div "Columns 0 Filters + Booking" at bounding box center [599, 116] width 1199 height 72
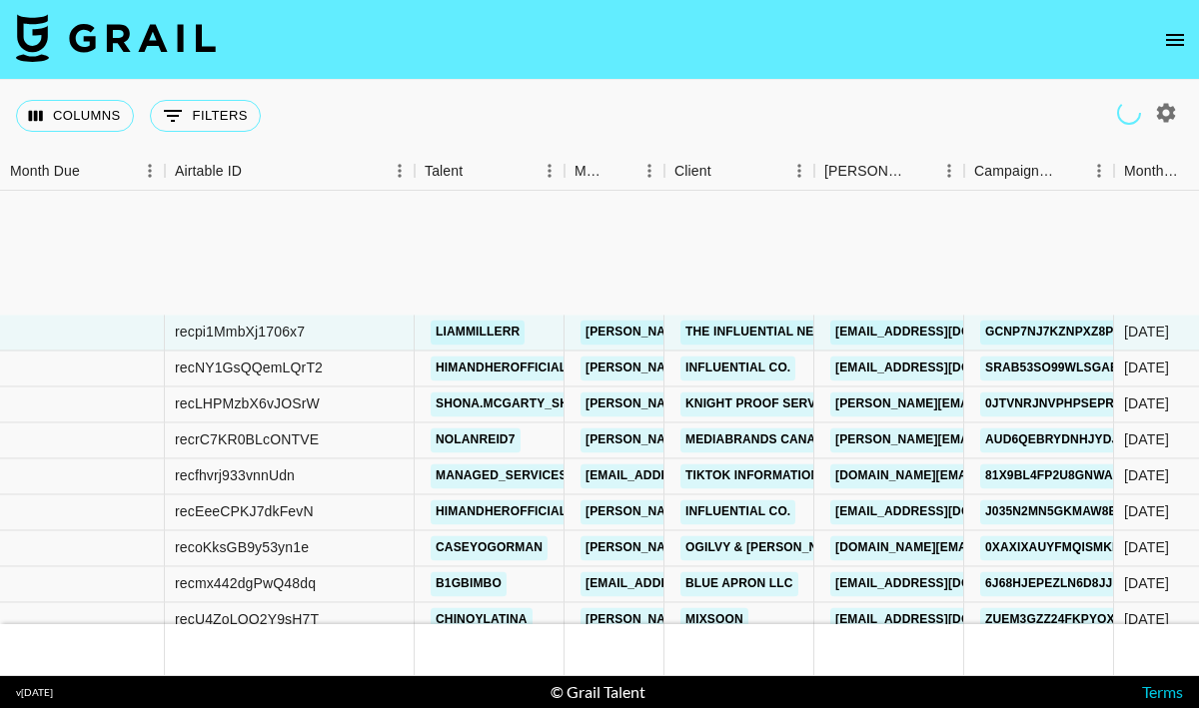
scroll to position [217, 0]
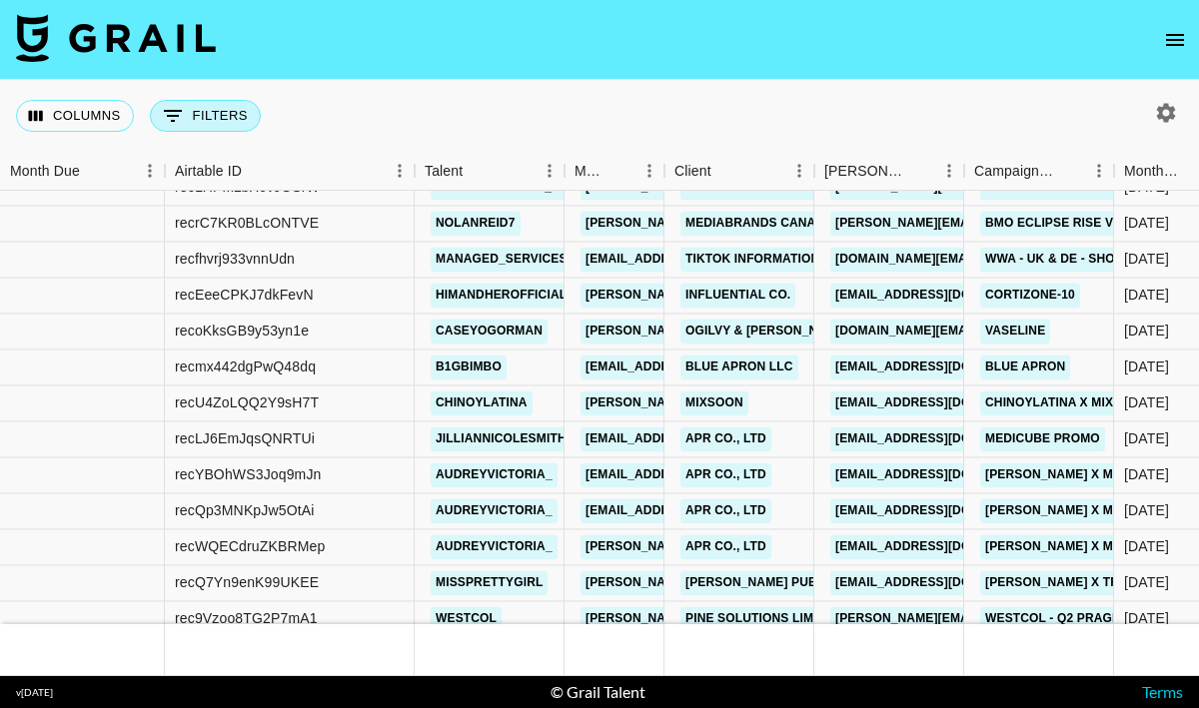
click at [223, 126] on button "0 Filters" at bounding box center [205, 116] width 111 height 32
select select "clientId"
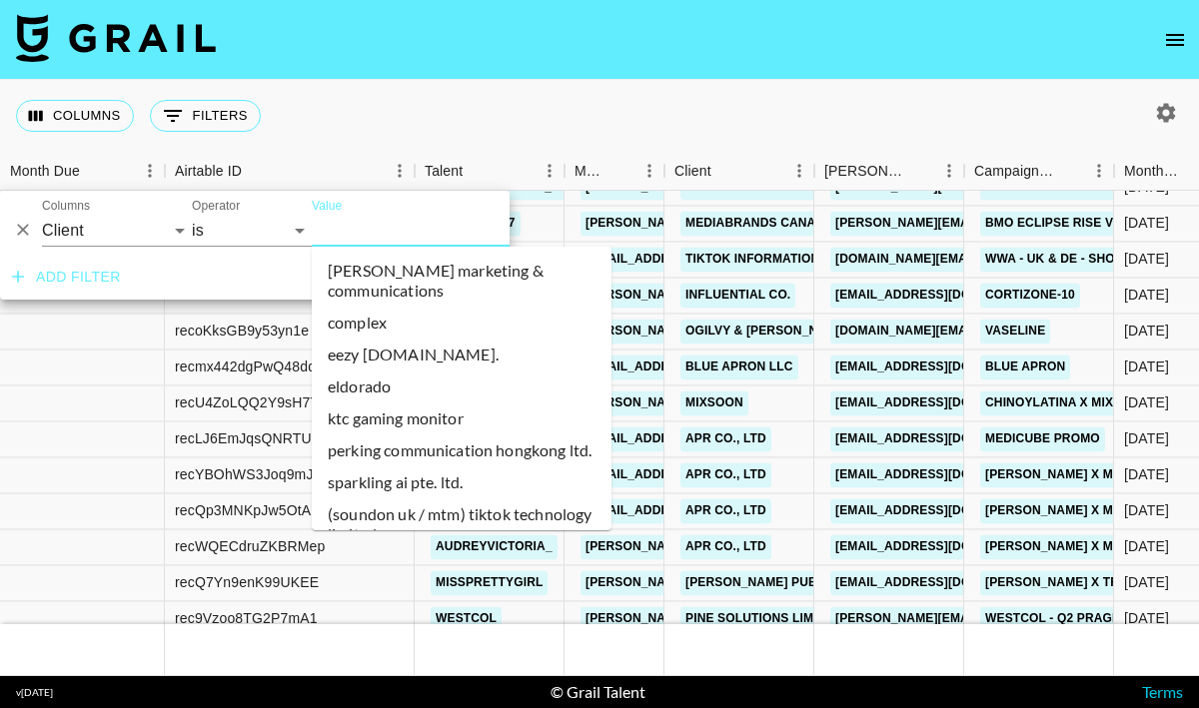
click at [323, 222] on input "Value" at bounding box center [447, 230] width 270 height 31
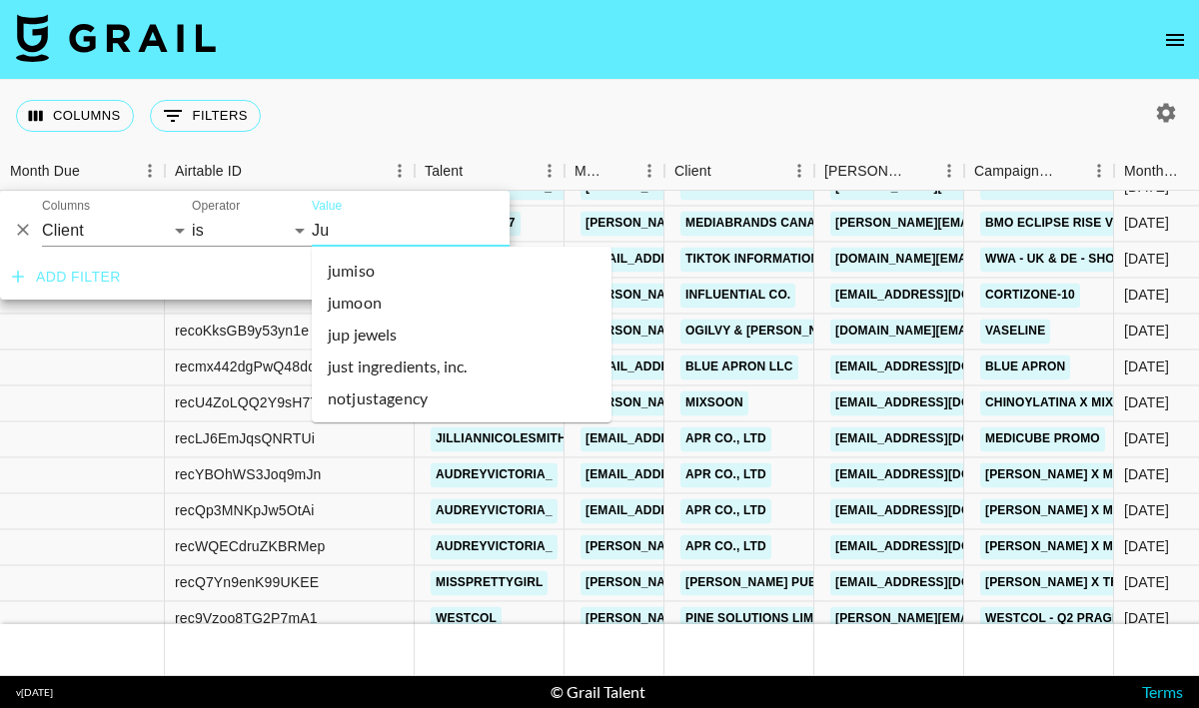
type input "J"
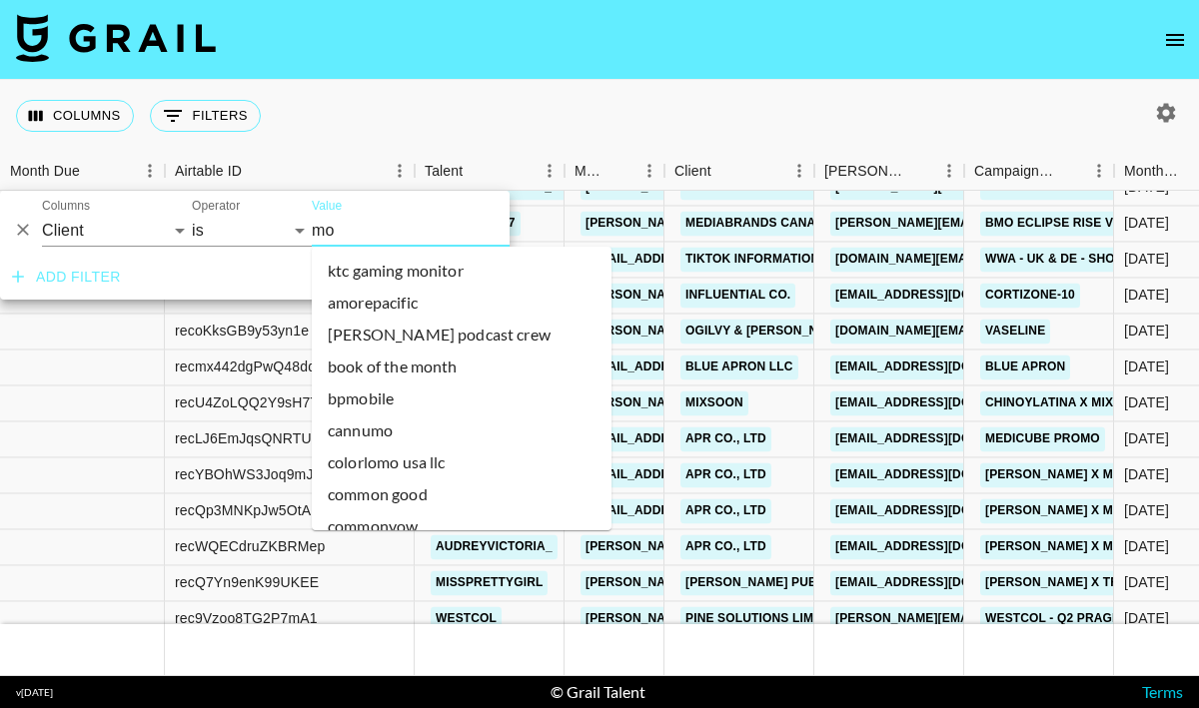
type input "m"
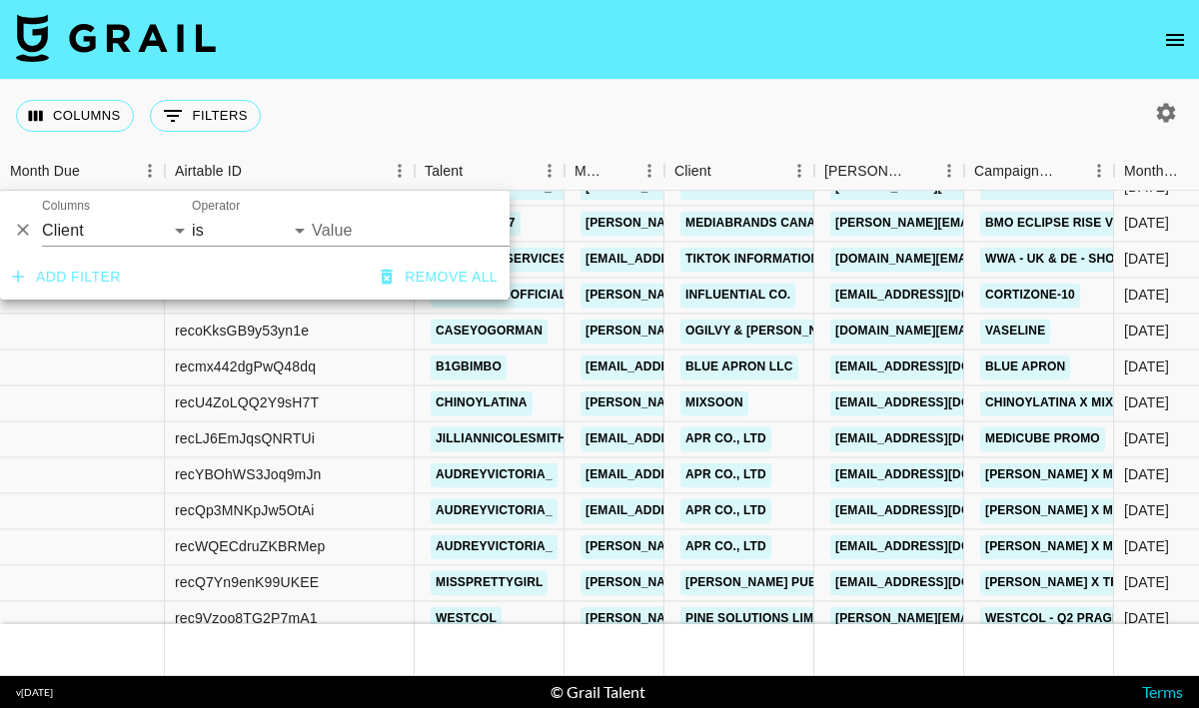
click at [348, 235] on input "Value" at bounding box center [447, 230] width 270 height 31
click at [329, 229] on input "Value" at bounding box center [447, 230] width 270 height 31
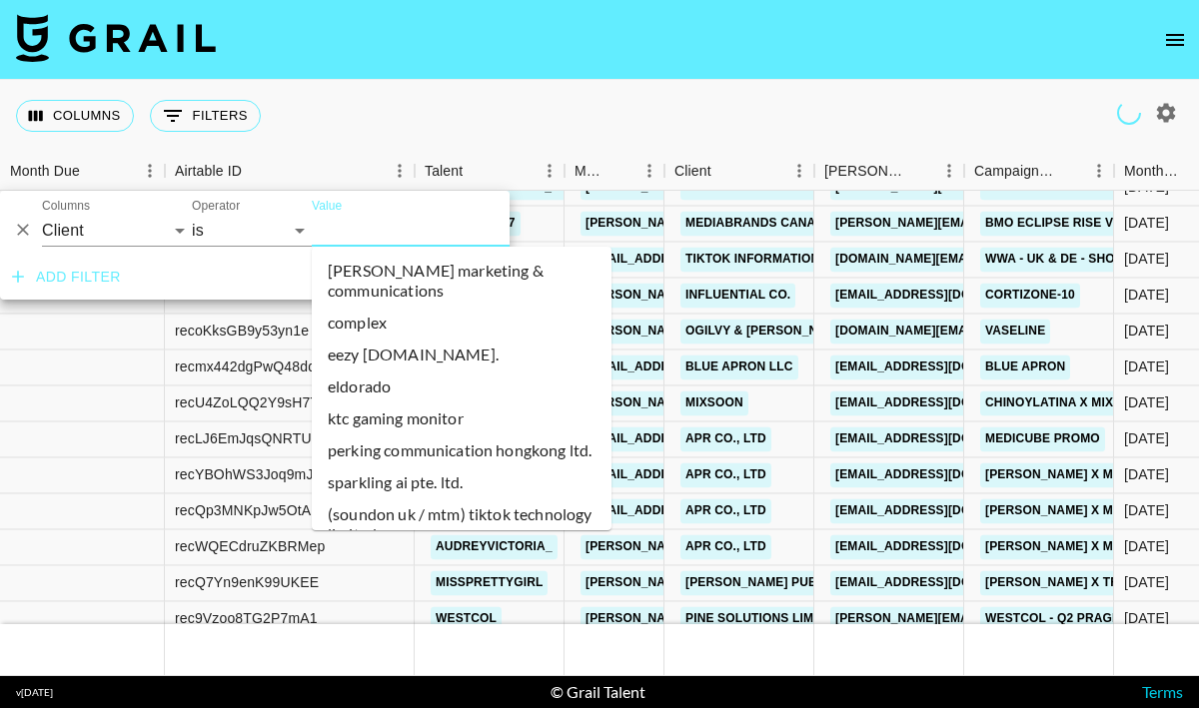
paste input "Coach"
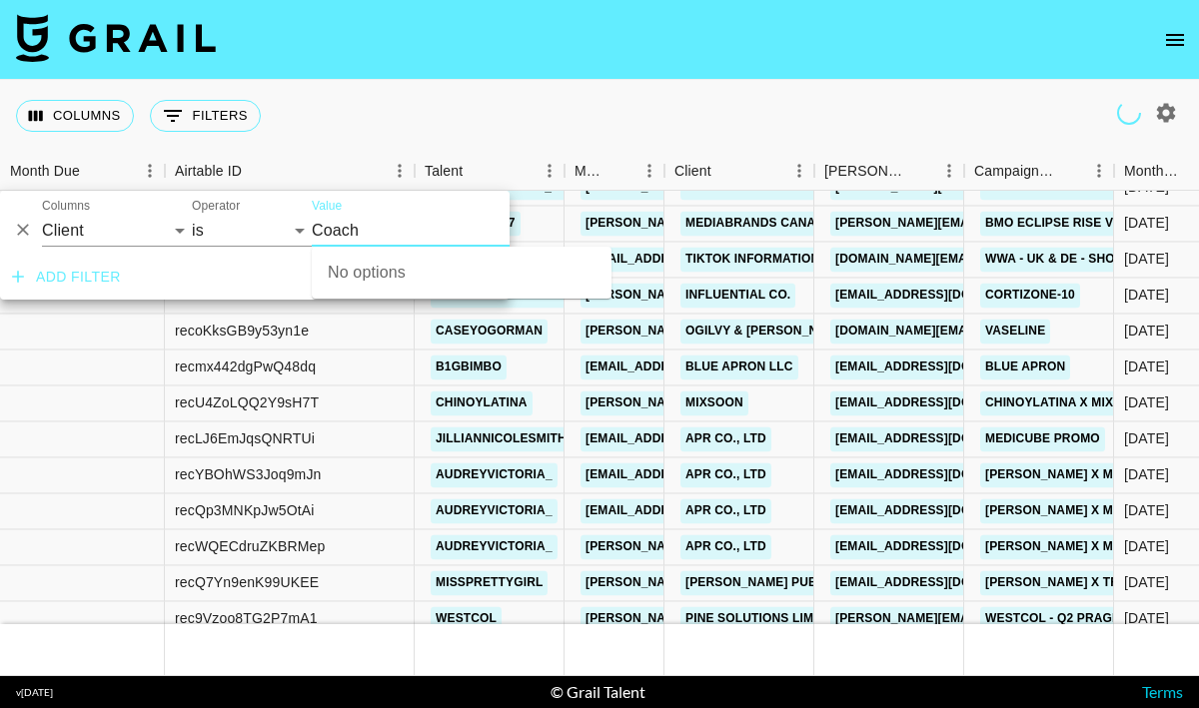
type input "Coach"
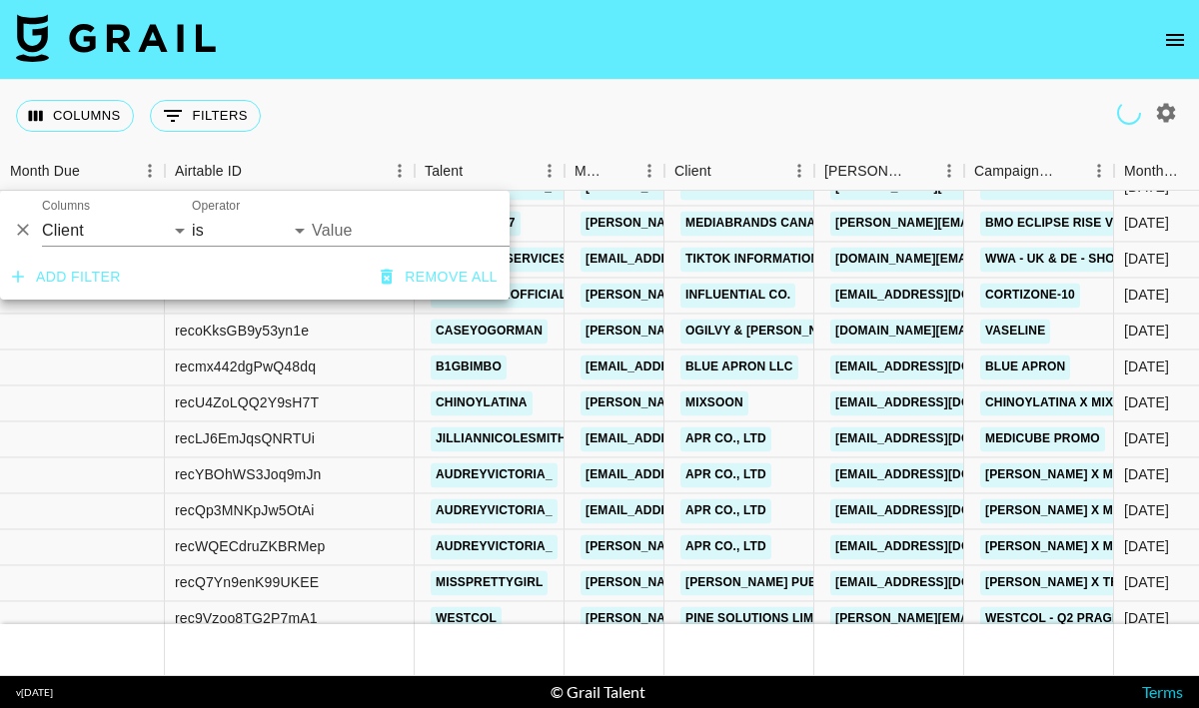
click at [343, 223] on input "Value" at bounding box center [447, 230] width 270 height 31
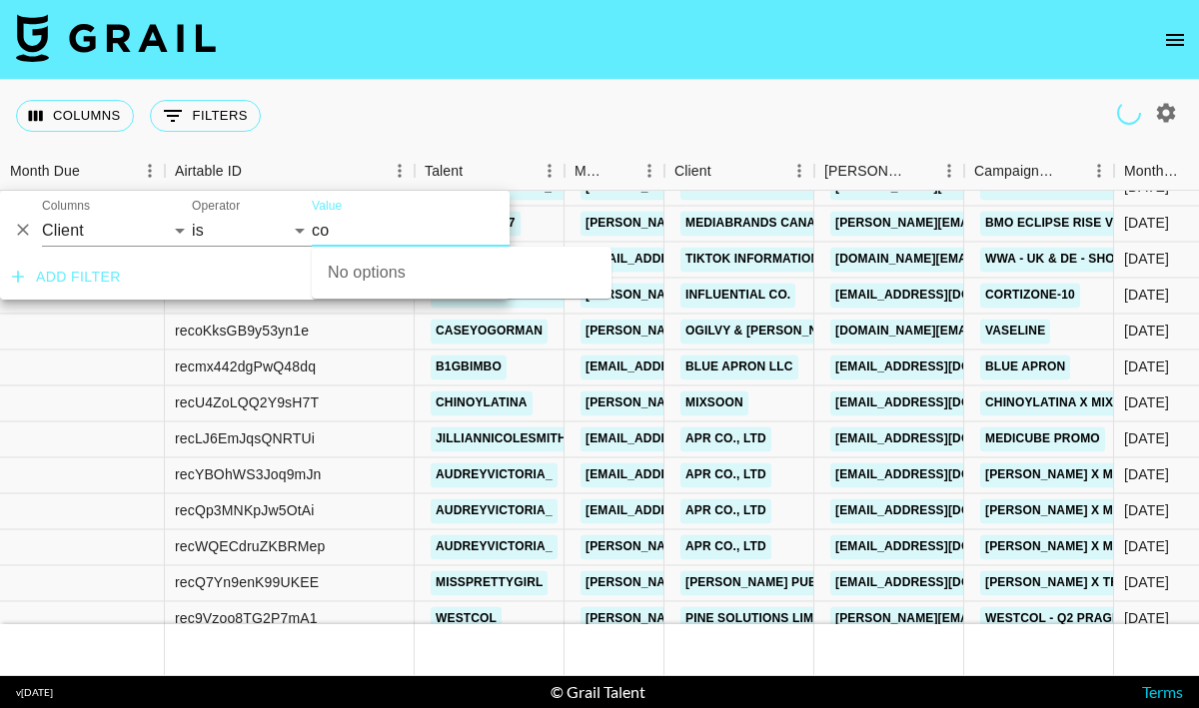
type input "c"
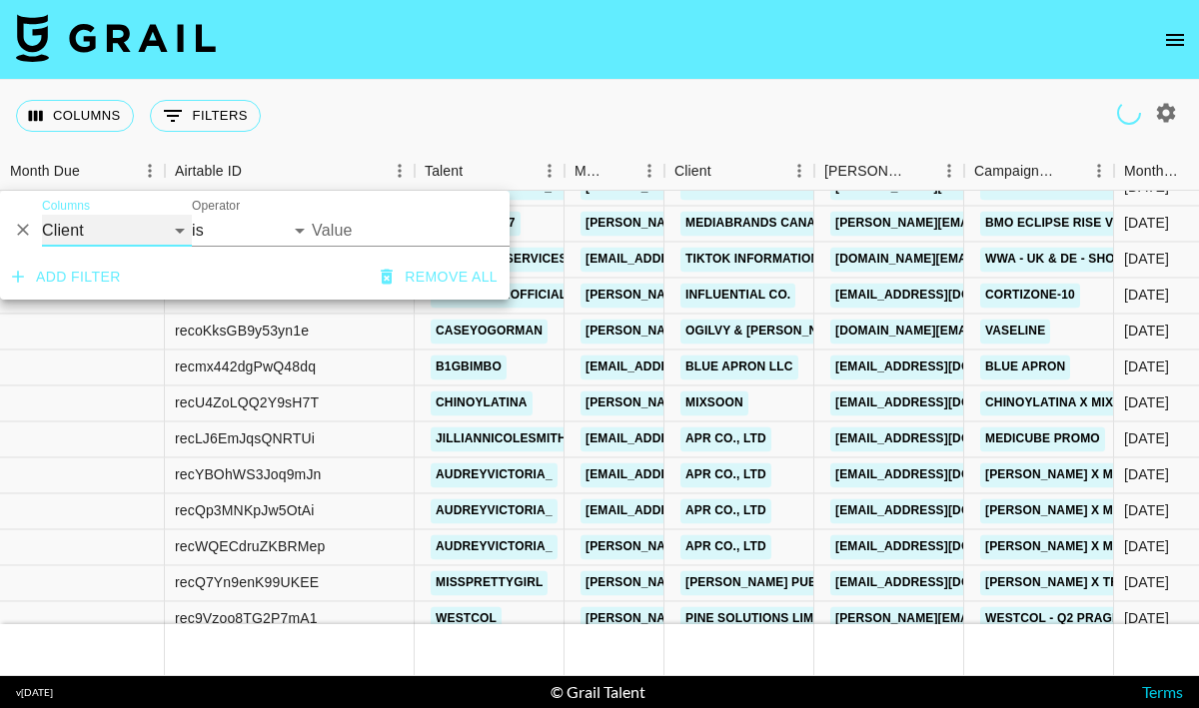
click at [142, 238] on select "Grail Platform ID Airtable ID Talent Manager Client Booker Campaign (Type) Date…" at bounding box center [117, 231] width 150 height 32
select select "campaign"
select select "contains"
click at [342, 229] on input "Value" at bounding box center [407, 231] width 190 height 32
click at [390, 224] on input "Value" at bounding box center [407, 231] width 190 height 32
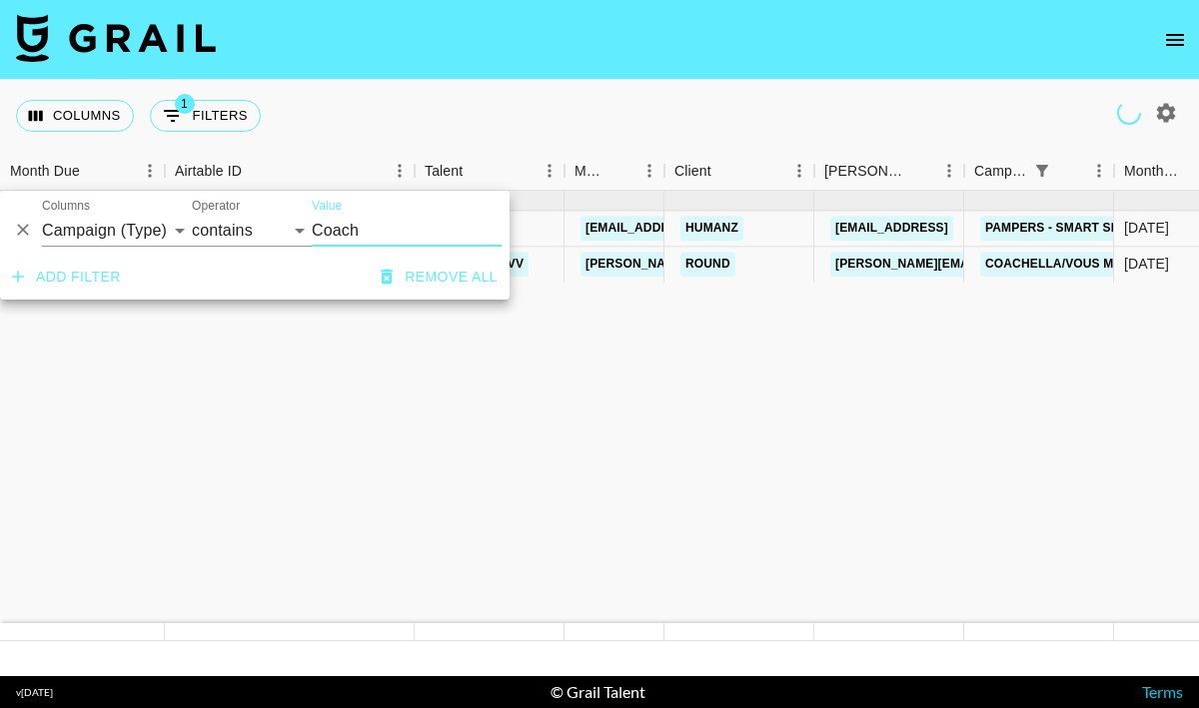
type input "Coach"
click at [1035, 247] on div "Pampers - Smart Sleep Coach" at bounding box center [1088, 228] width 228 height 37
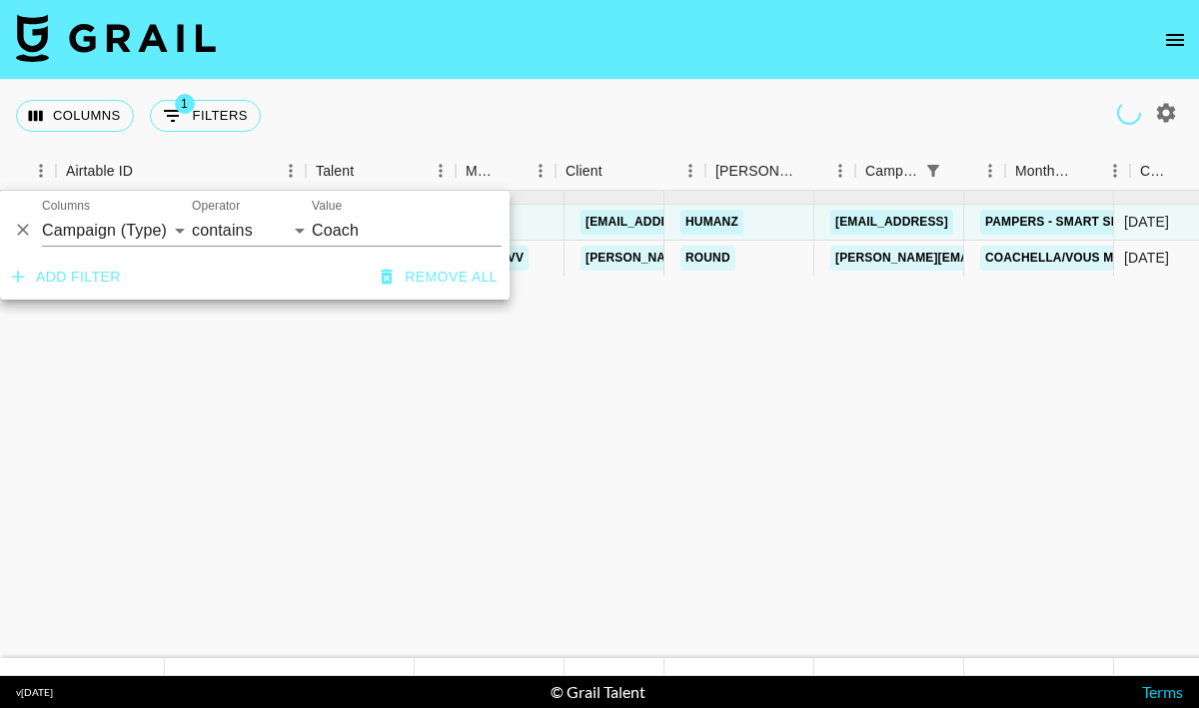
scroll to position [0, 109]
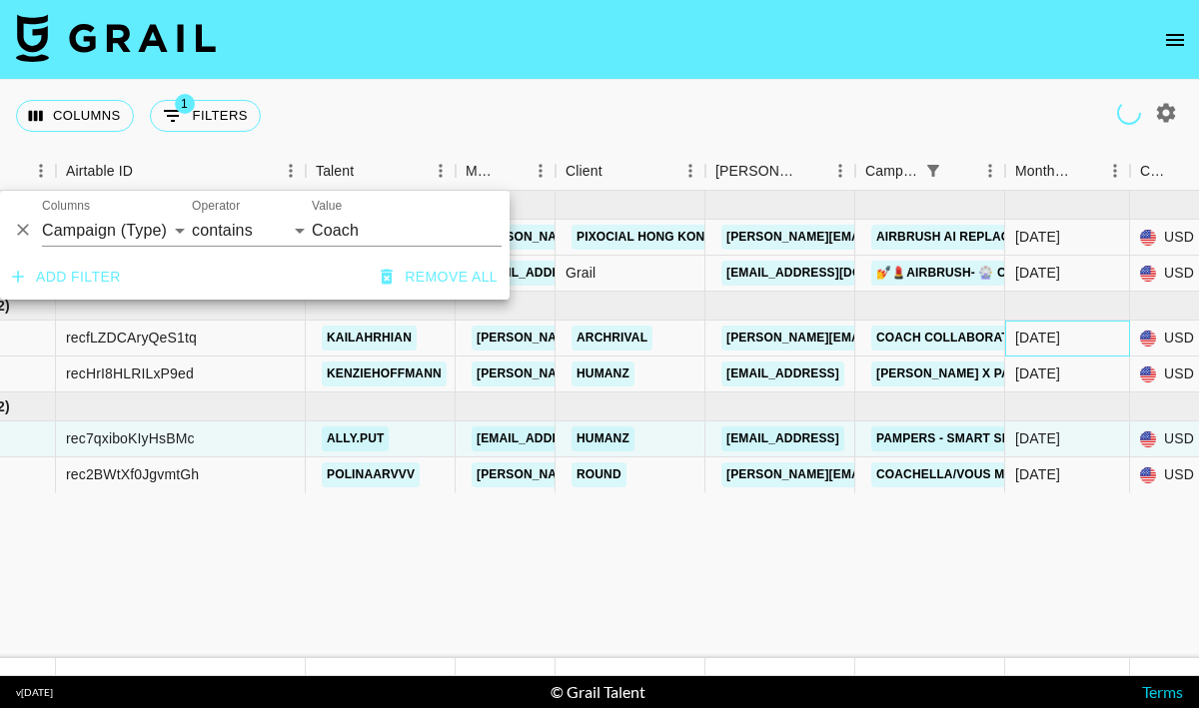
click at [1022, 331] on div "Jul '25" at bounding box center [1037, 338] width 45 height 20
click at [1007, 324] on div "Jul '25" at bounding box center [1067, 339] width 125 height 36
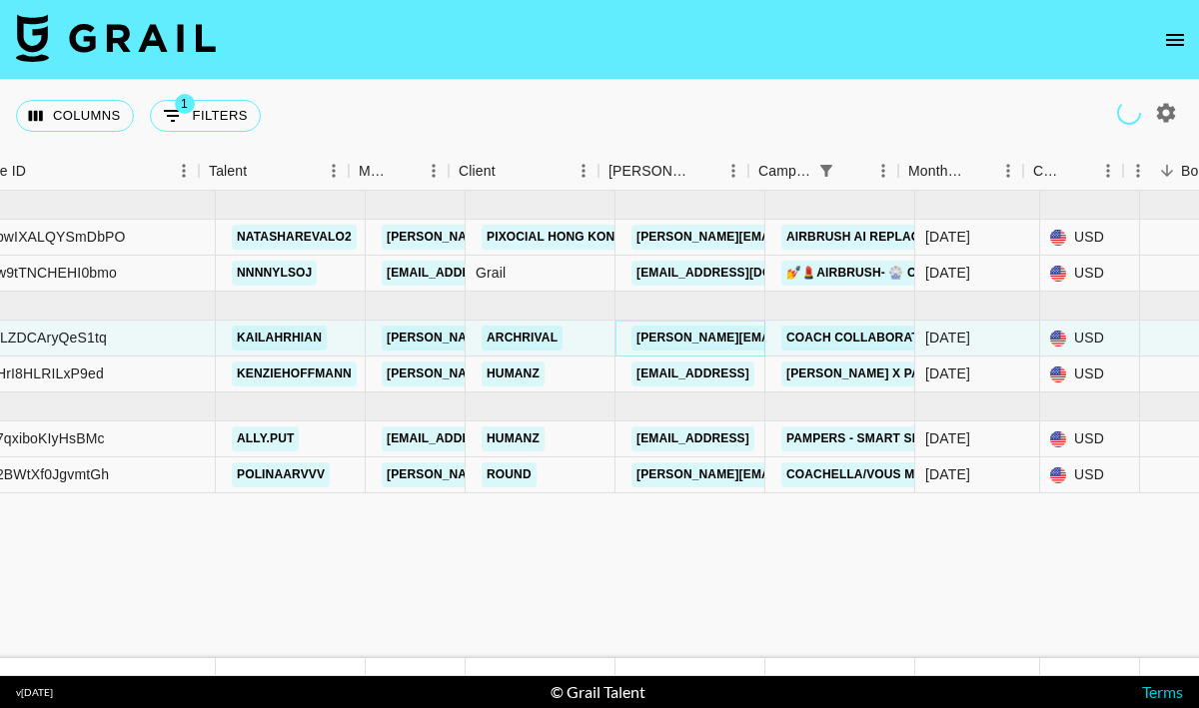
scroll to position [0, 239]
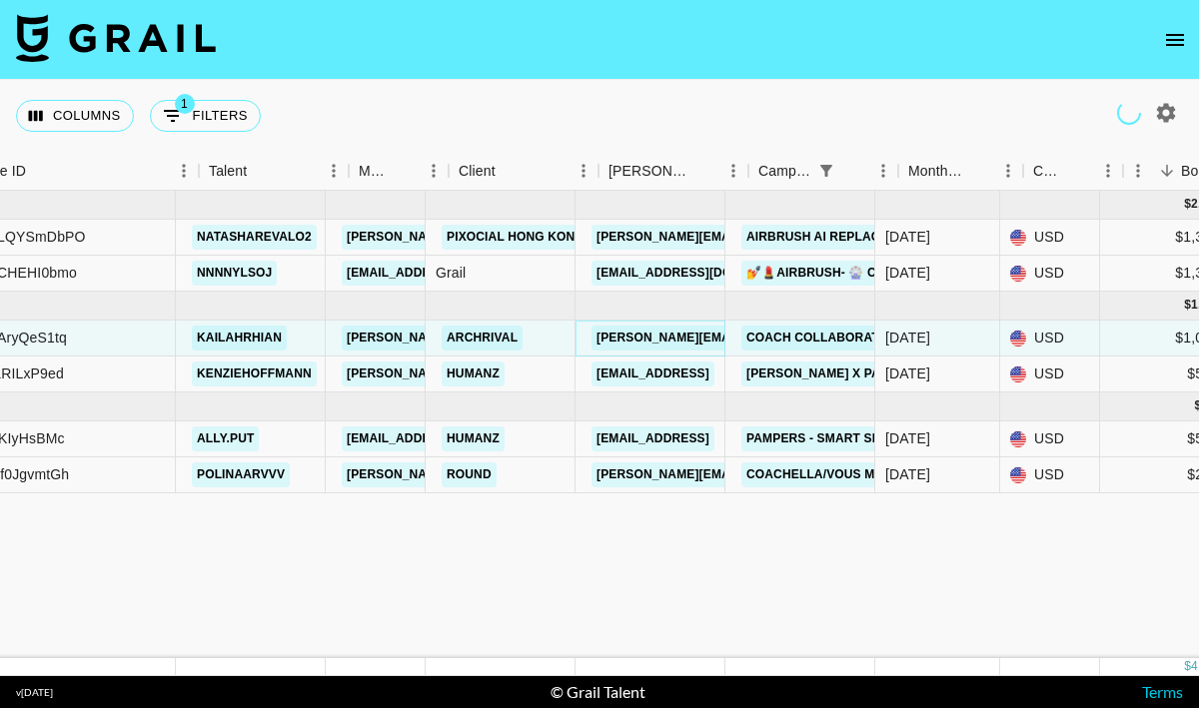
click at [663, 340] on link "Kevin.smith@archrival.com" at bounding box center [806, 338] width 429 height 25
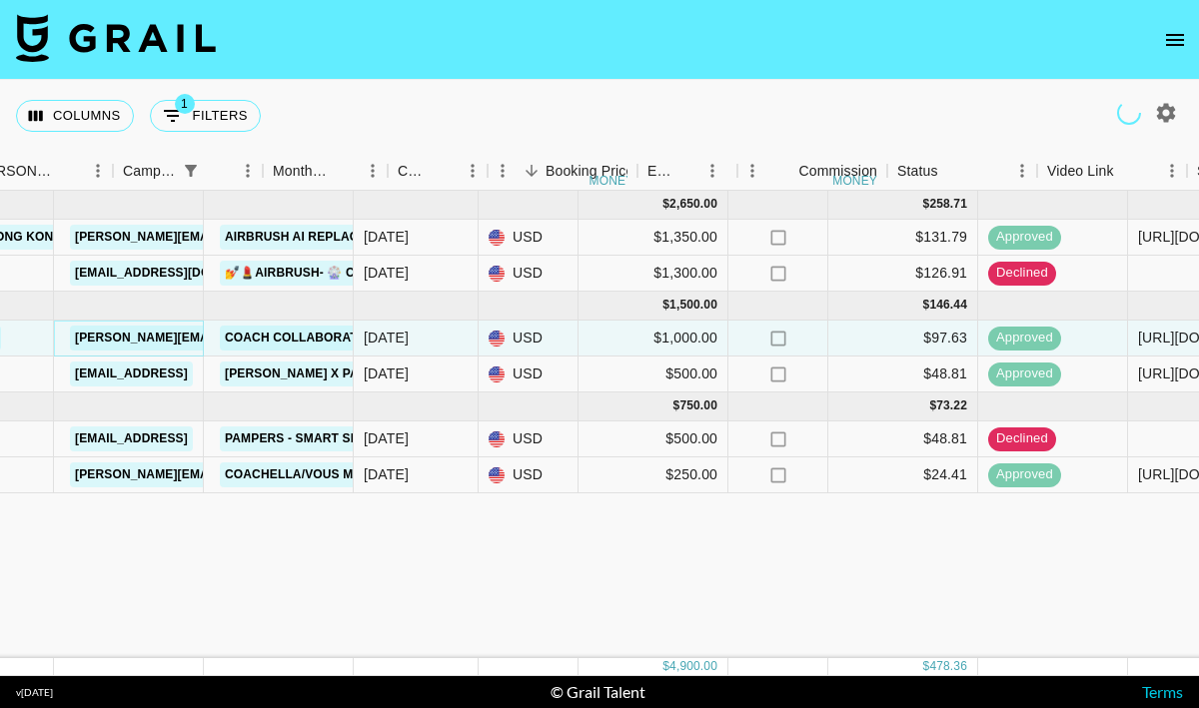
scroll to position [0, 555]
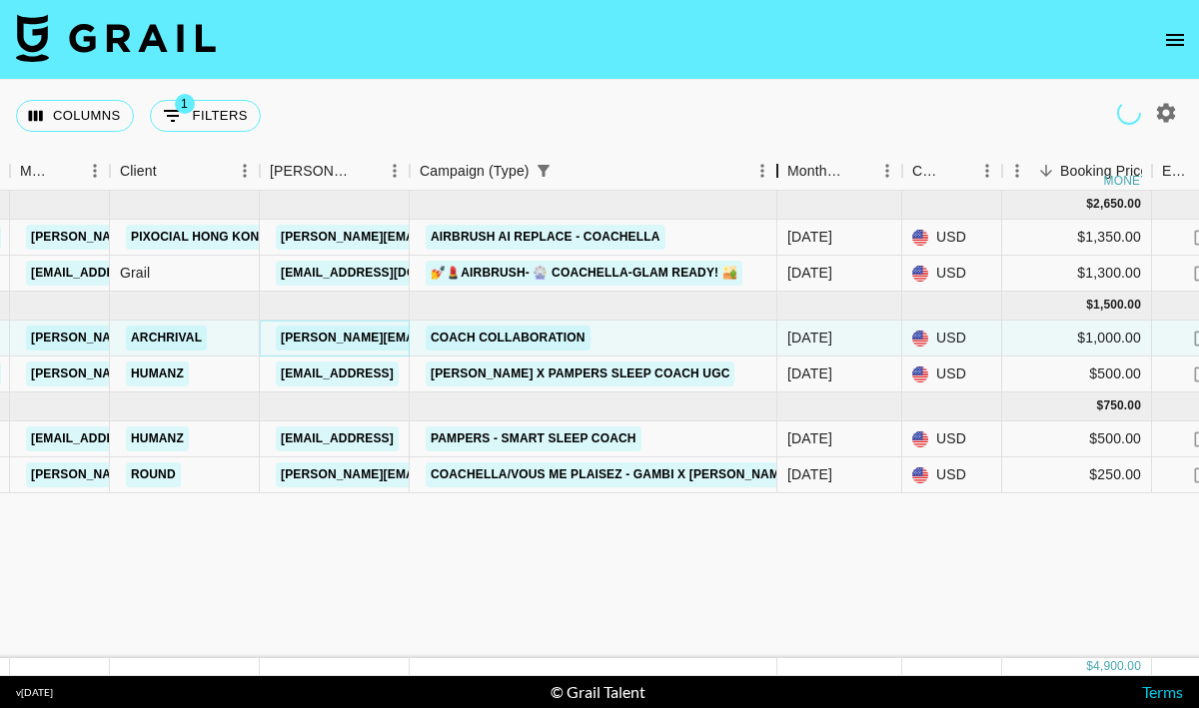
drag, startPoint x: 559, startPoint y: 168, endPoint x: 776, endPoint y: 162, distance: 217.9
click at [776, 162] on div "Campaign (Type)" at bounding box center [777, 171] width 24 height 39
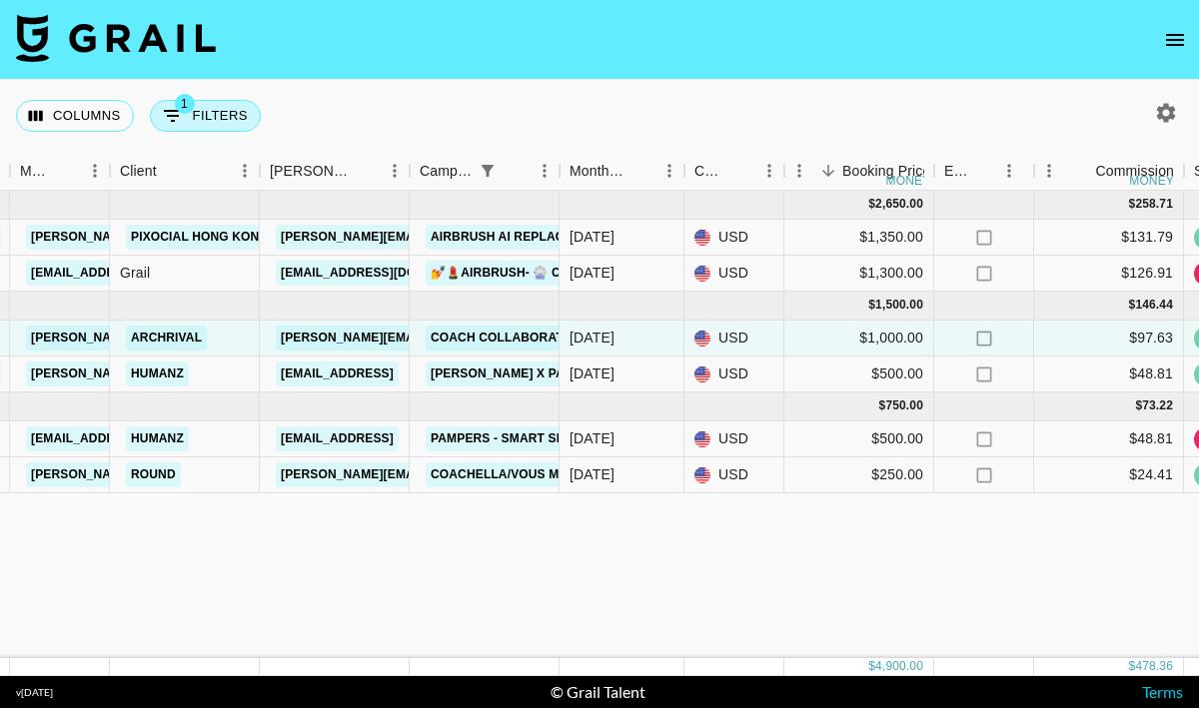
click at [193, 113] on button "1 Filters" at bounding box center [205, 116] width 111 height 32
select select "campaign"
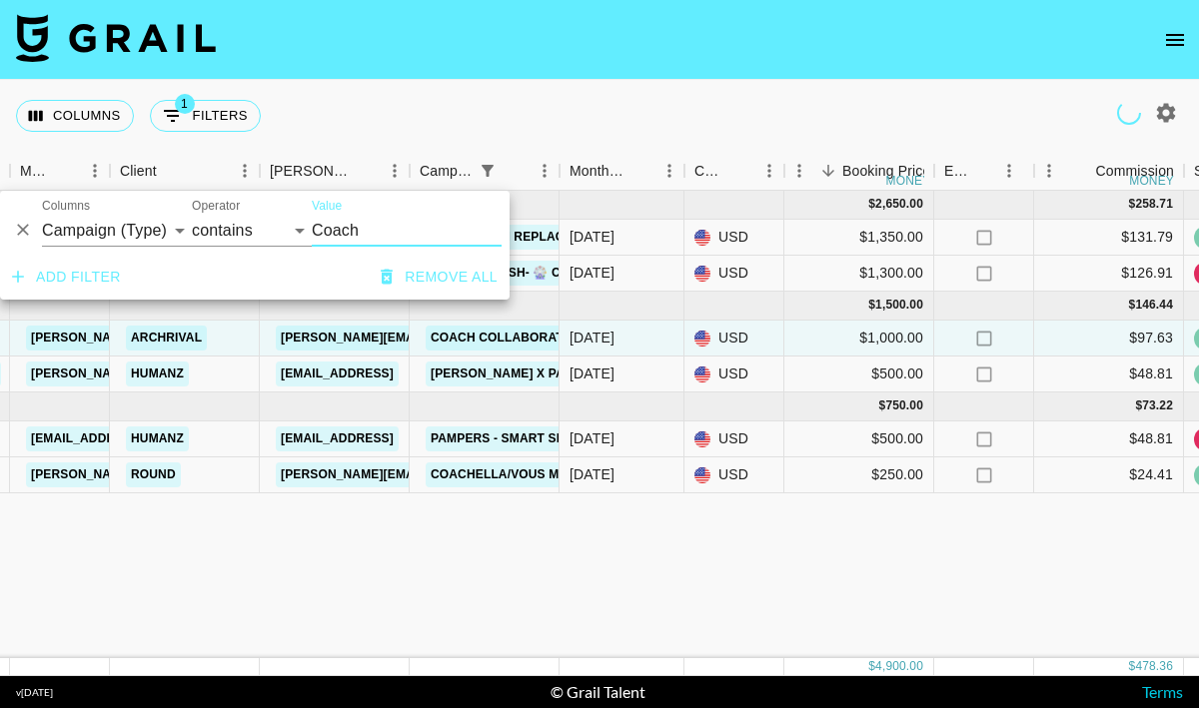
click at [347, 234] on input "Coach" at bounding box center [407, 231] width 190 height 32
click at [284, 211] on div "And Or Columns Grail Platform ID Airtable ID Talent Manager Client Booker Campa…" at bounding box center [255, 223] width 510 height 64
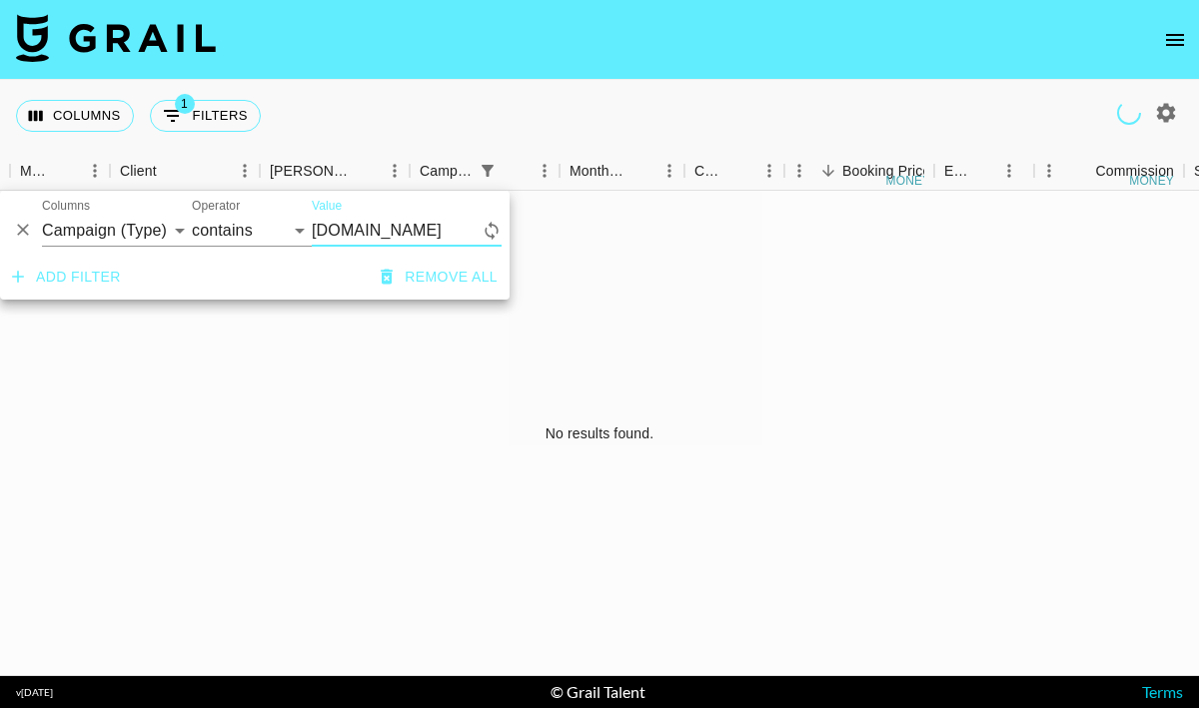
click at [438, 228] on input "glossier.com" at bounding box center [397, 231] width 170 height 32
type input "glossier"
click at [150, 239] on select "Grail Platform ID Airtable ID Talent Manager Client Booker Campaign (Type) Date…" at bounding box center [117, 231] width 150 height 32
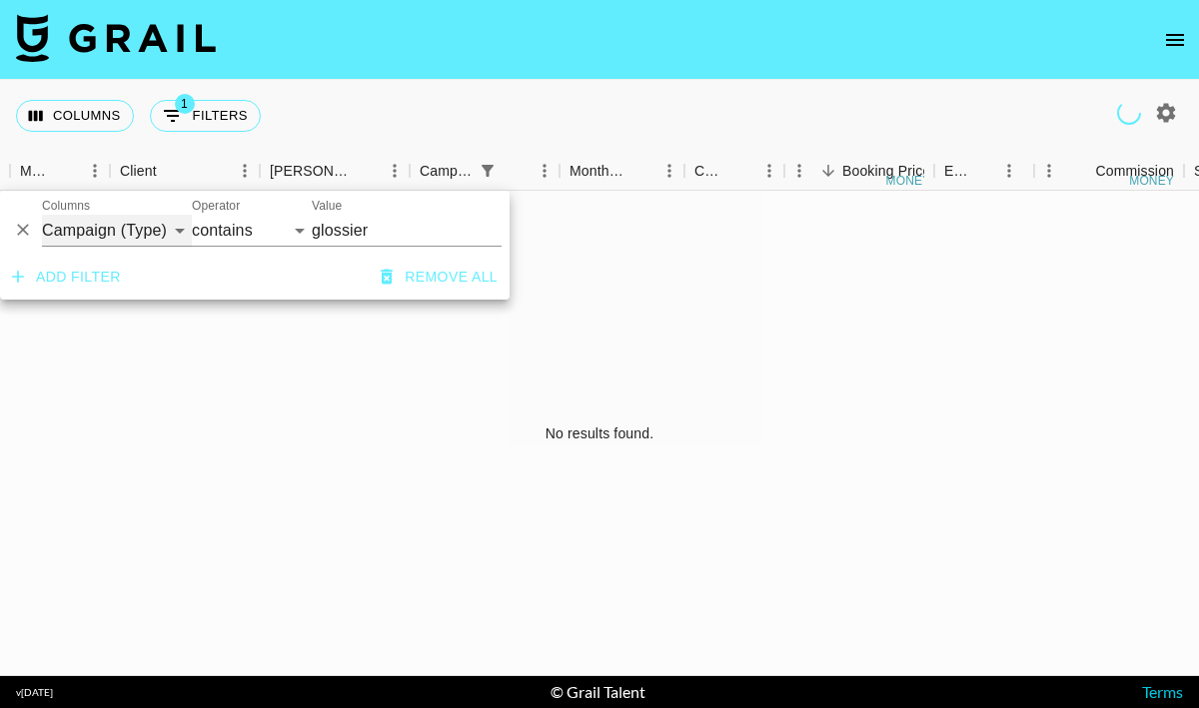
click at [158, 220] on select "Grail Platform ID Airtable ID Talent Manager Client Booker Campaign (Type) Date…" at bounding box center [117, 231] width 150 height 32
click at [374, 230] on input "glossier" at bounding box center [407, 231] width 190 height 32
click at [305, 415] on div "No results found." at bounding box center [599, 434] width 1199 height 486
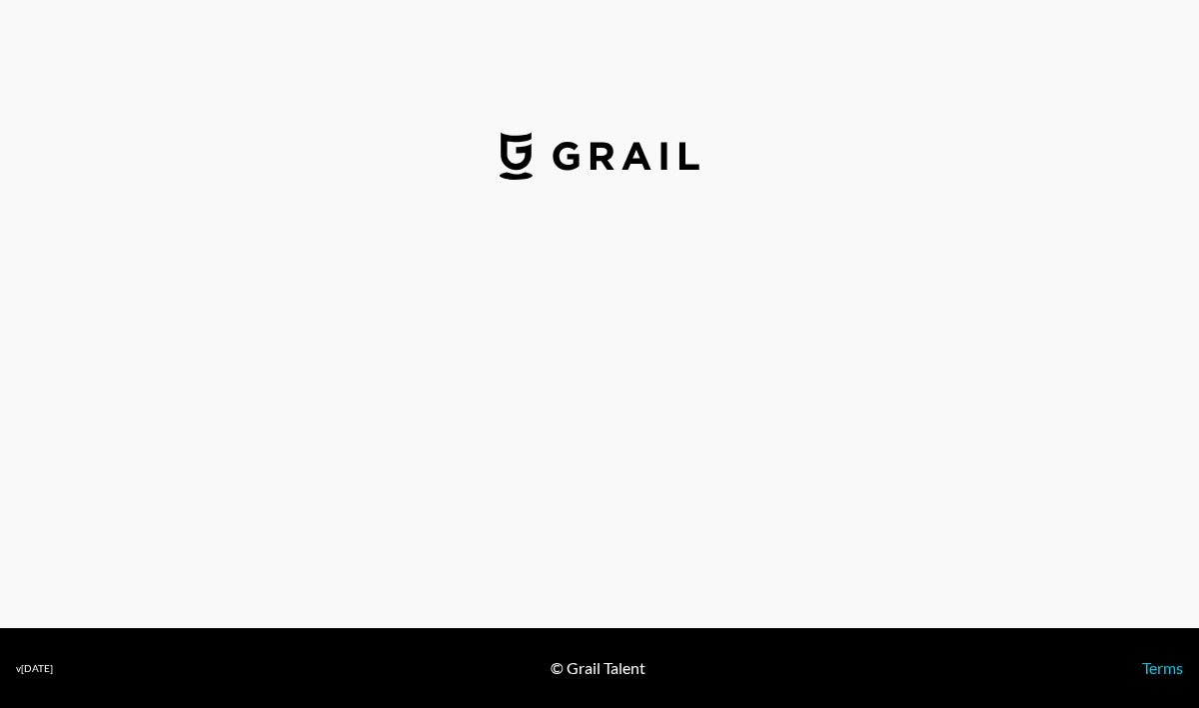
select select "USD"
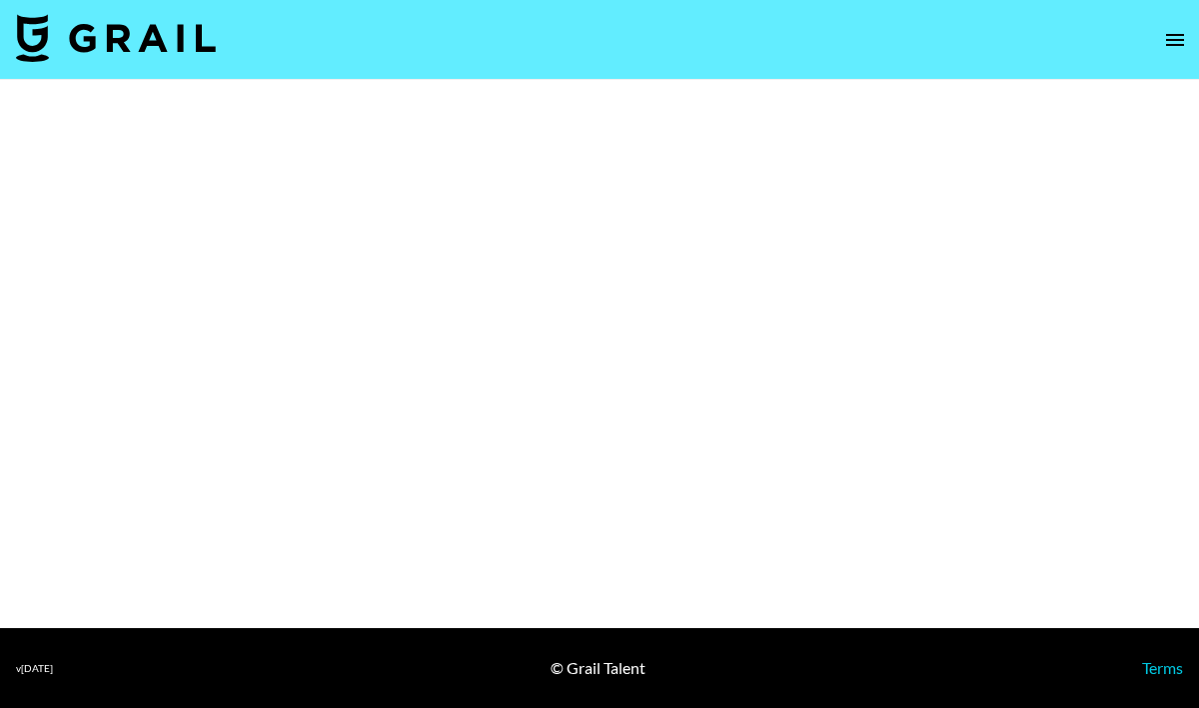
select select "Brand"
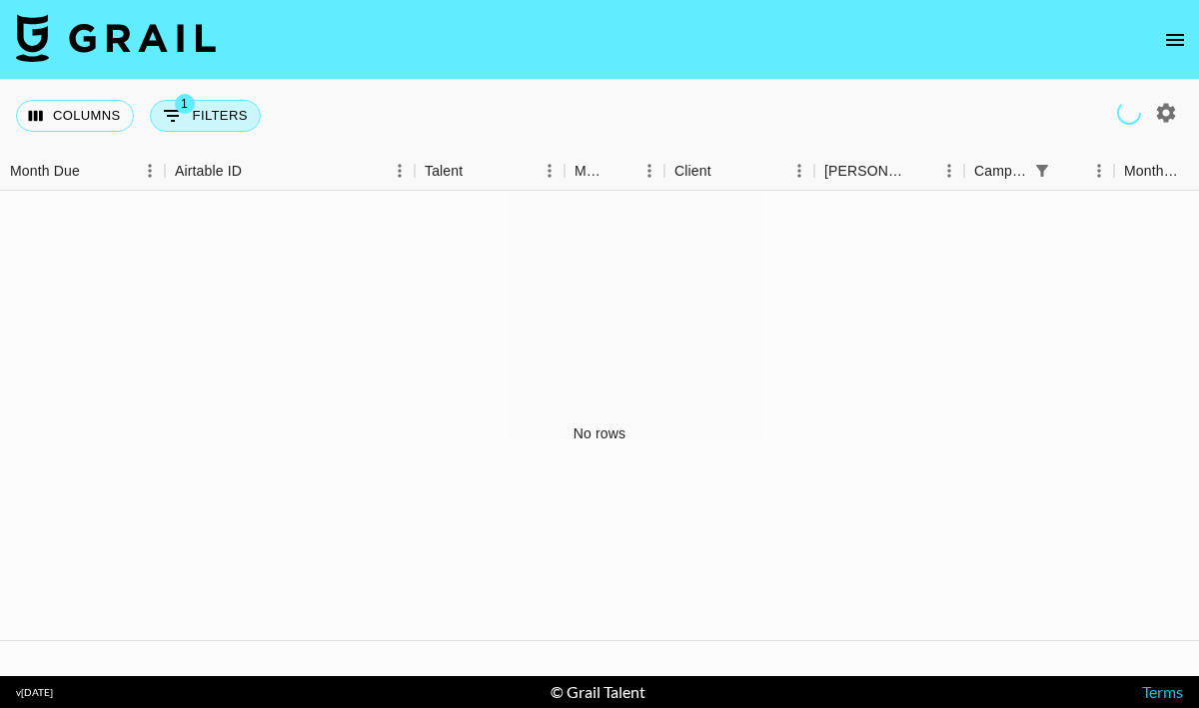
click at [202, 123] on button "1 Filters" at bounding box center [205, 116] width 111 height 32
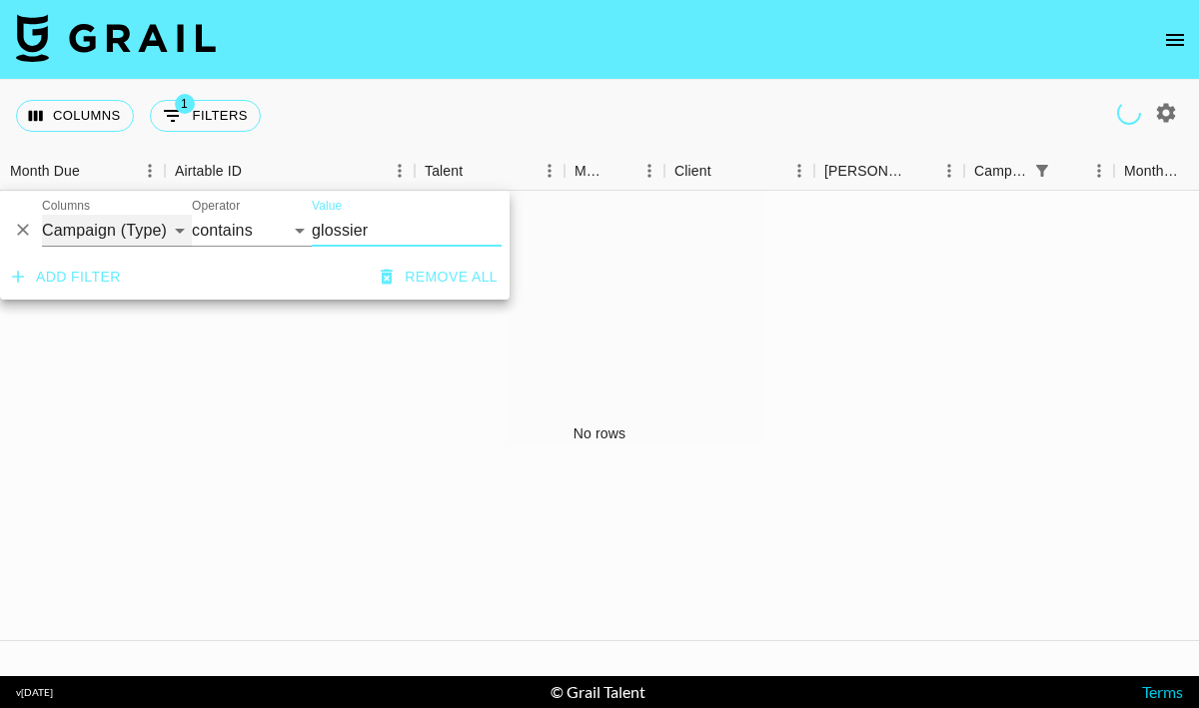
click at [130, 228] on select "Grail Platform ID Airtable ID Talent Manager Client [PERSON_NAME] Campaign (Typ…" at bounding box center [117, 231] width 150 height 32
select select "clientId"
select select "is"
type input "glossier"
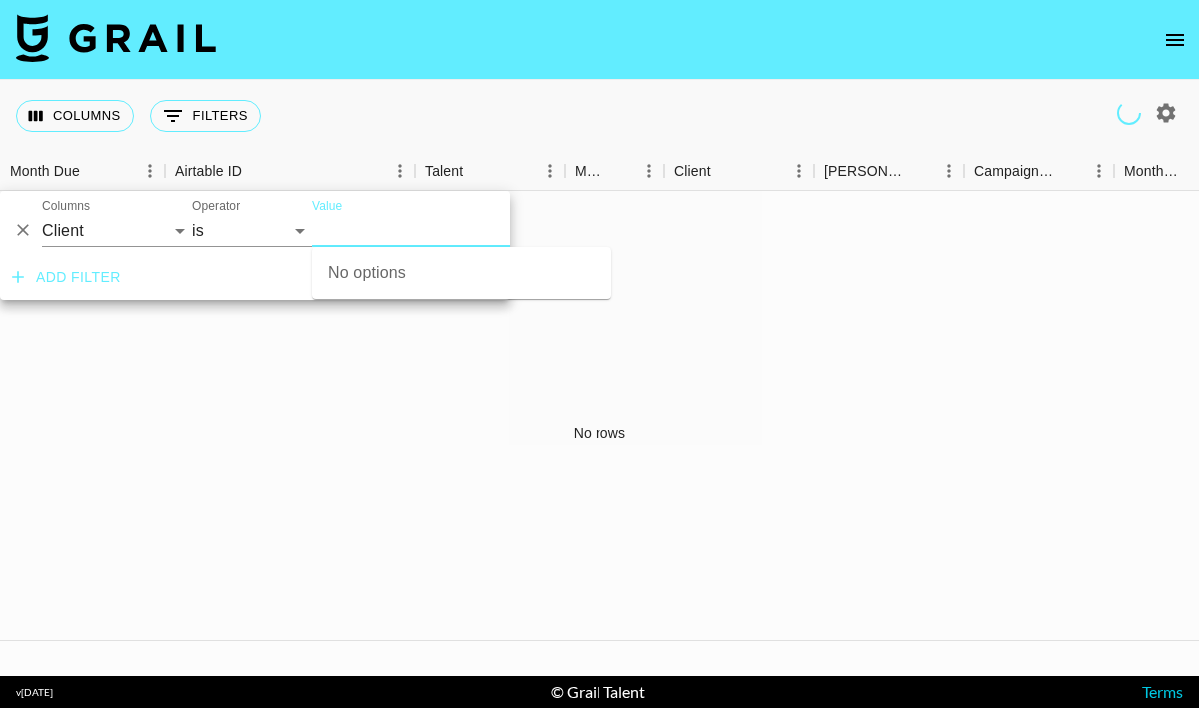
click at [1160, 107] on icon "button" at bounding box center [1166, 112] width 19 height 19
select select "May '25"
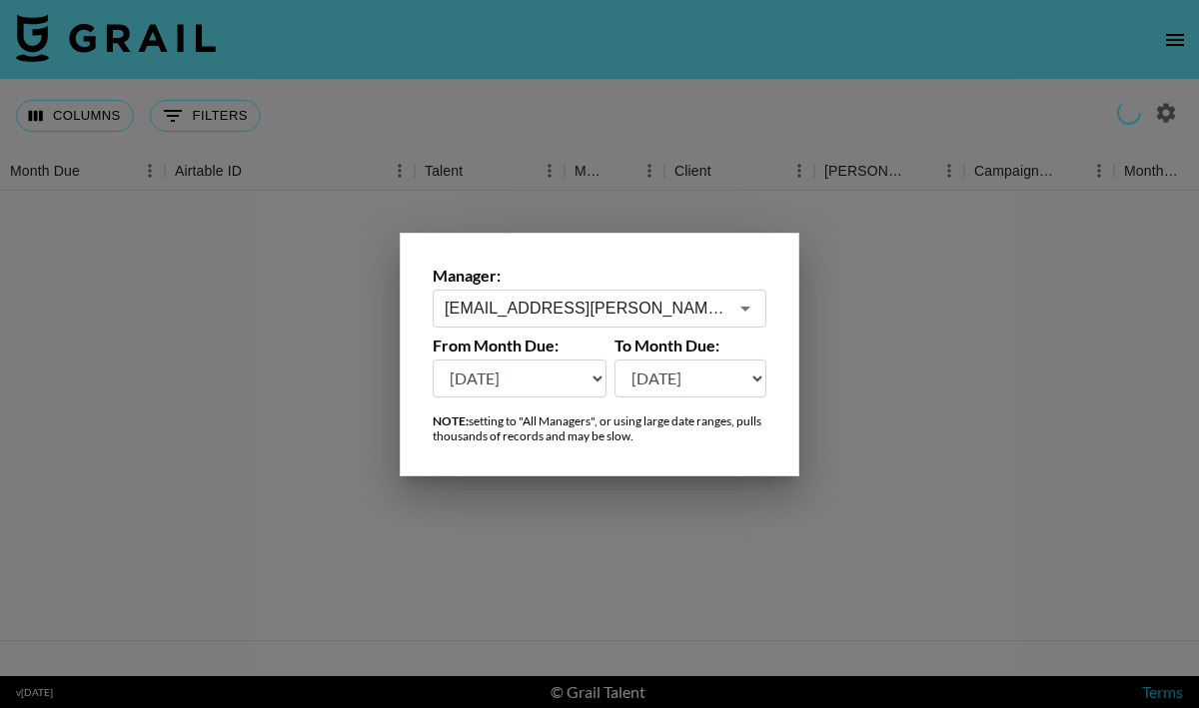
click at [701, 303] on input "[EMAIL_ADDRESS][PERSON_NAME][DOMAIN_NAME]" at bounding box center [586, 308] width 283 height 23
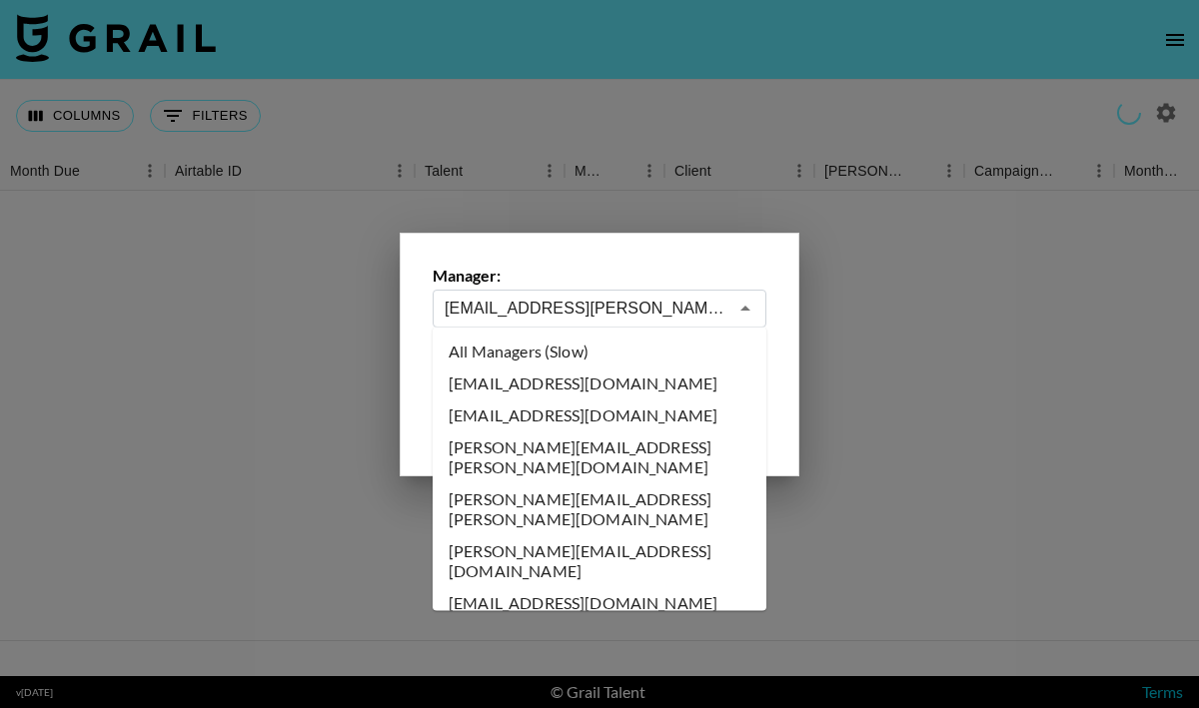
click at [629, 338] on li "All Managers (Slow)" at bounding box center [600, 352] width 334 height 32
type input "All Managers (Slow)"
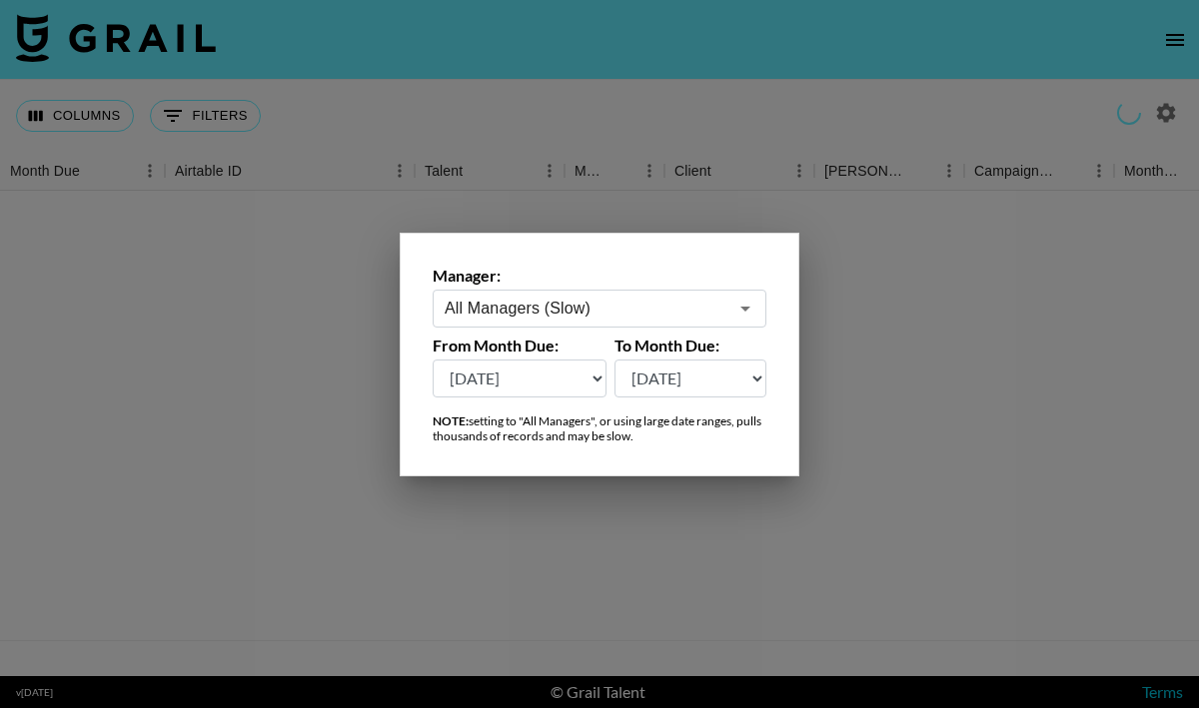
click at [891, 384] on div at bounding box center [599, 354] width 1199 height 708
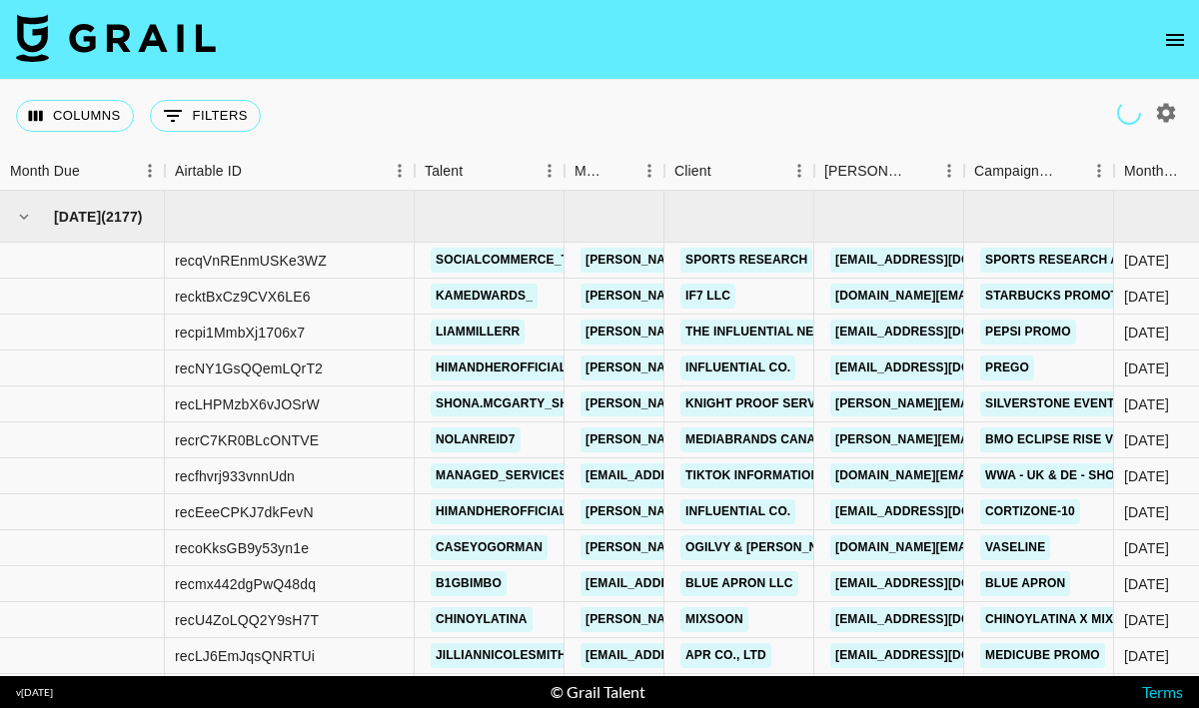
click at [208, 107] on button "0 Filters" at bounding box center [205, 116] width 111 height 32
select select "clientId"
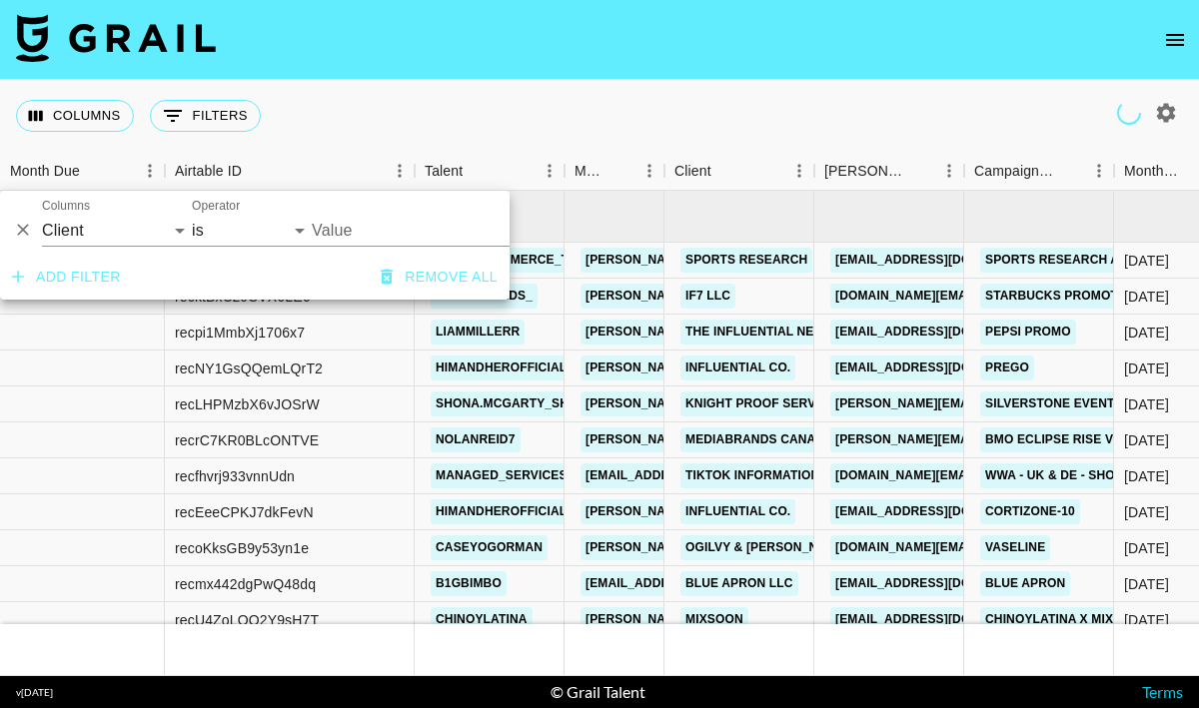
click at [333, 235] on input "Value" at bounding box center [447, 230] width 270 height 31
type input "gloss"
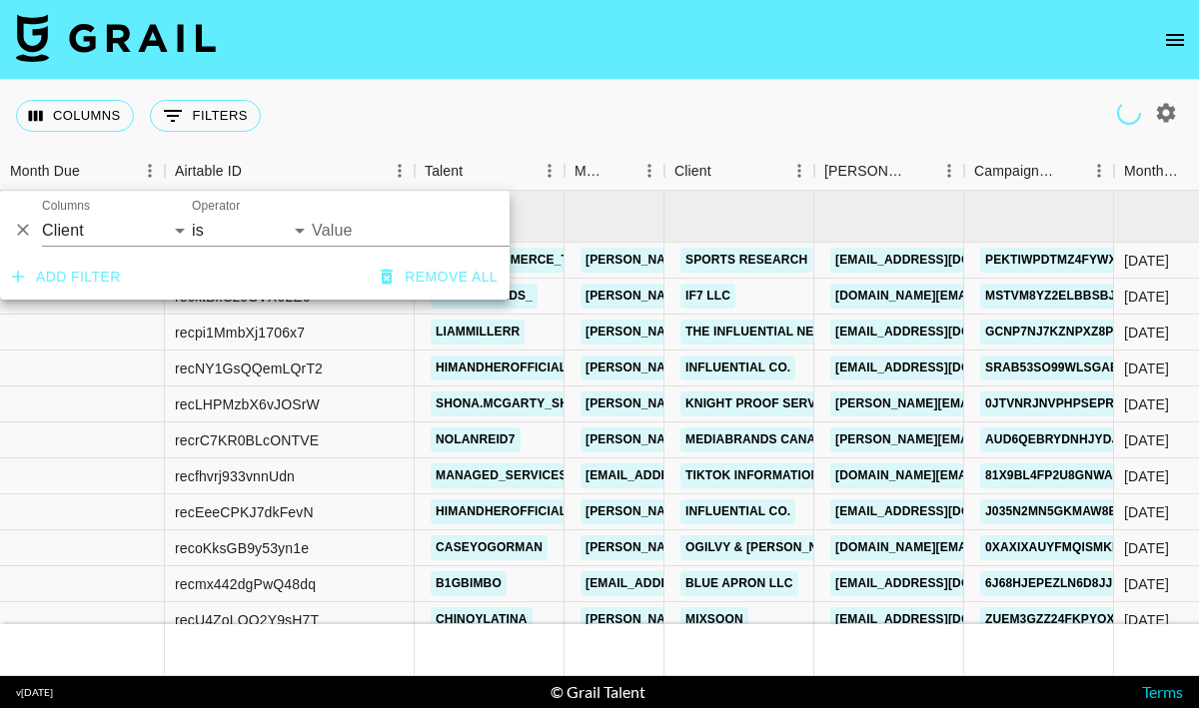
click at [381, 227] on input "Value" at bounding box center [447, 230] width 270 height 31
